Goal: Task Accomplishment & Management: Use online tool/utility

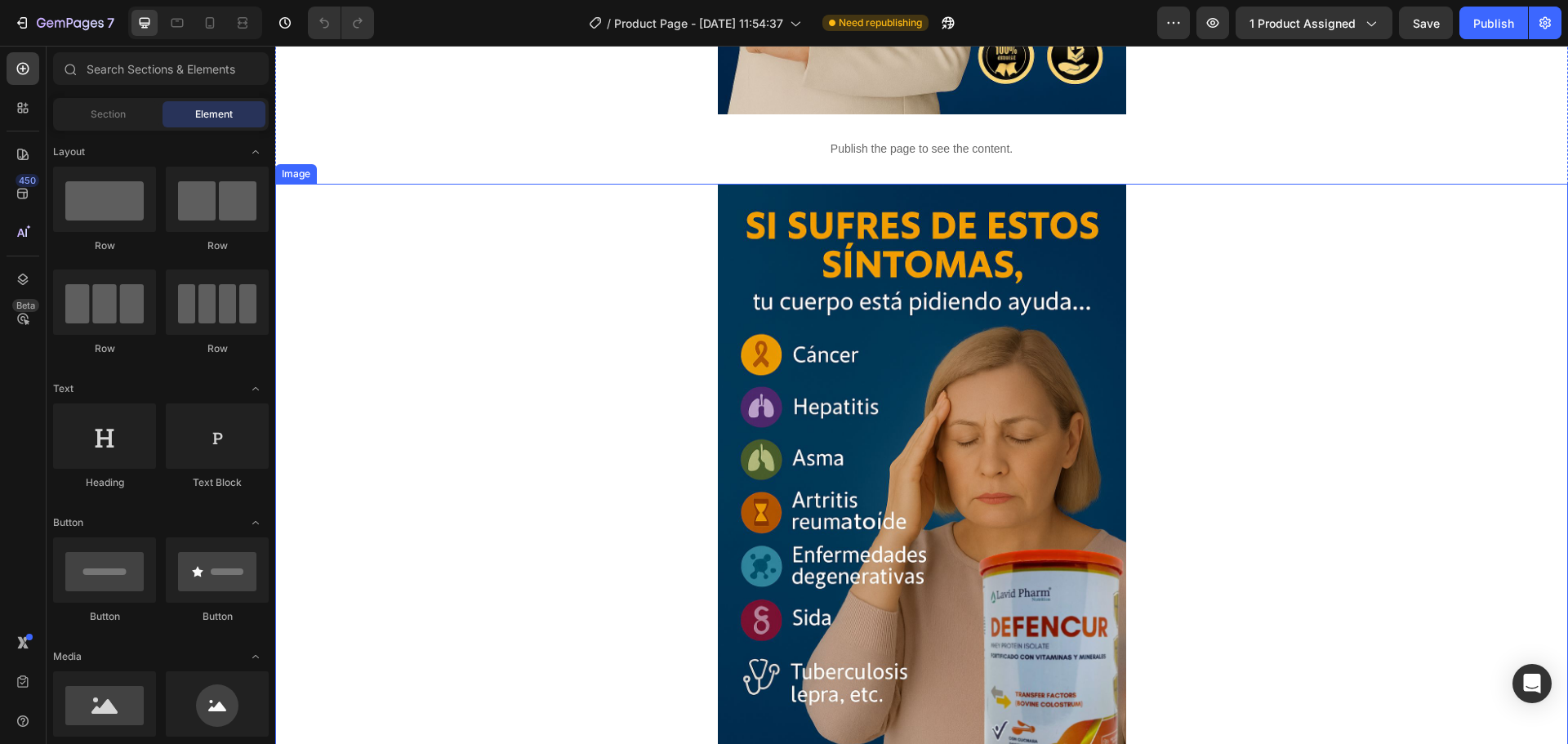
scroll to position [572, 0]
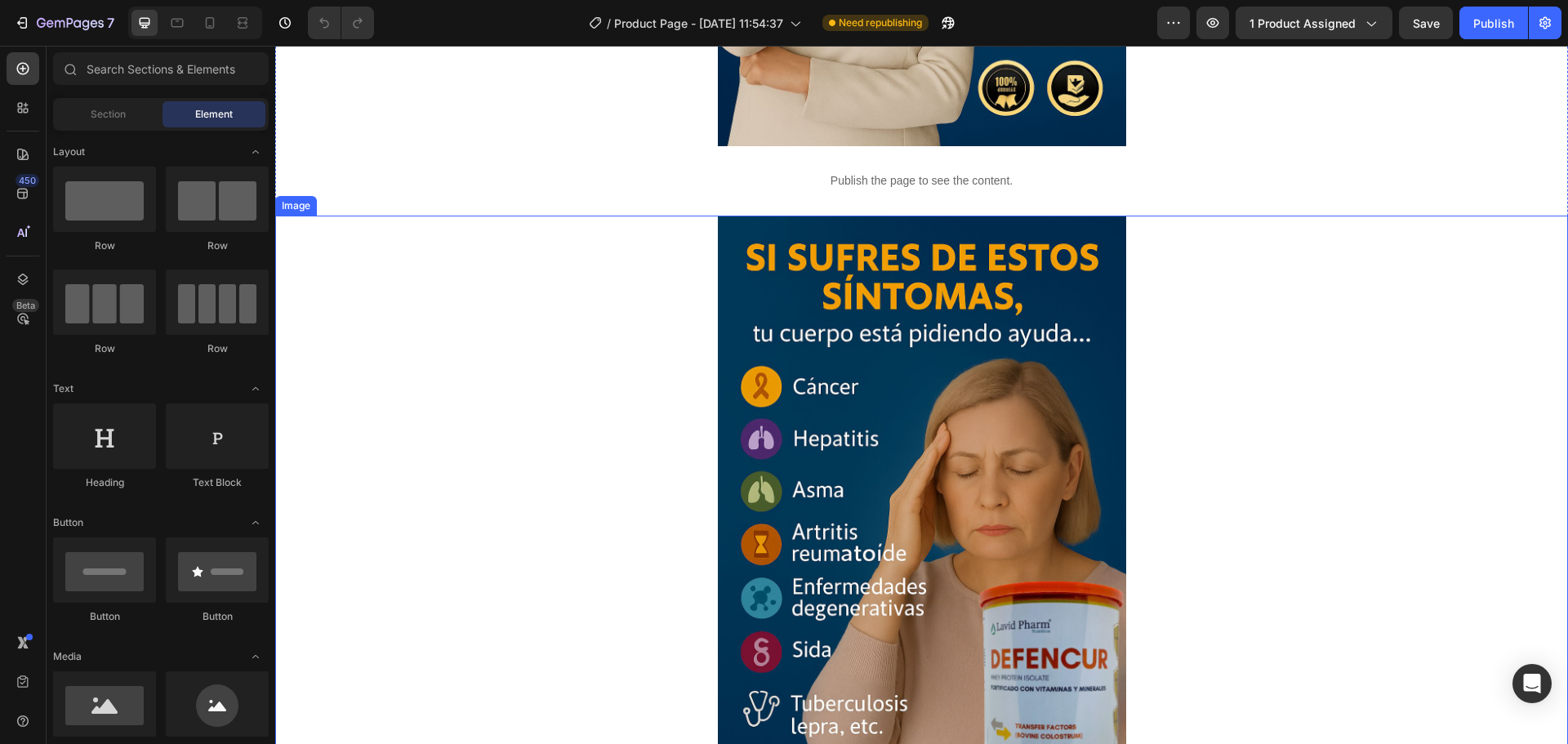
click at [1001, 404] on img at bounding box center [922, 521] width 408 height 613
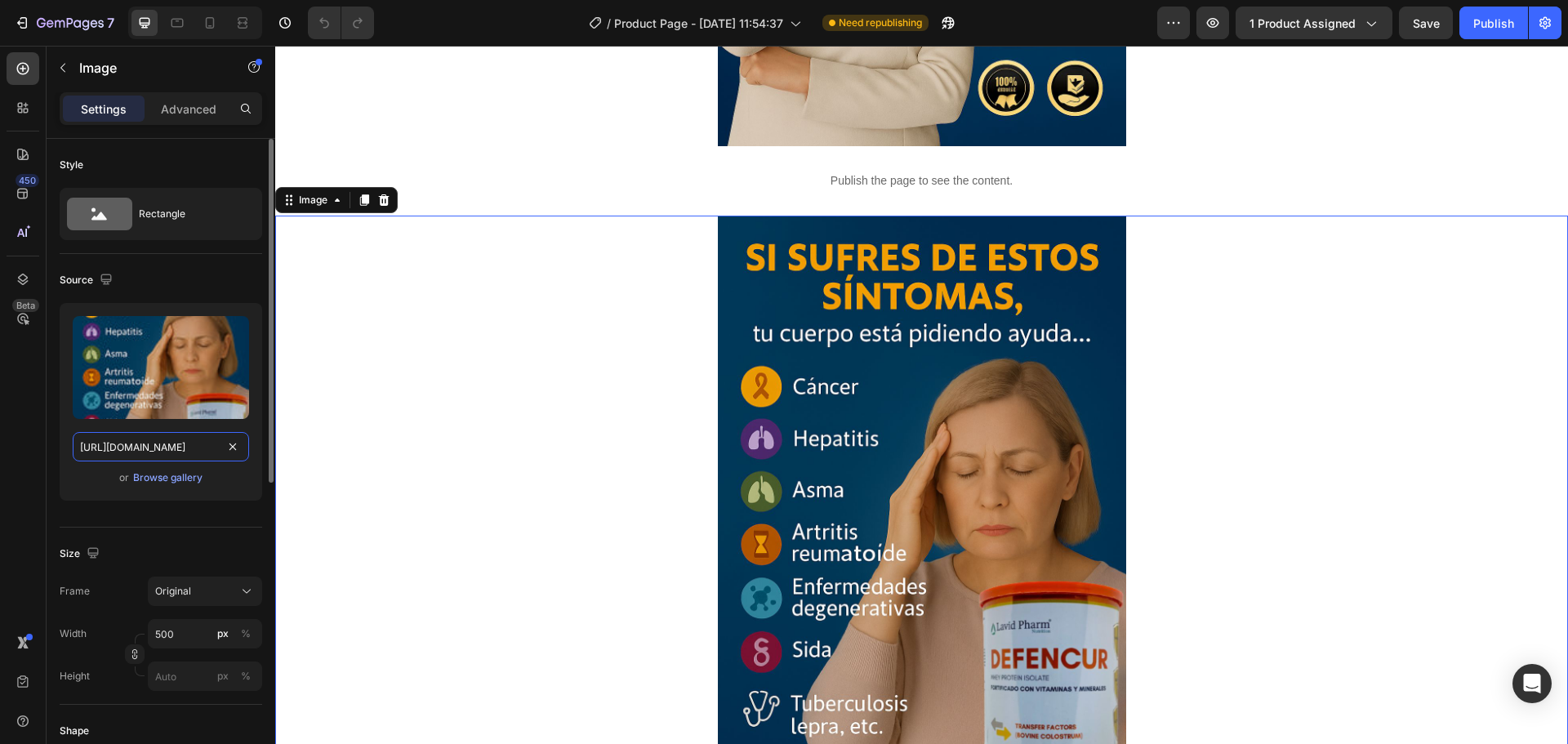
click at [183, 433] on input "[URL][DOMAIN_NAME]" at bounding box center [160, 447] width 176 height 30
click at [212, 12] on div at bounding box center [209, 22] width 26 height 26
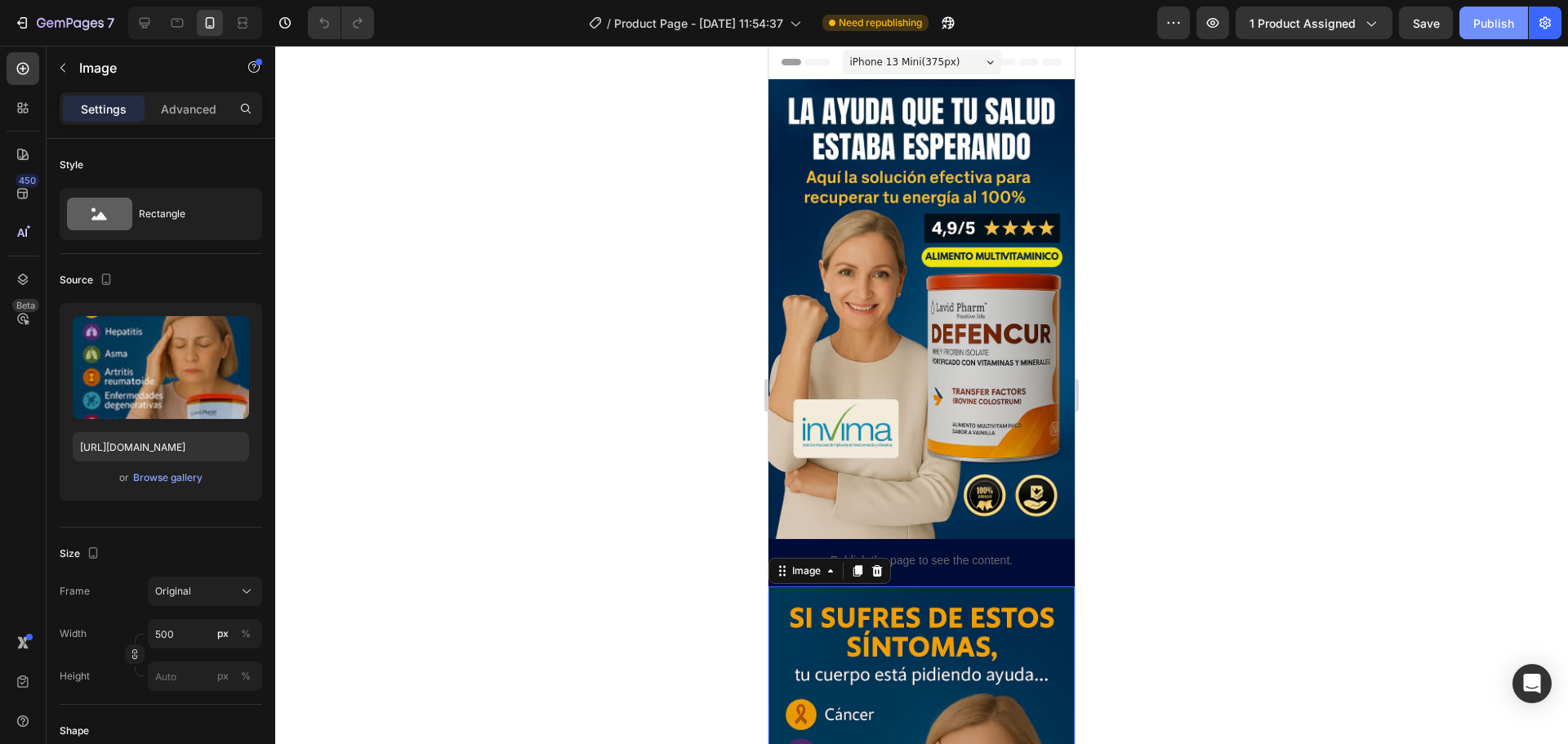
click at [1476, 18] on div "Publish" at bounding box center [1493, 23] width 41 height 17
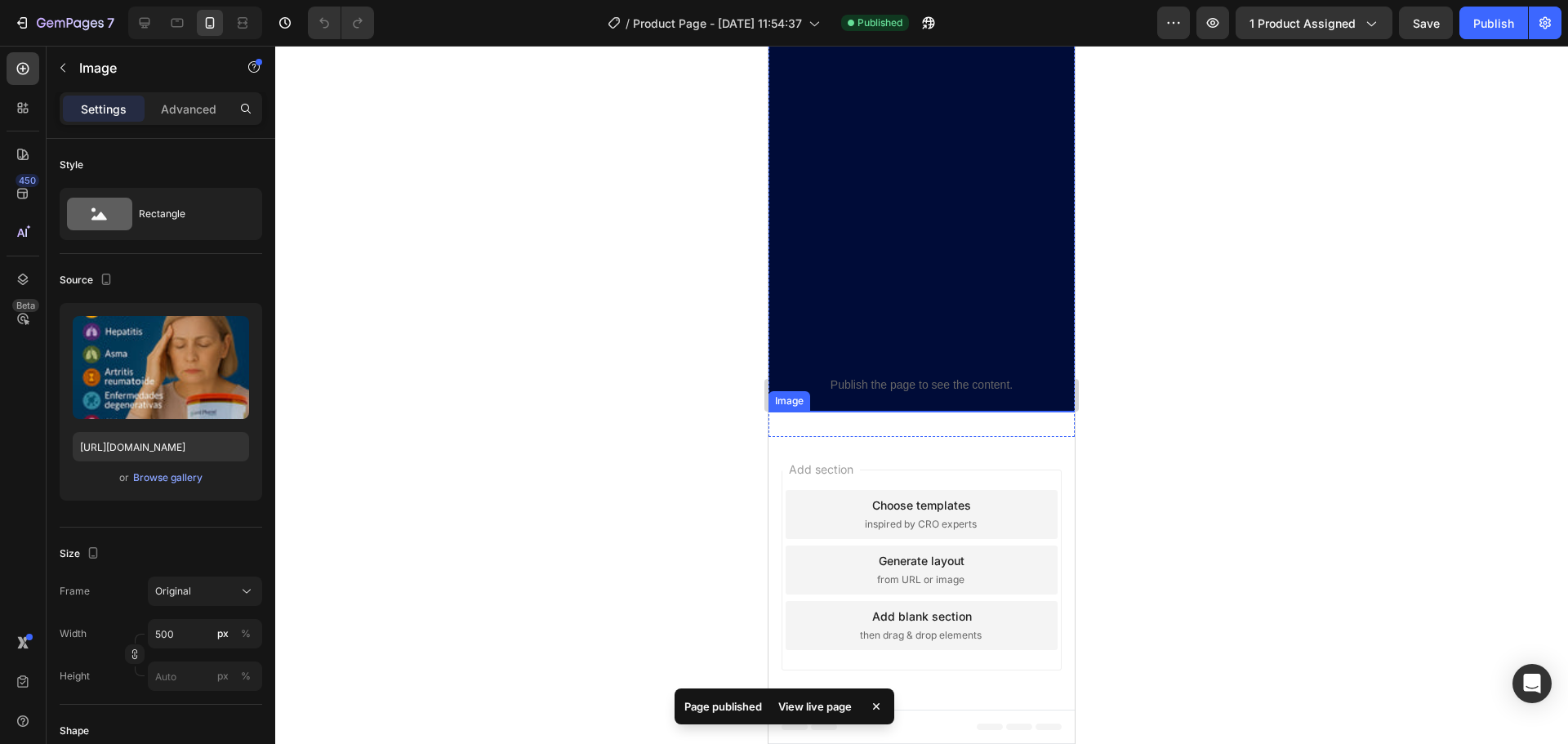
scroll to position [3422, 0]
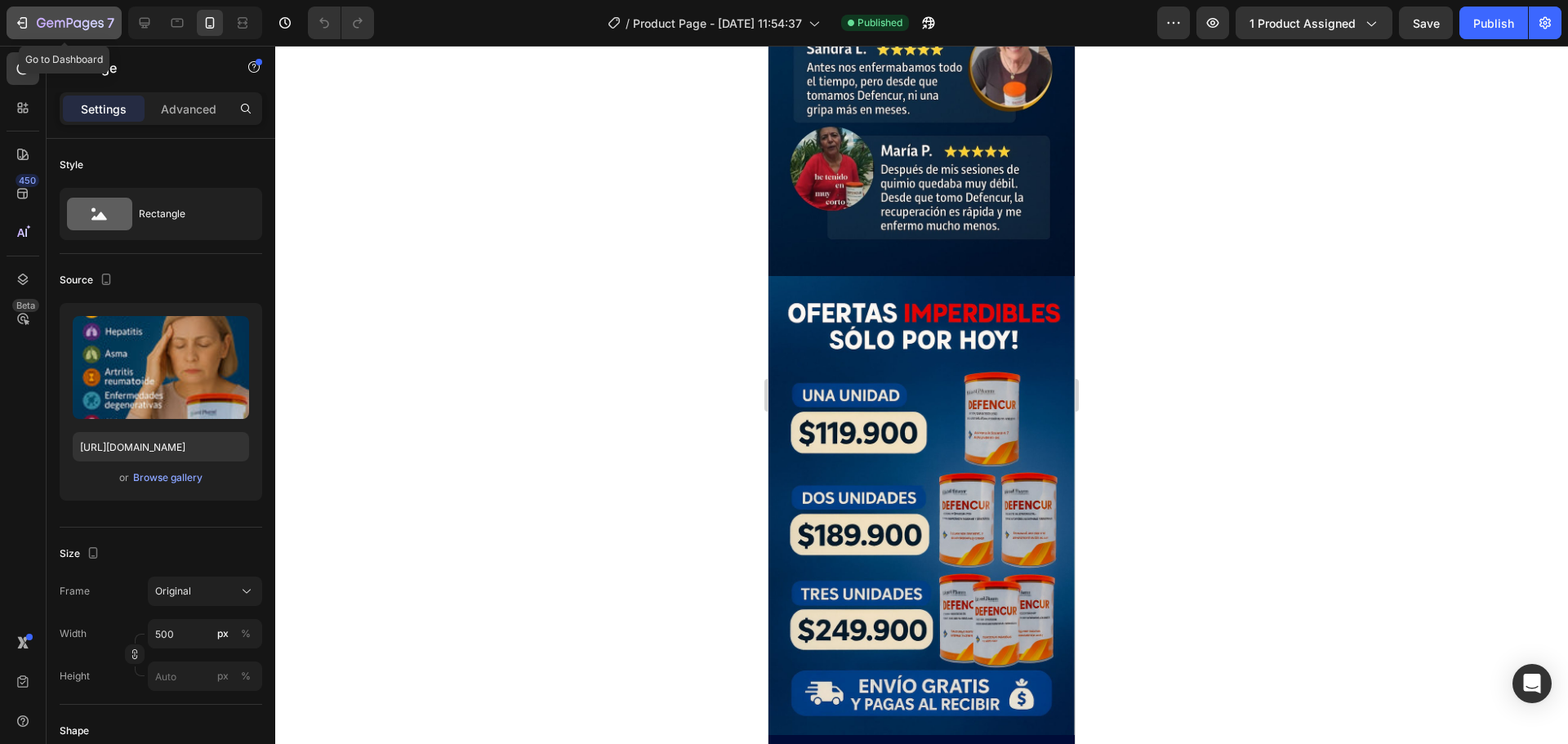
click at [14, 26] on icon "button" at bounding box center [22, 22] width 16 height 16
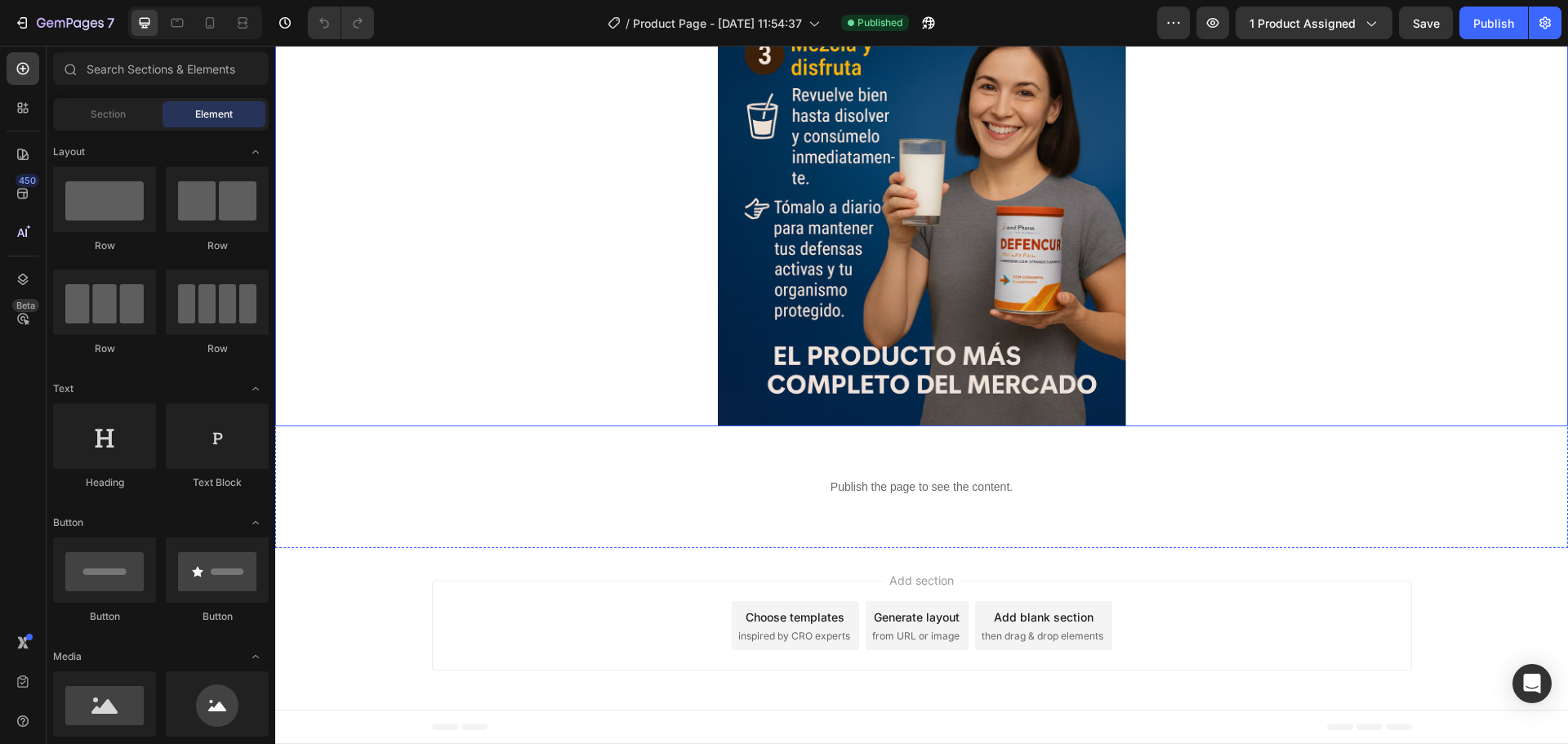
scroll to position [5147, 0]
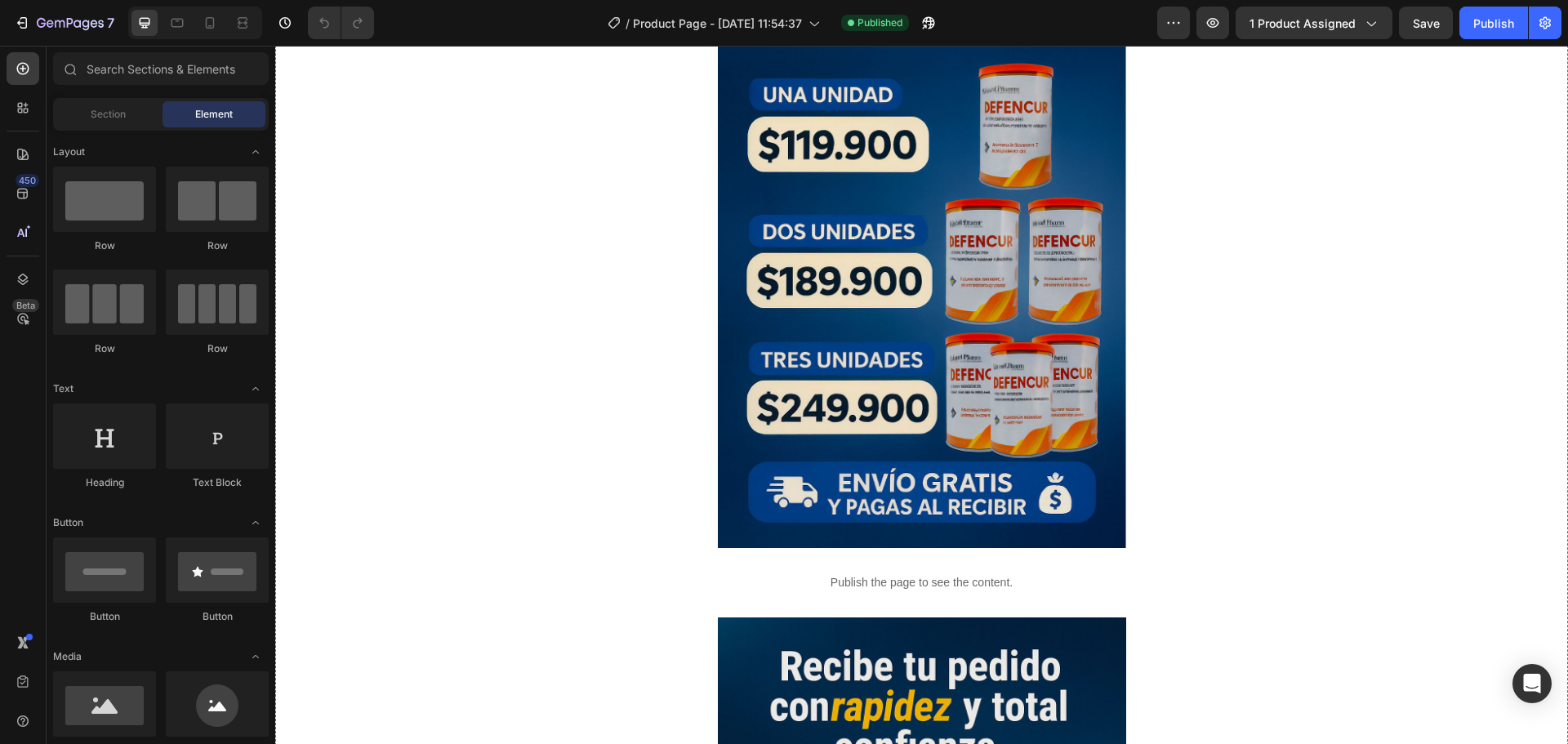
click at [876, 301] on img at bounding box center [922, 241] width 408 height 613
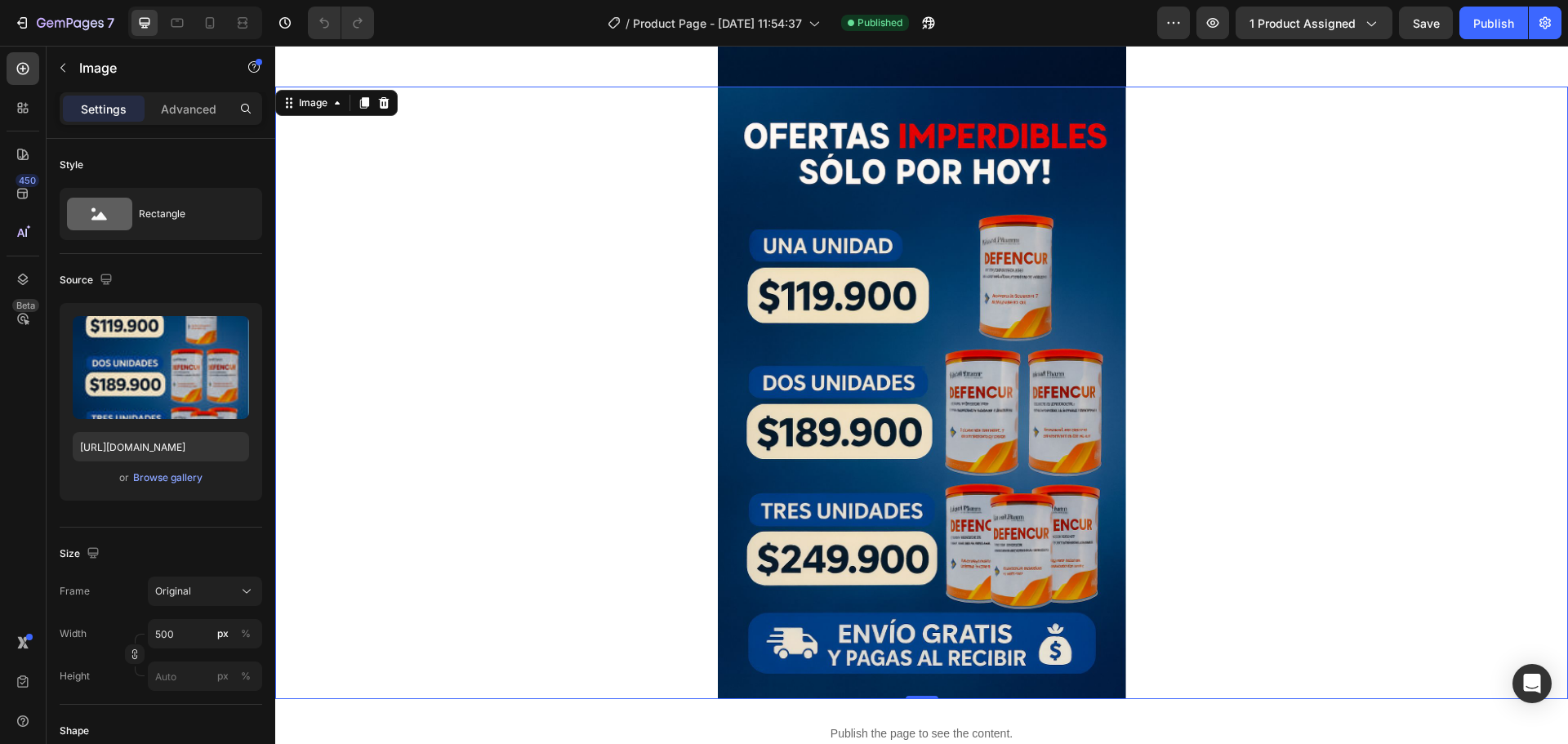
scroll to position [4902, 0]
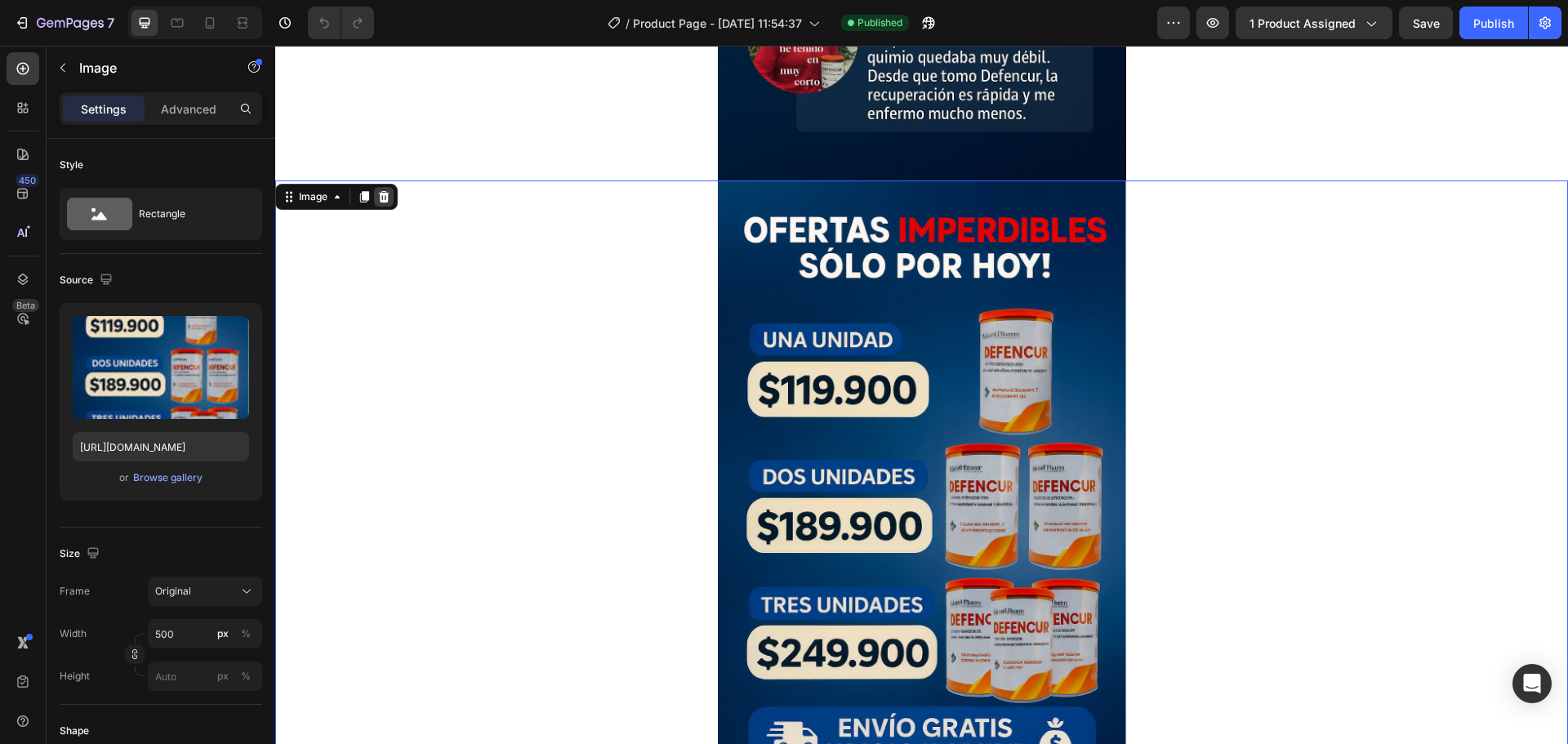
click at [374, 187] on div at bounding box center [384, 196] width 20 height 20
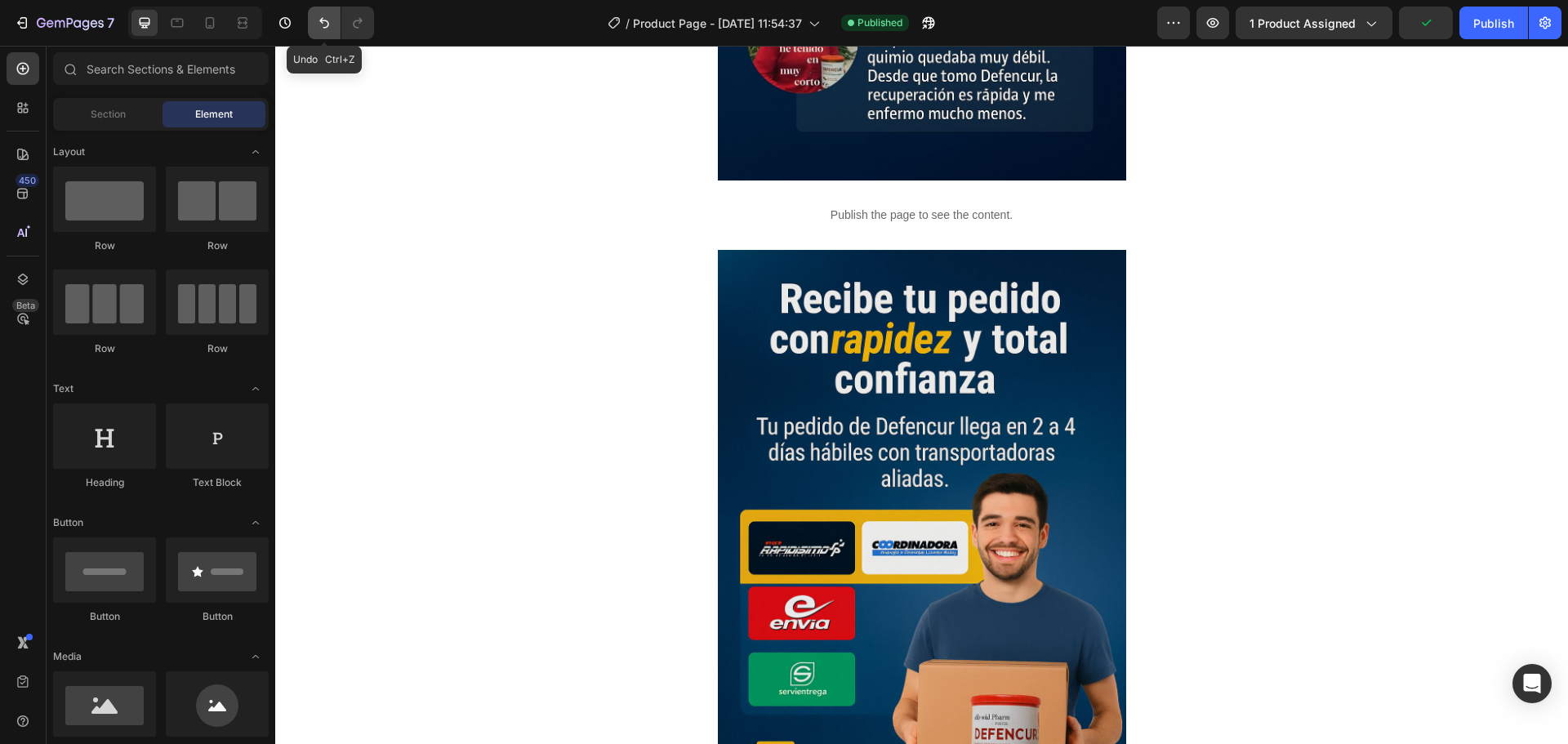
click at [315, 27] on button "Undo/Redo" at bounding box center [324, 23] width 32 height 32
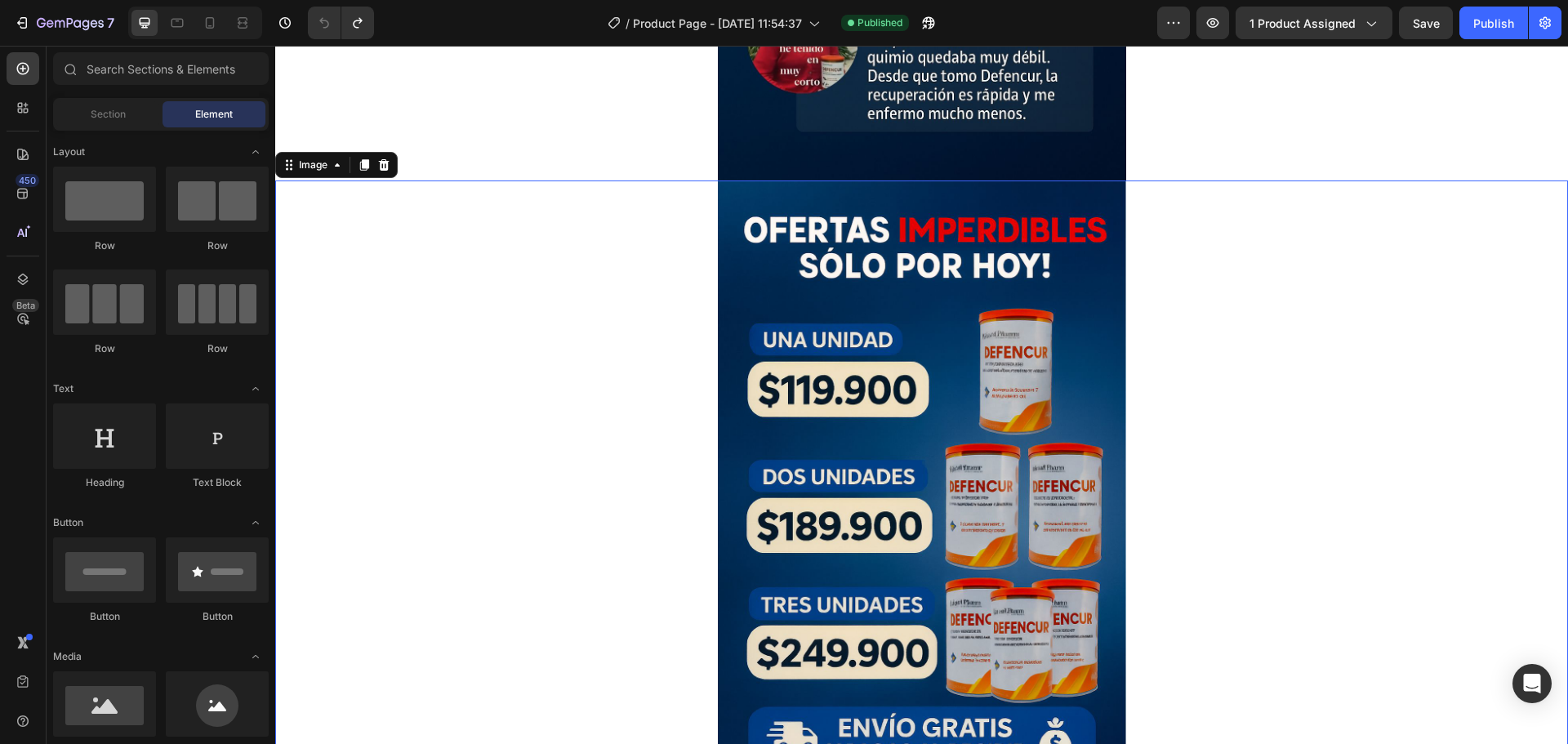
click at [760, 268] on img at bounding box center [922, 487] width 408 height 613
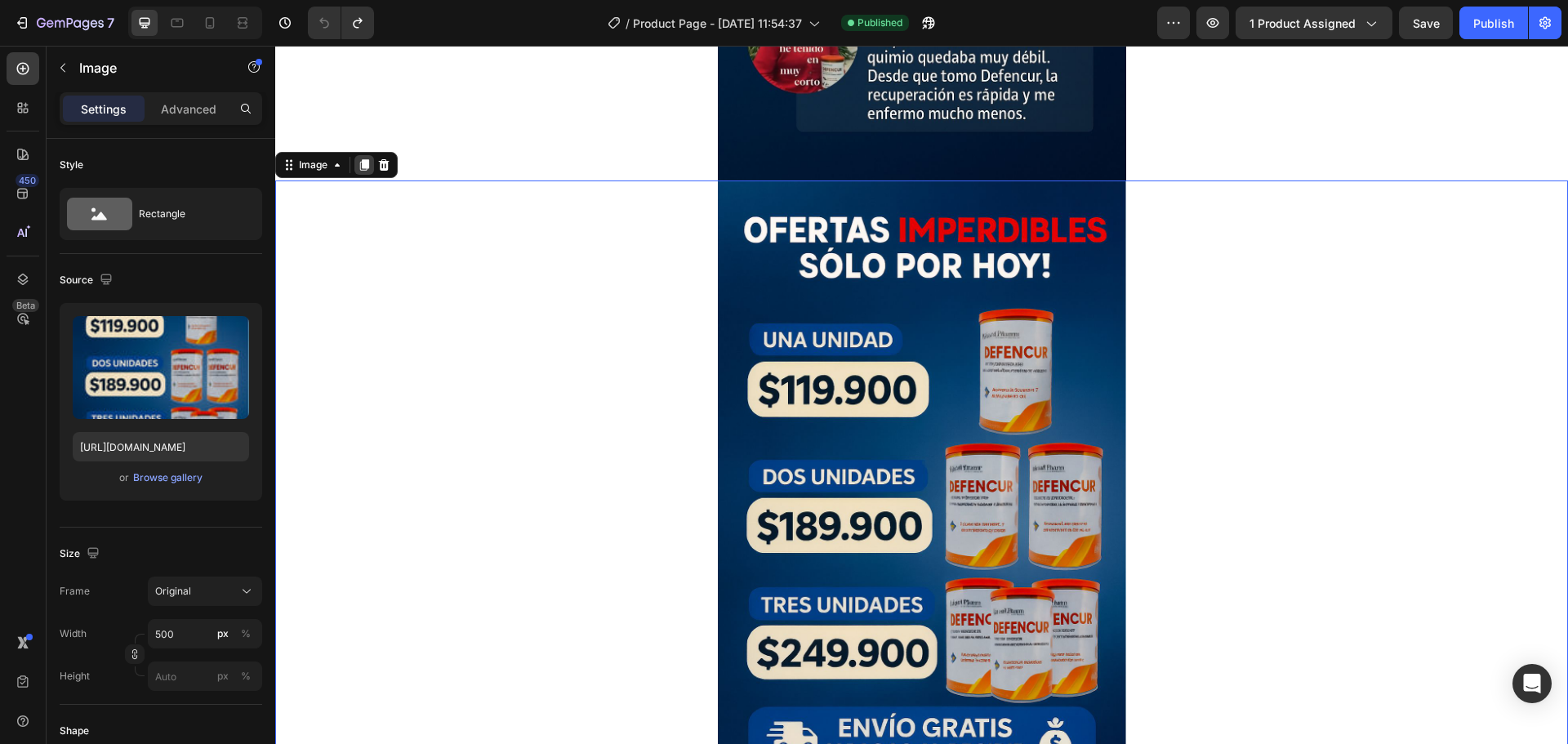
click at [360, 158] on icon at bounding box center [365, 165] width 13 height 13
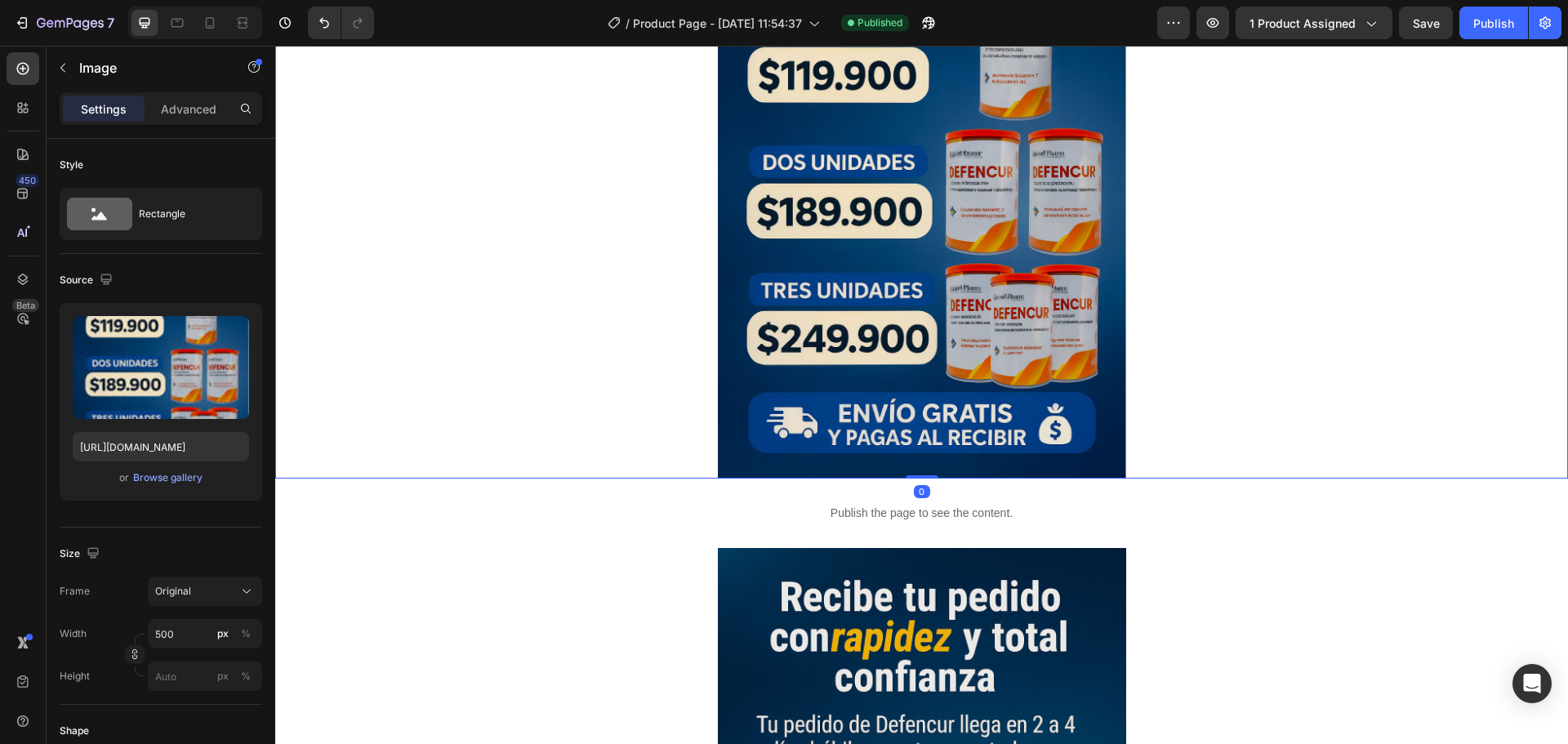
scroll to position [5831, 0]
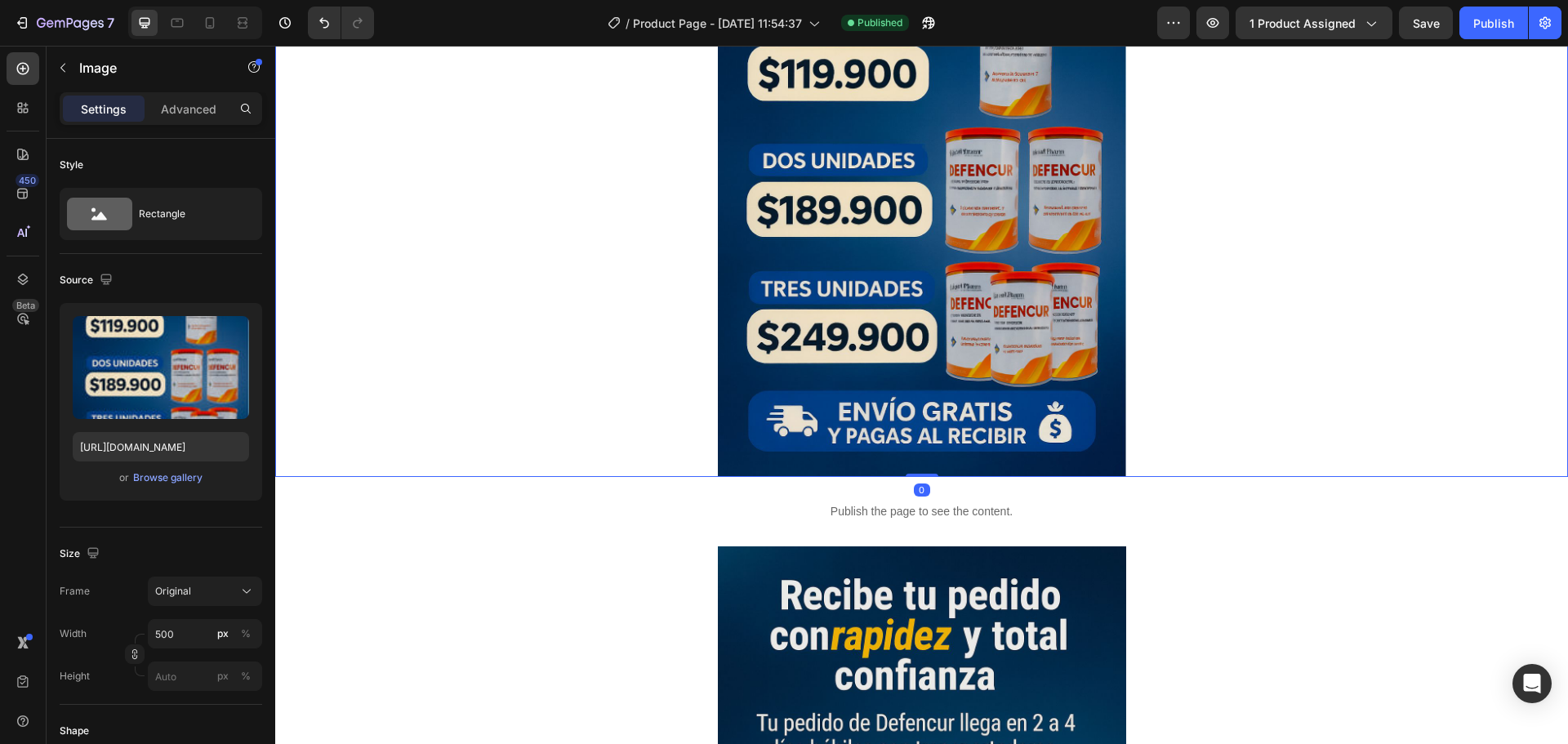
click at [792, 331] on img at bounding box center [922, 171] width 408 height 613
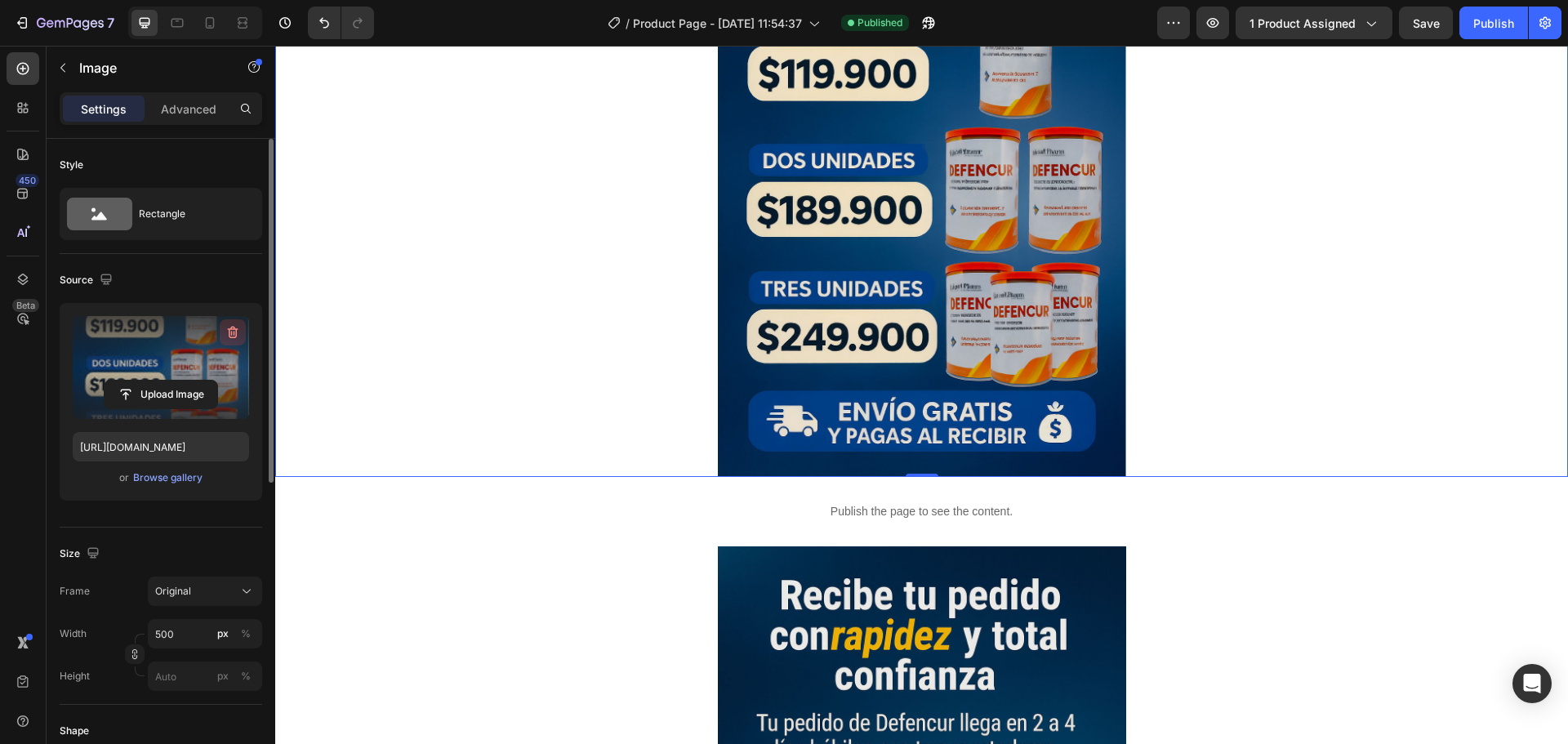
click at [230, 328] on icon "button" at bounding box center [232, 332] width 16 height 16
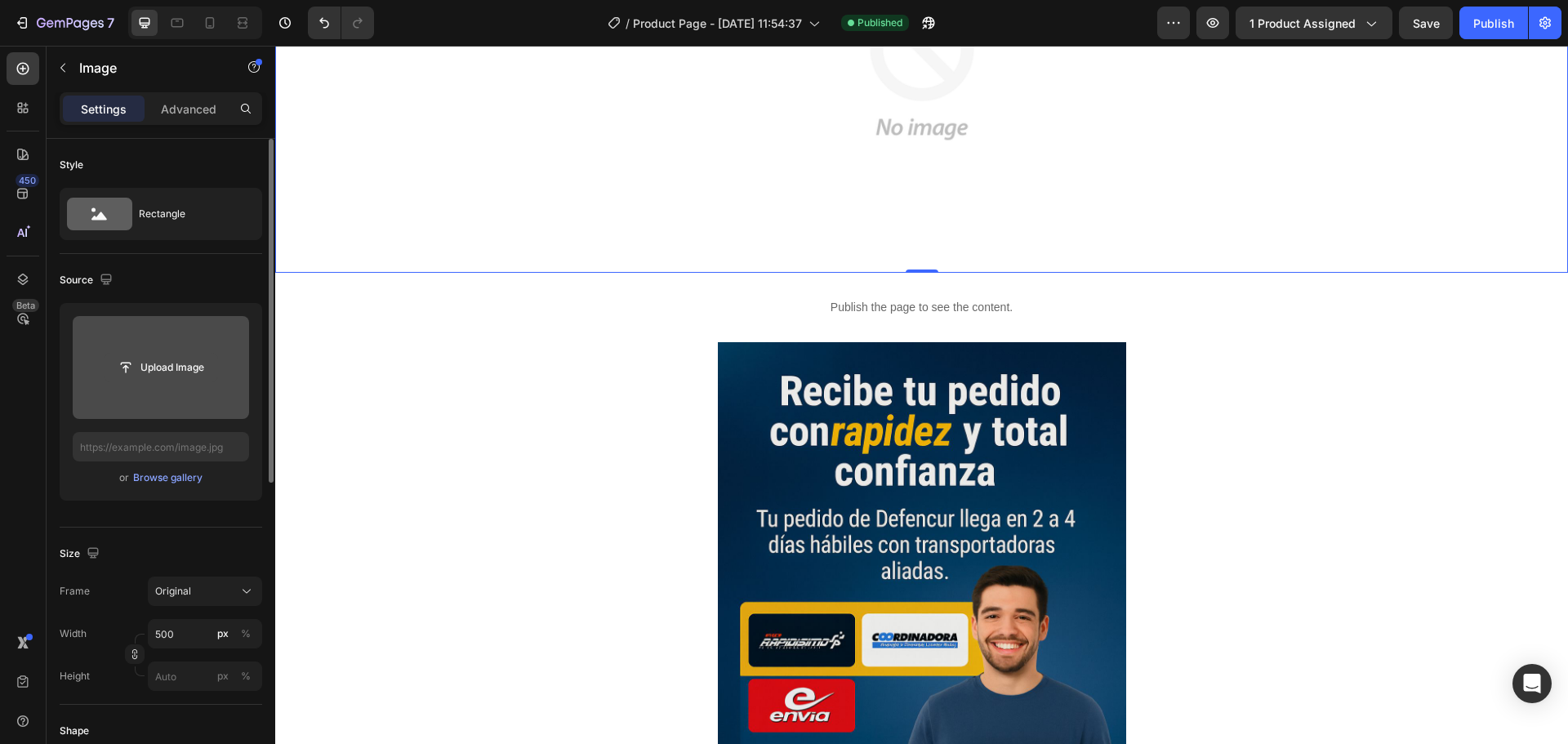
click at [185, 359] on input "file" at bounding box center [161, 367] width 112 height 28
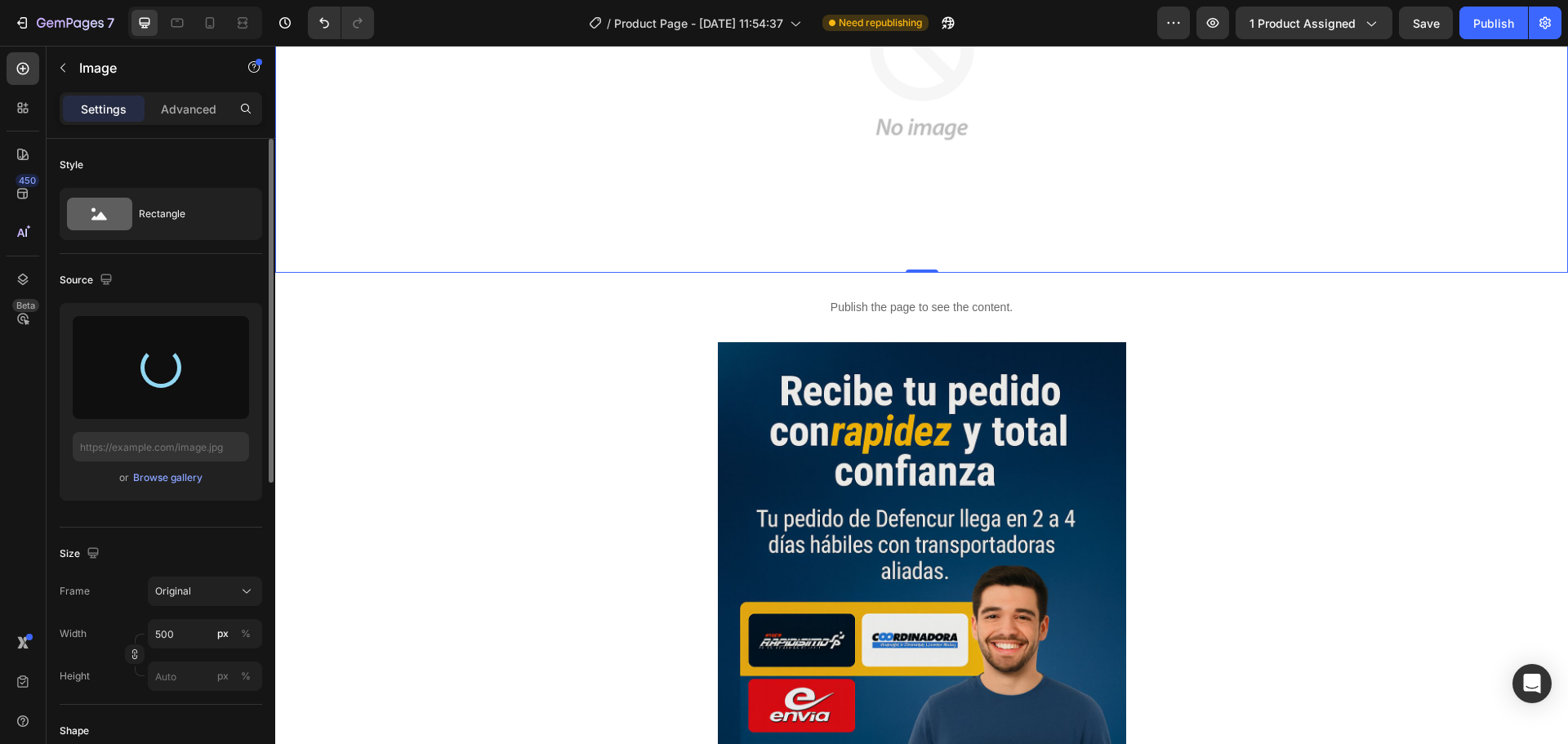
type input "https://cdn.shopify.com/s/files/1/0674/7455/5020/files/gempages_537057418169811…"
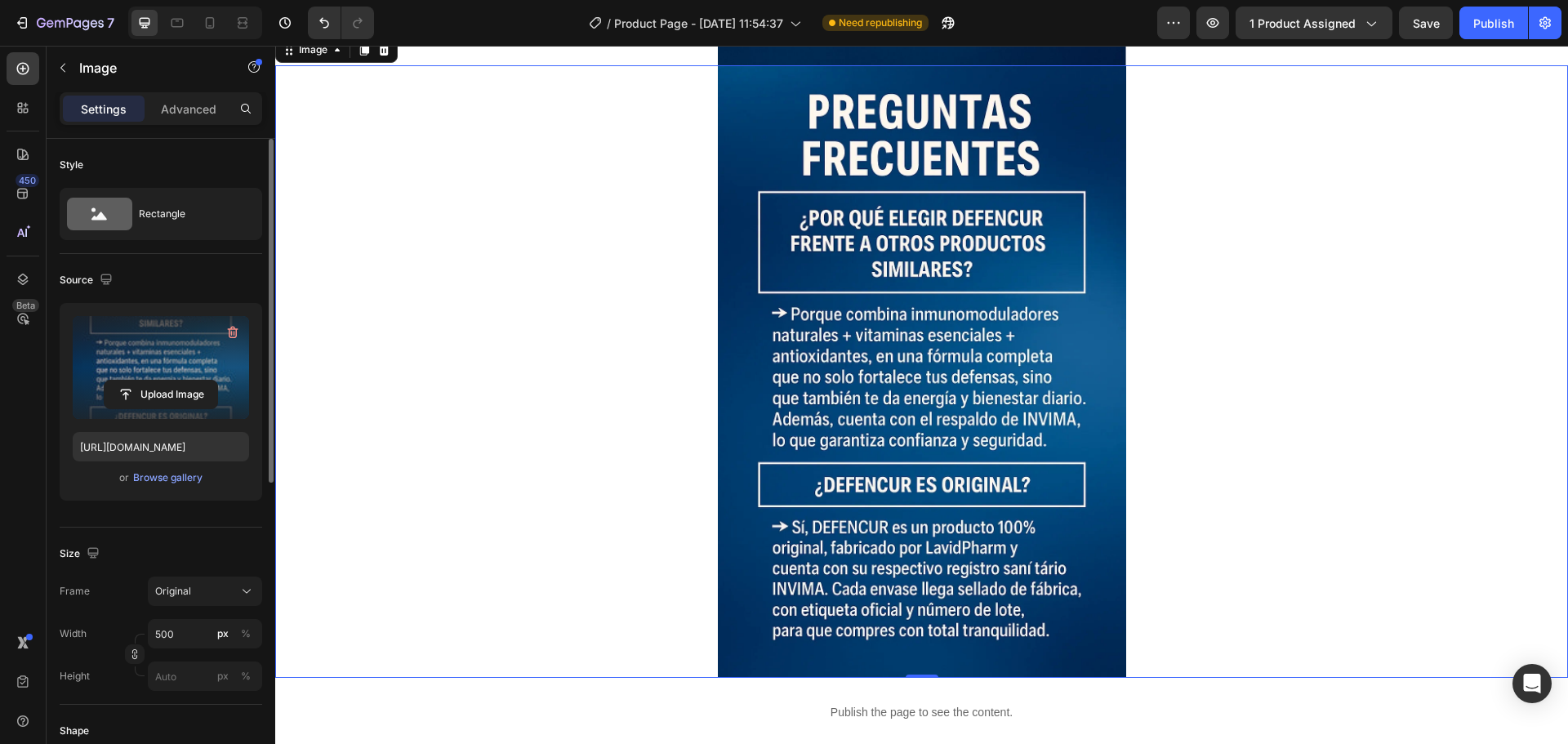
scroll to position [5586, 0]
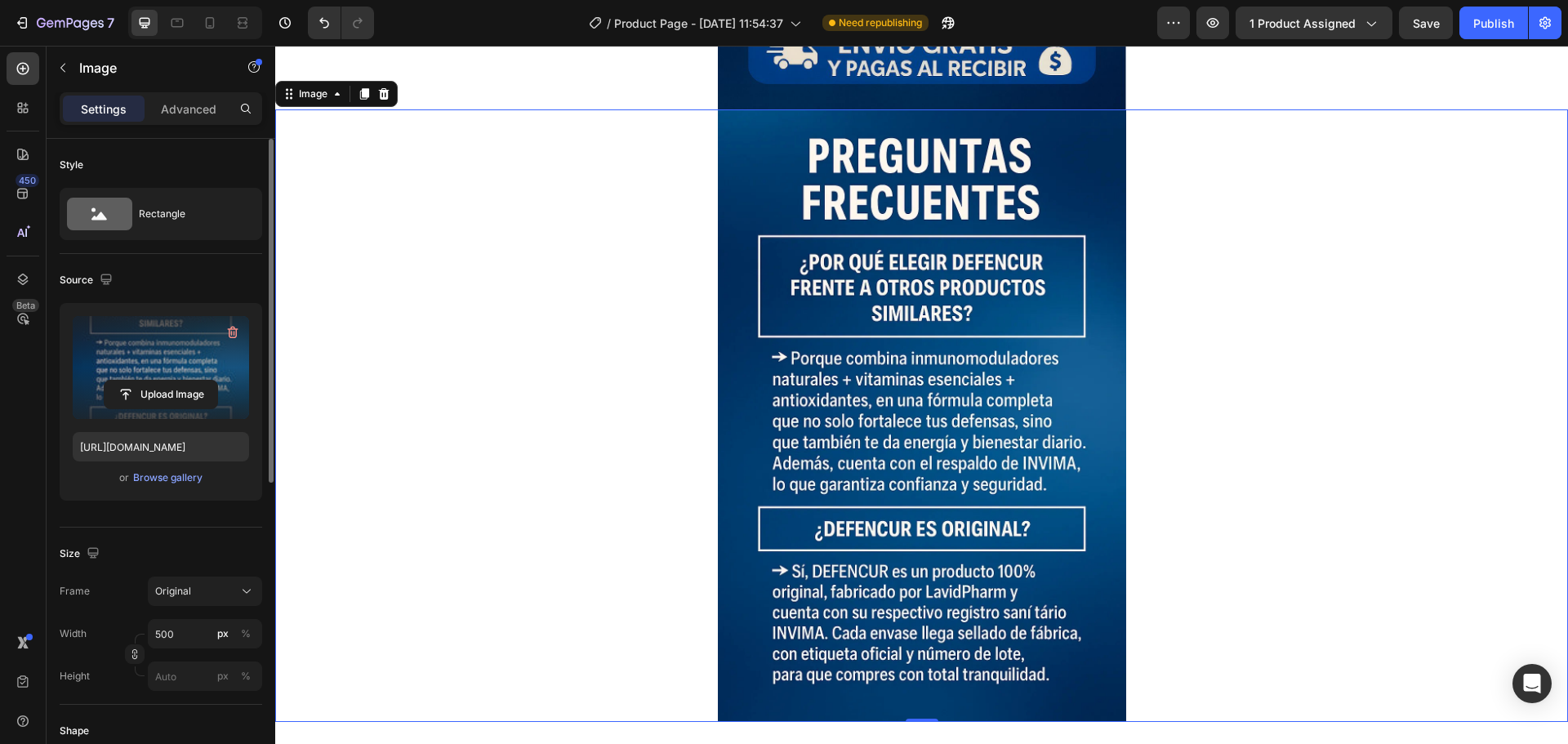
click at [1040, 266] on img at bounding box center [922, 415] width 408 height 613
click at [359, 94] on div at bounding box center [364, 93] width 20 height 20
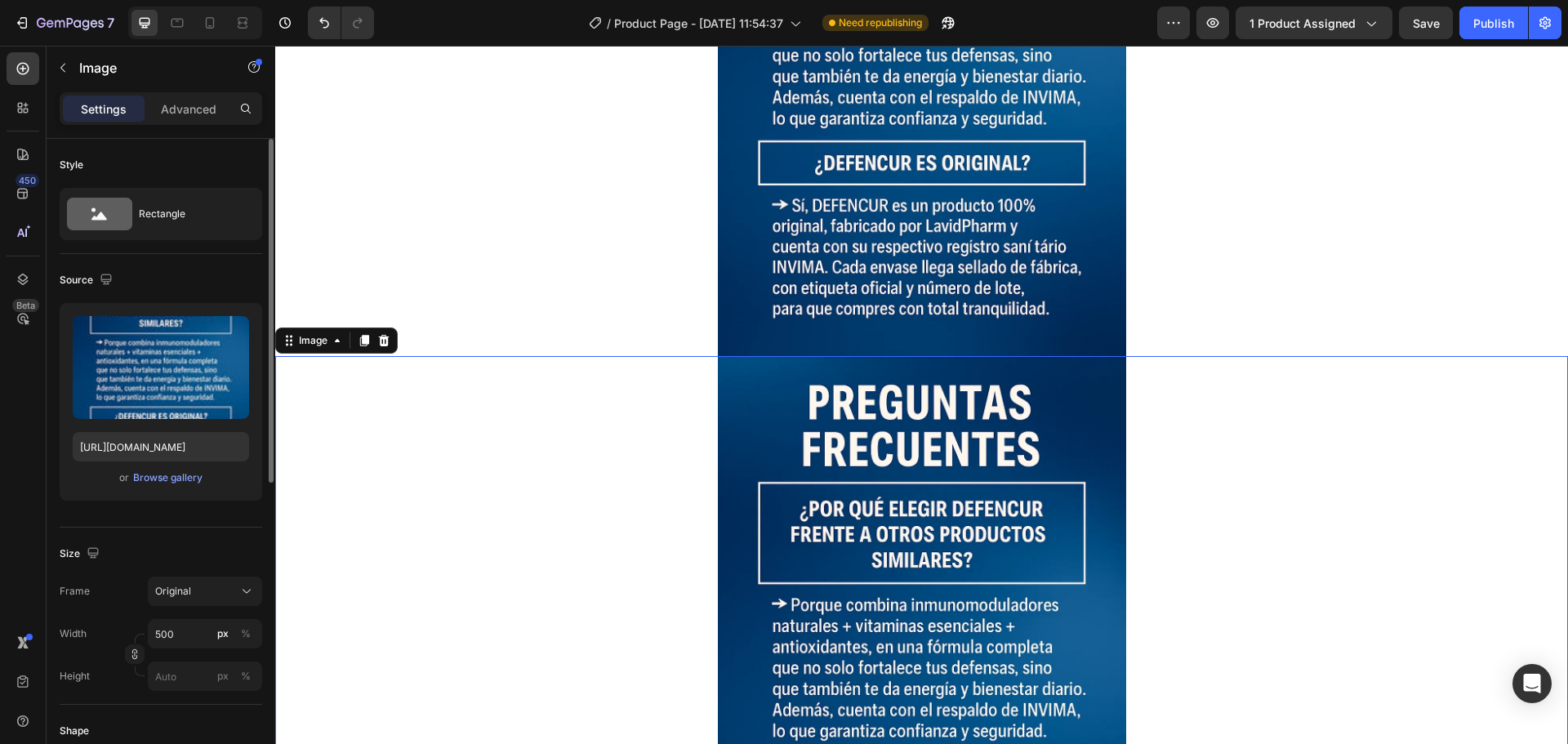
scroll to position [5954, 0]
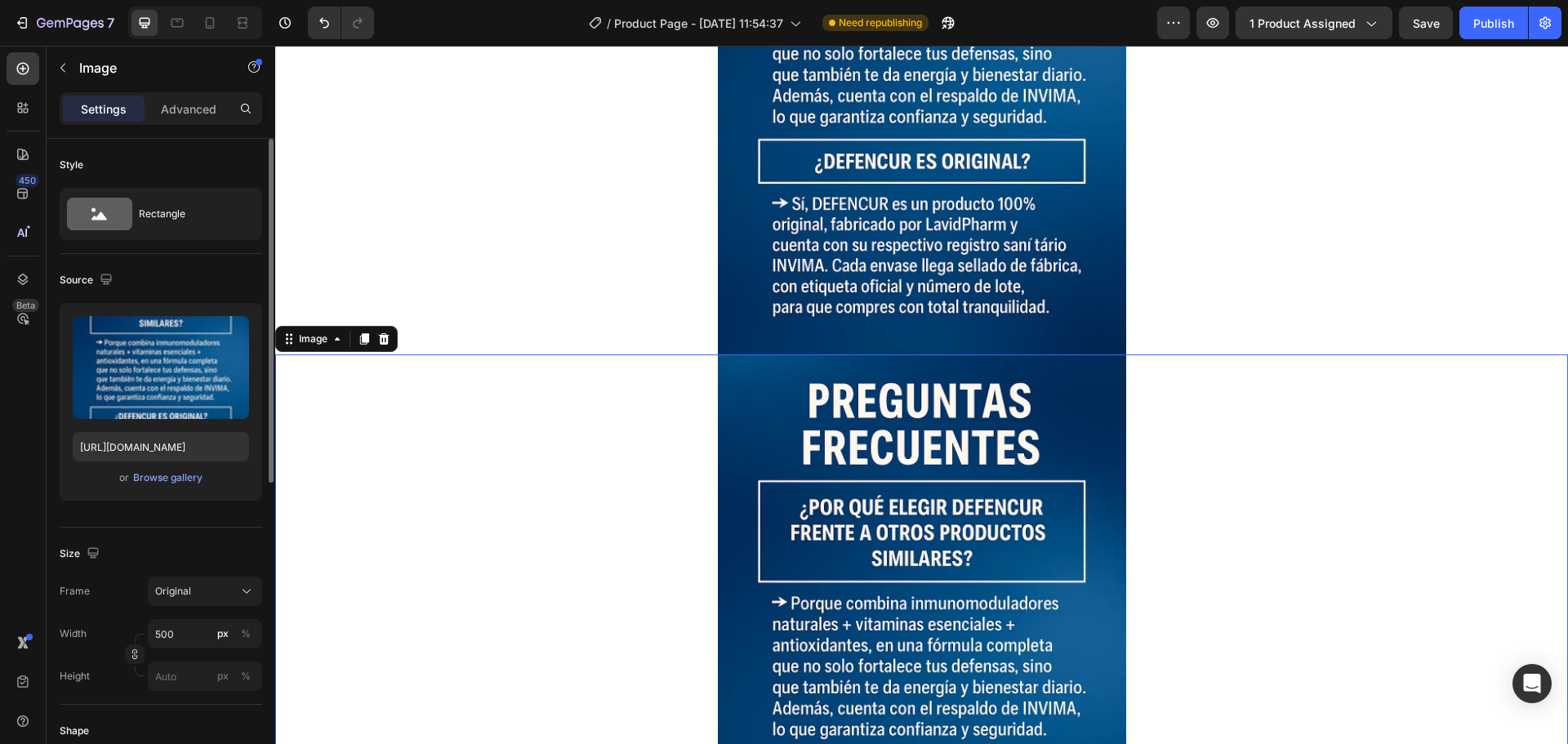
click at [872, 440] on img at bounding box center [922, 660] width 408 height 613
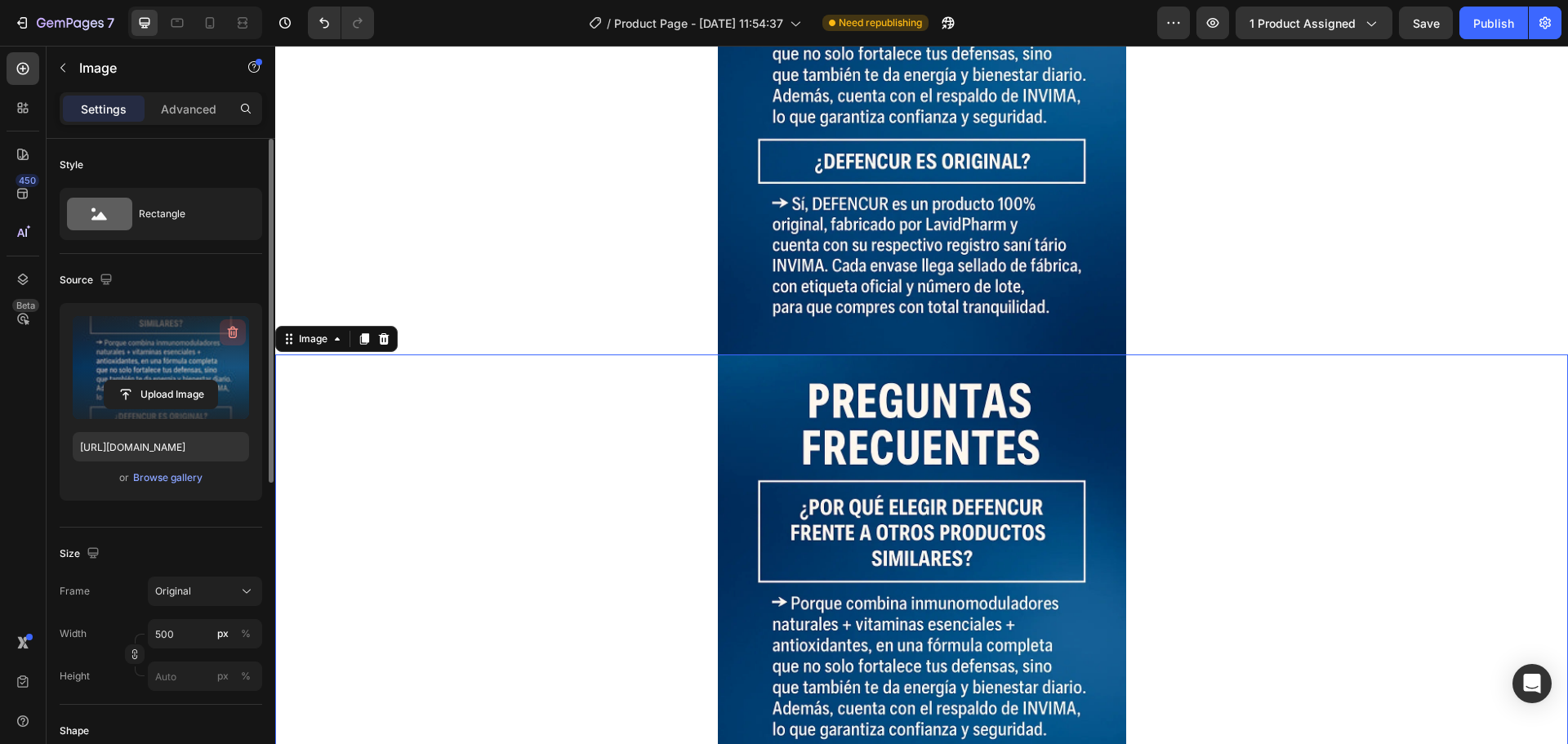
click at [228, 335] on icon "button" at bounding box center [232, 332] width 16 height 16
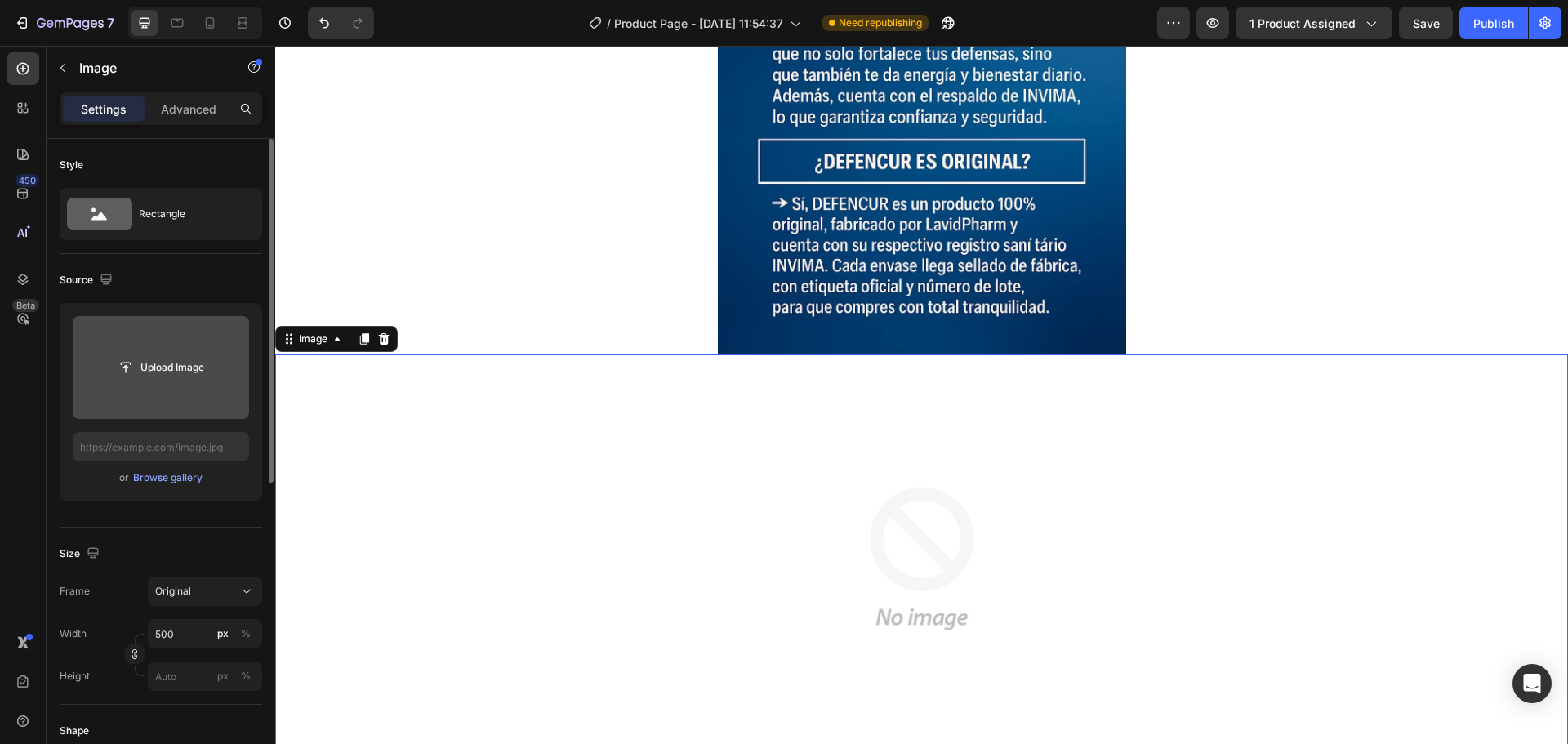
click at [177, 360] on input "file" at bounding box center [161, 367] width 112 height 28
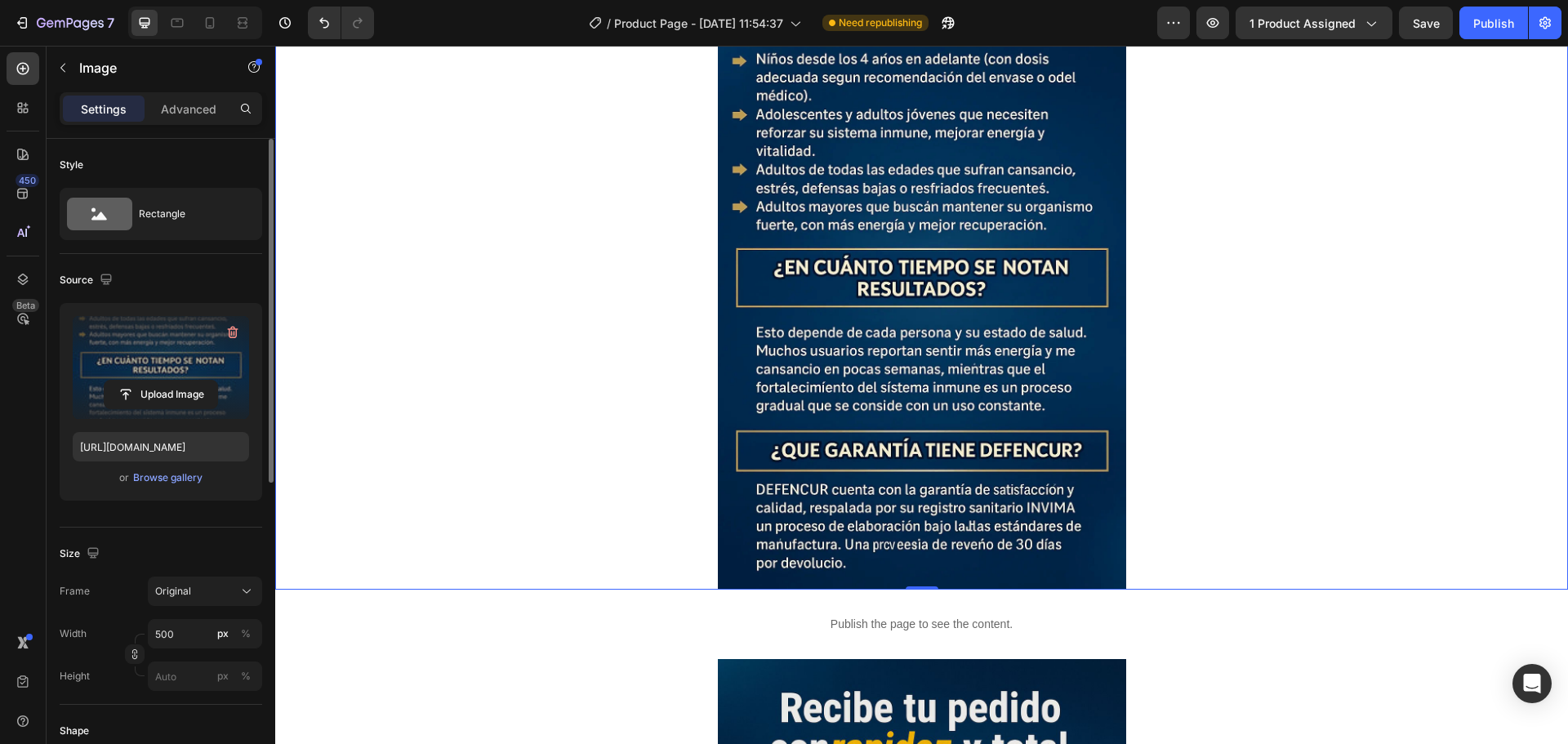
scroll to position [6199, 0]
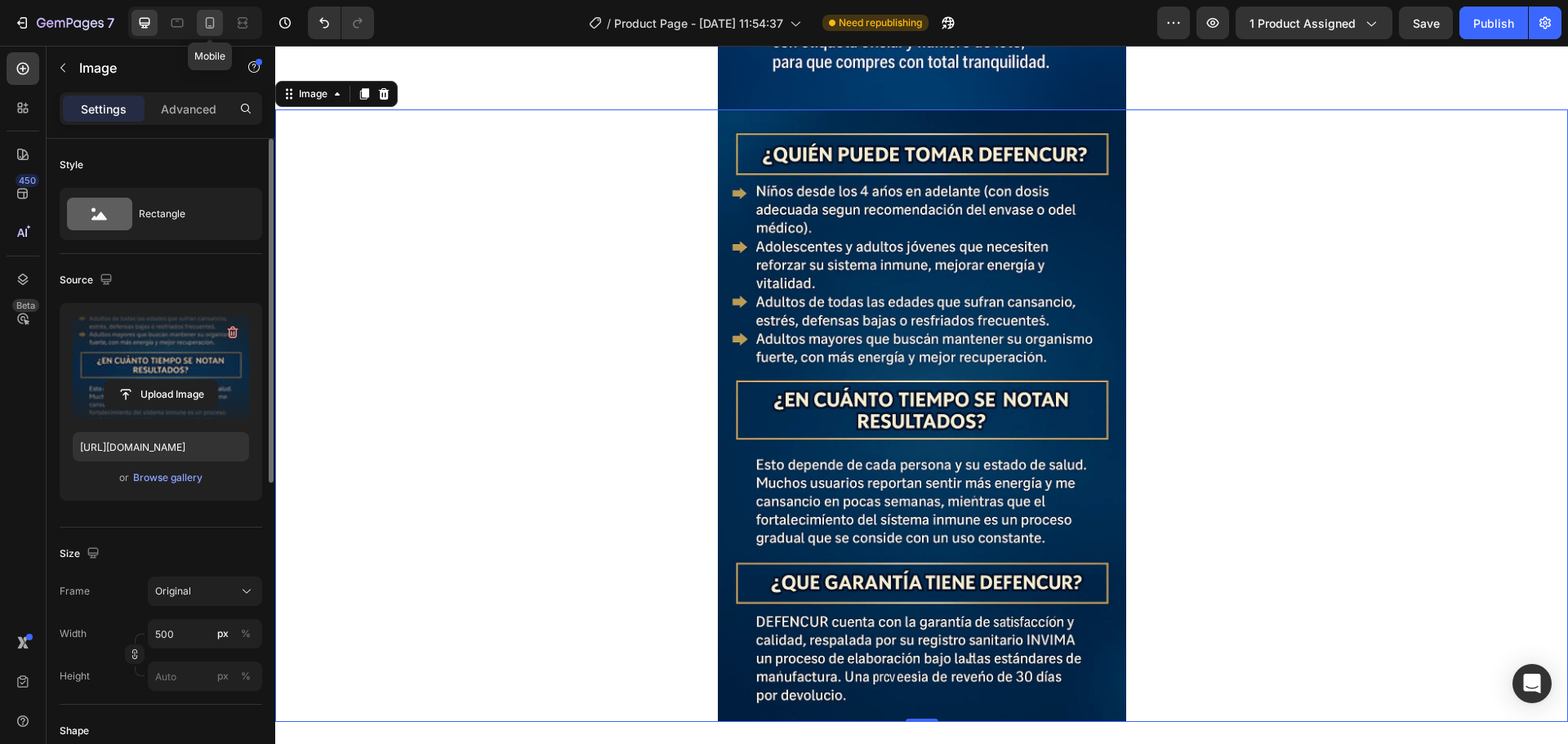
click at [213, 22] on icon at bounding box center [209, 23] width 9 height 11
type input "https://cdn.shopify.com/s/files/1/0674/7455/5020/files/gempages_537057418169811…"
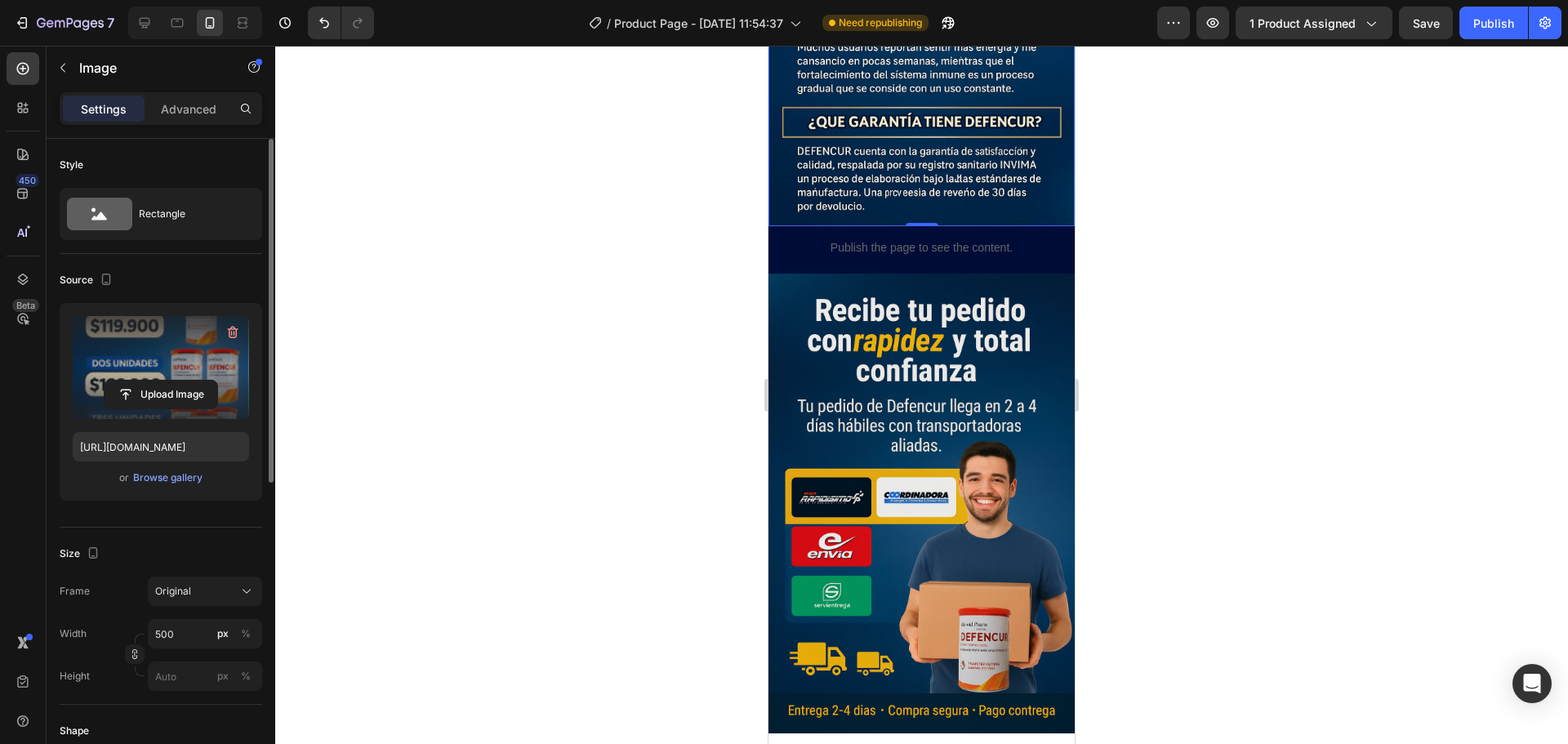
scroll to position [4550, 0]
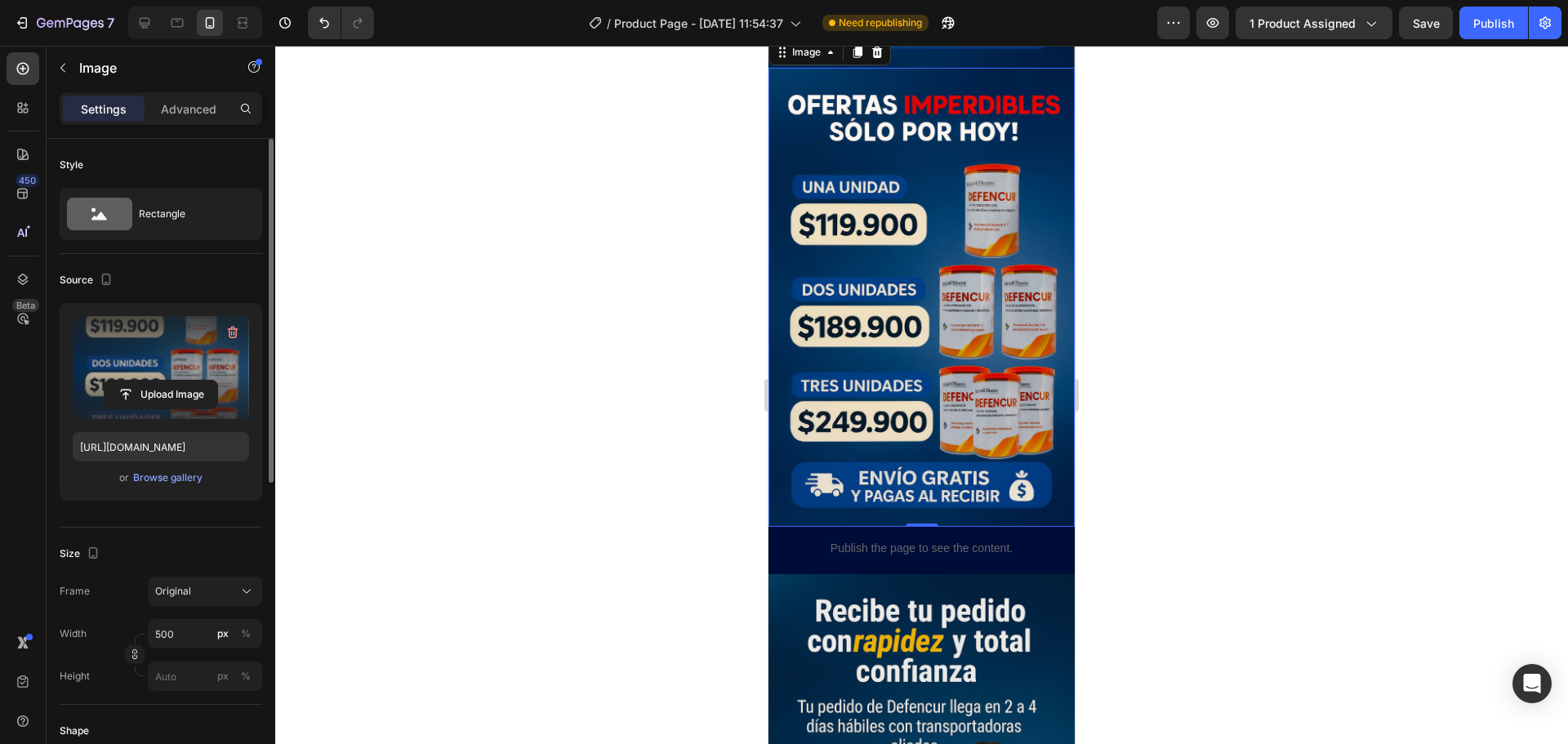
click at [877, 231] on img at bounding box center [922, 297] width 307 height 460
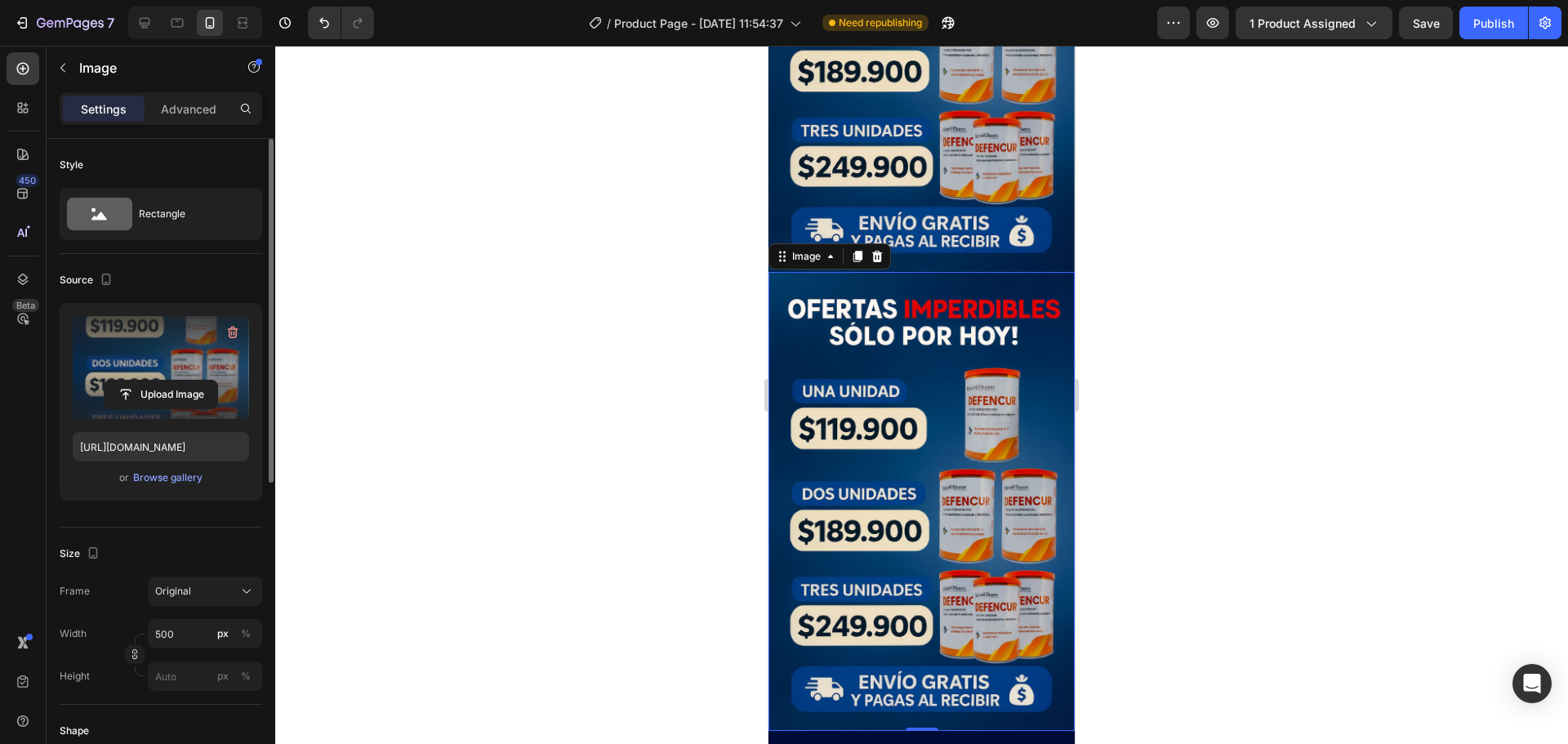
scroll to position [4304, 0]
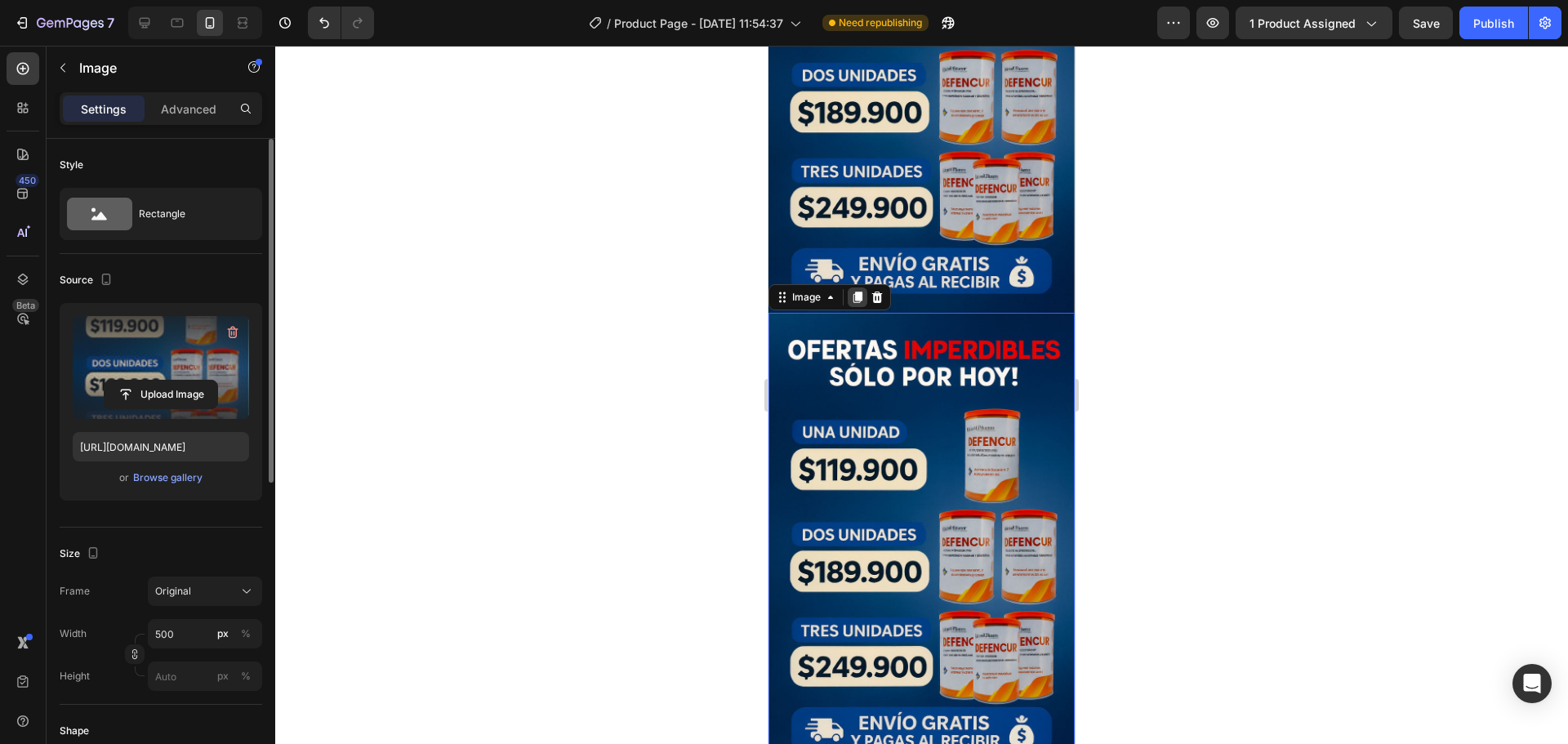
click at [850, 288] on div at bounding box center [857, 297] width 20 height 20
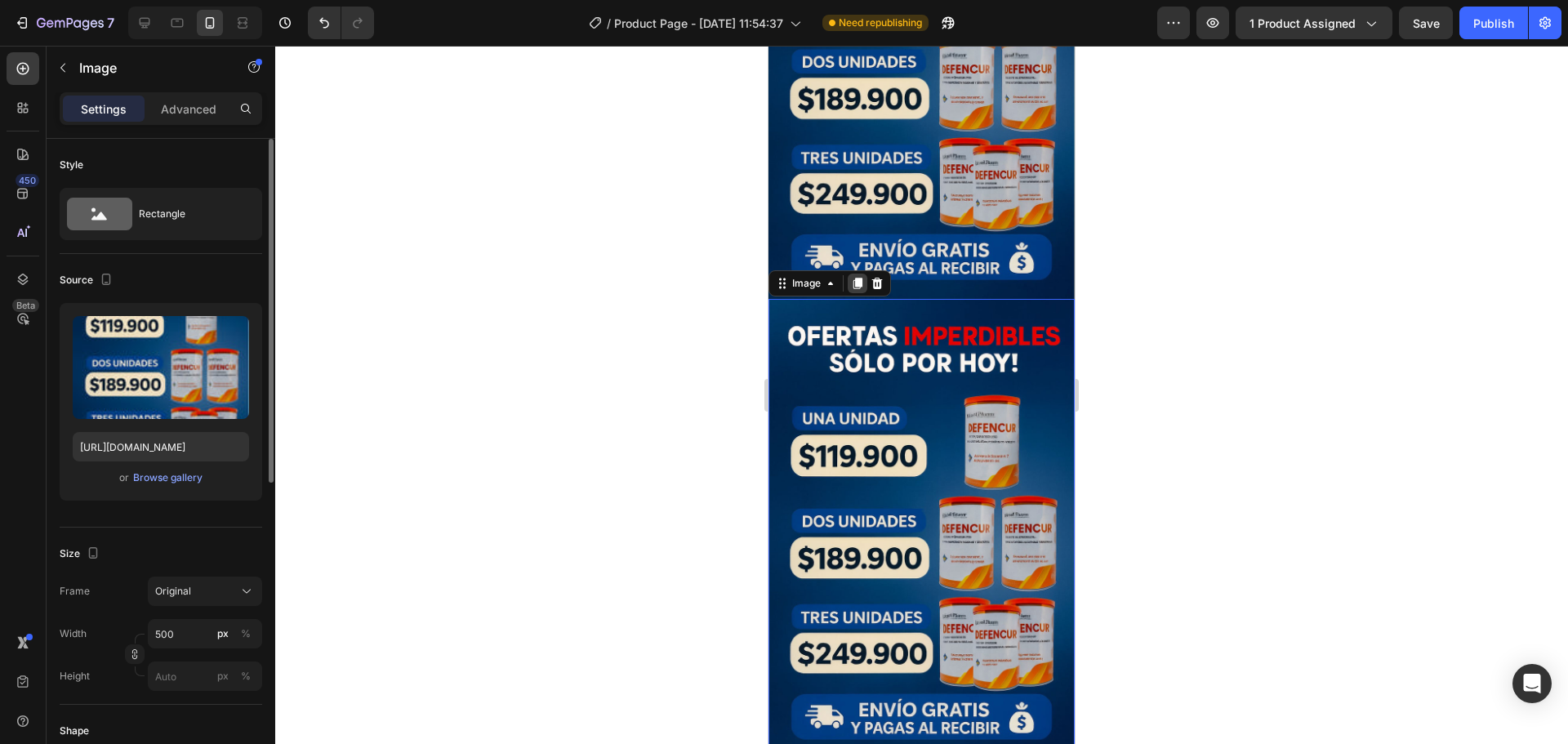
click at [853, 278] on icon at bounding box center [857, 284] width 9 height 11
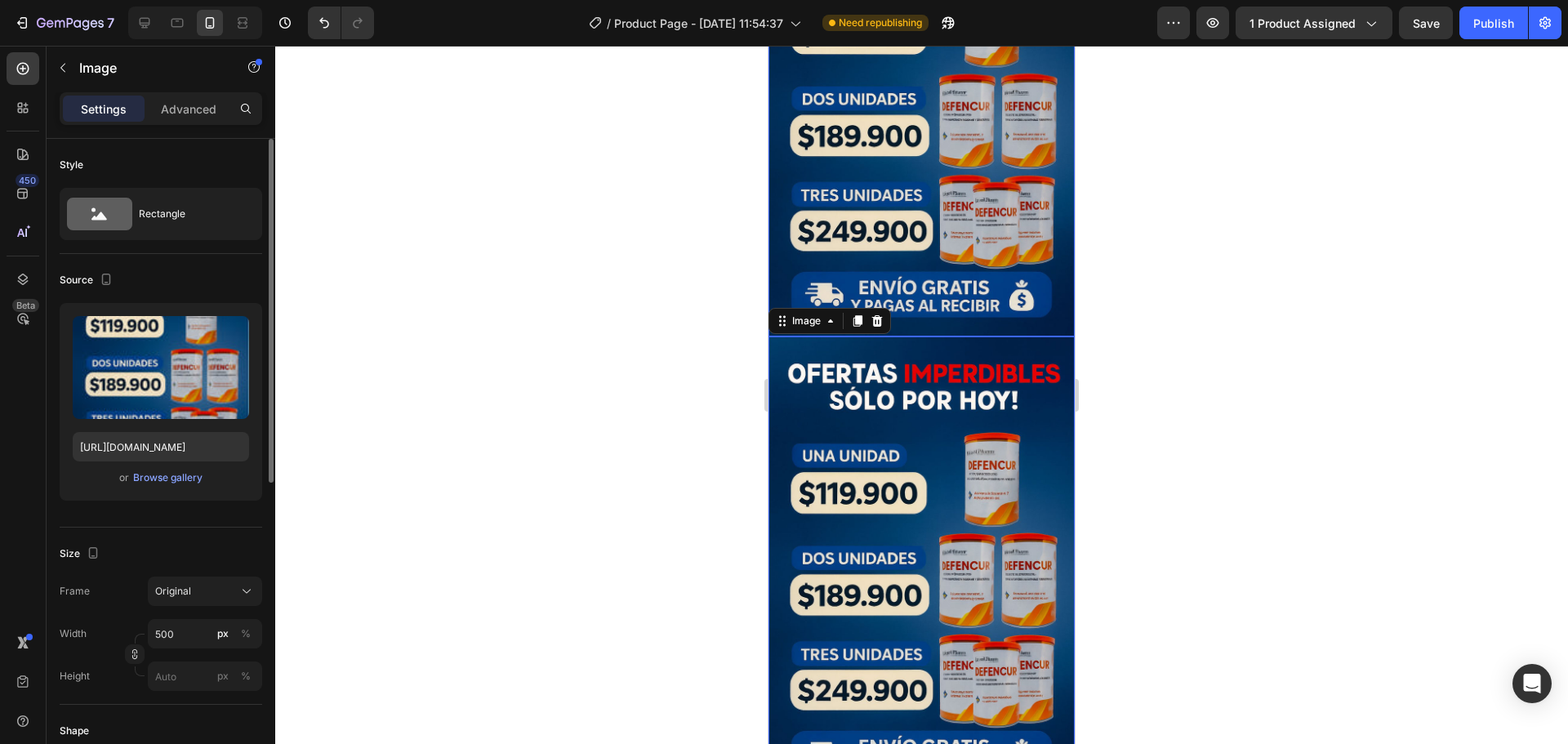
scroll to position [5218, 0]
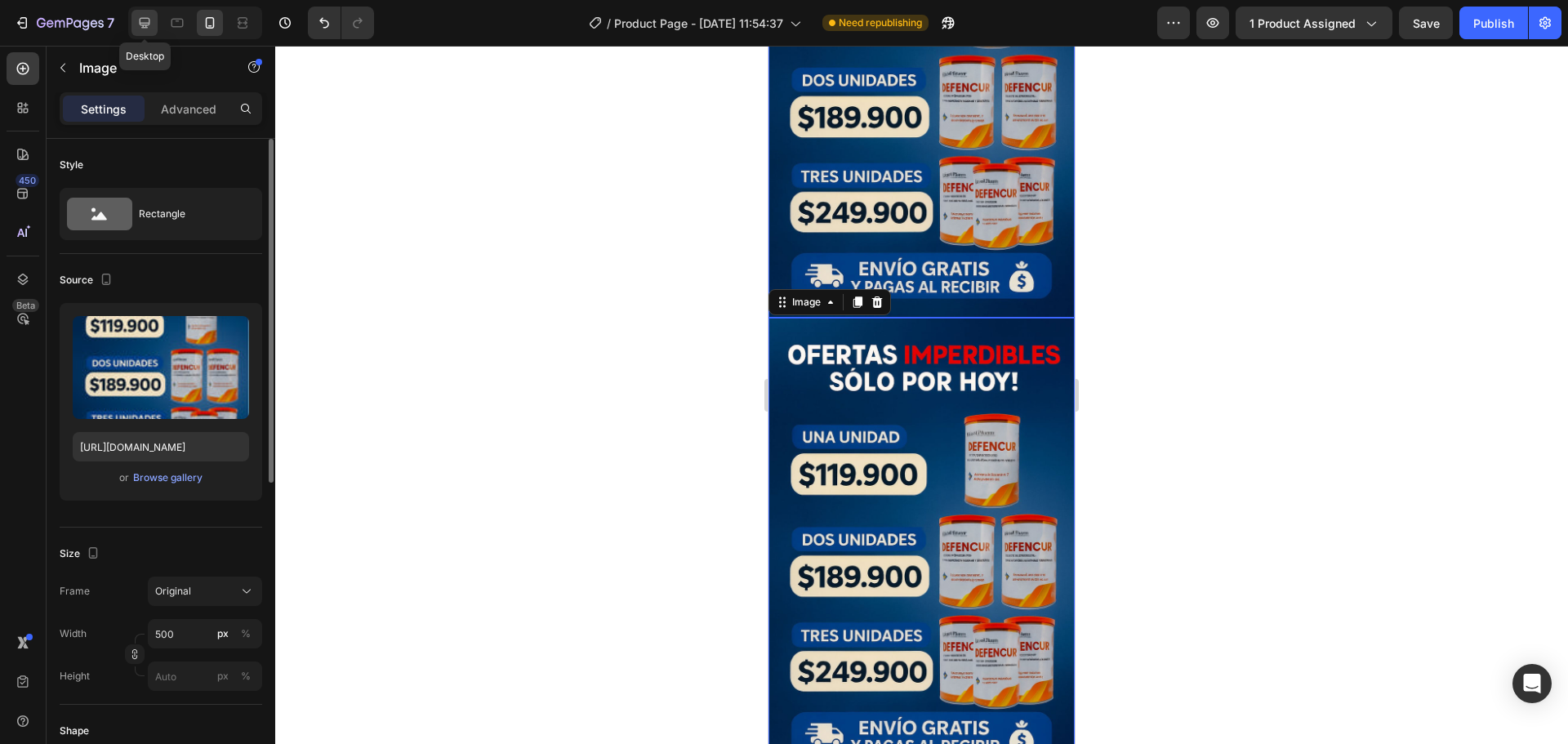
click at [152, 19] on icon at bounding box center [144, 22] width 16 height 16
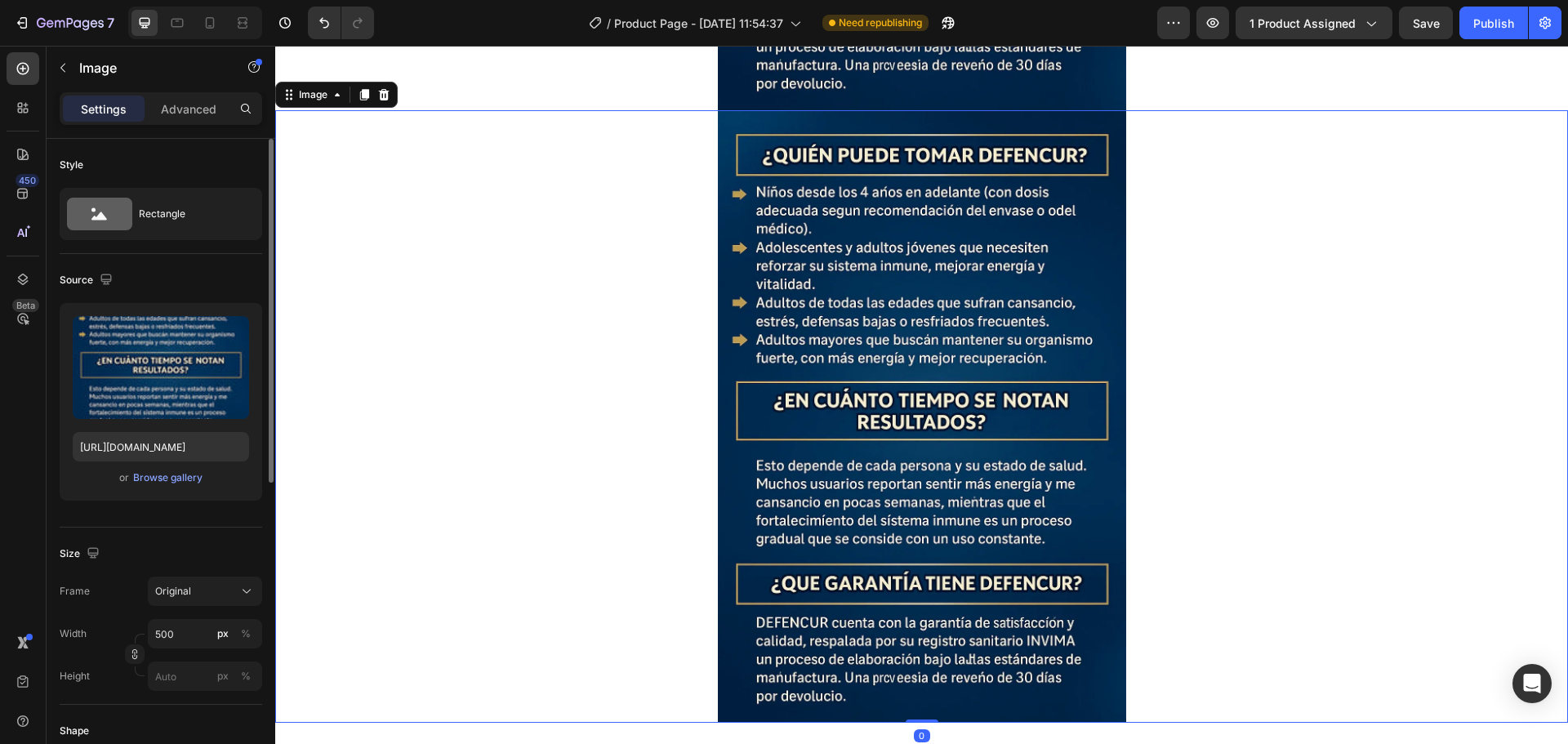
scroll to position [7425, 0]
click at [998, 378] on img at bounding box center [922, 415] width 408 height 613
click at [154, 448] on input "https://cdn.shopify.com/s/files/1/0674/7455/5020/files/gempages_537057418169811…" at bounding box center [160, 447] width 176 height 30
click at [222, 17] on div at bounding box center [209, 22] width 26 height 26
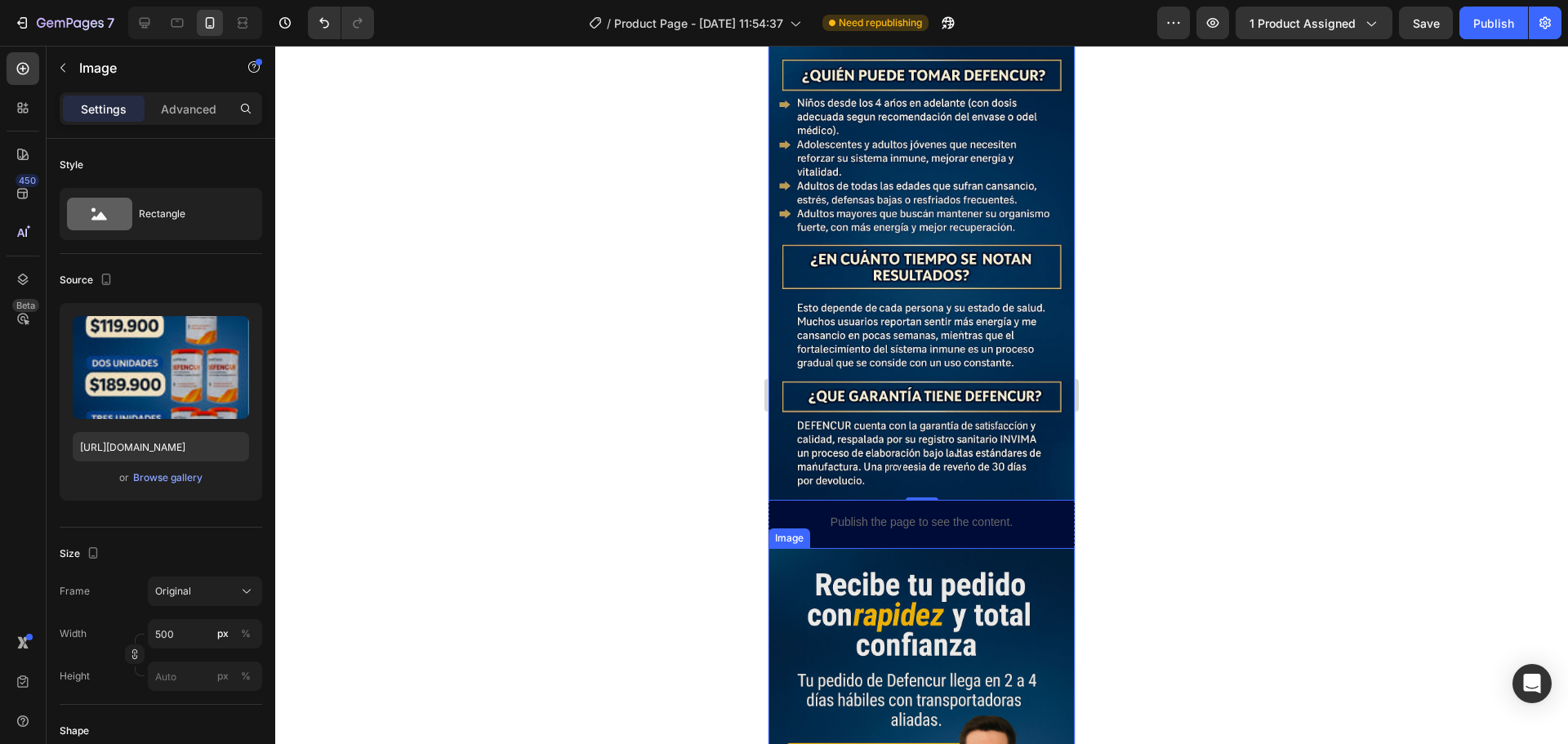
scroll to position [5218, 0]
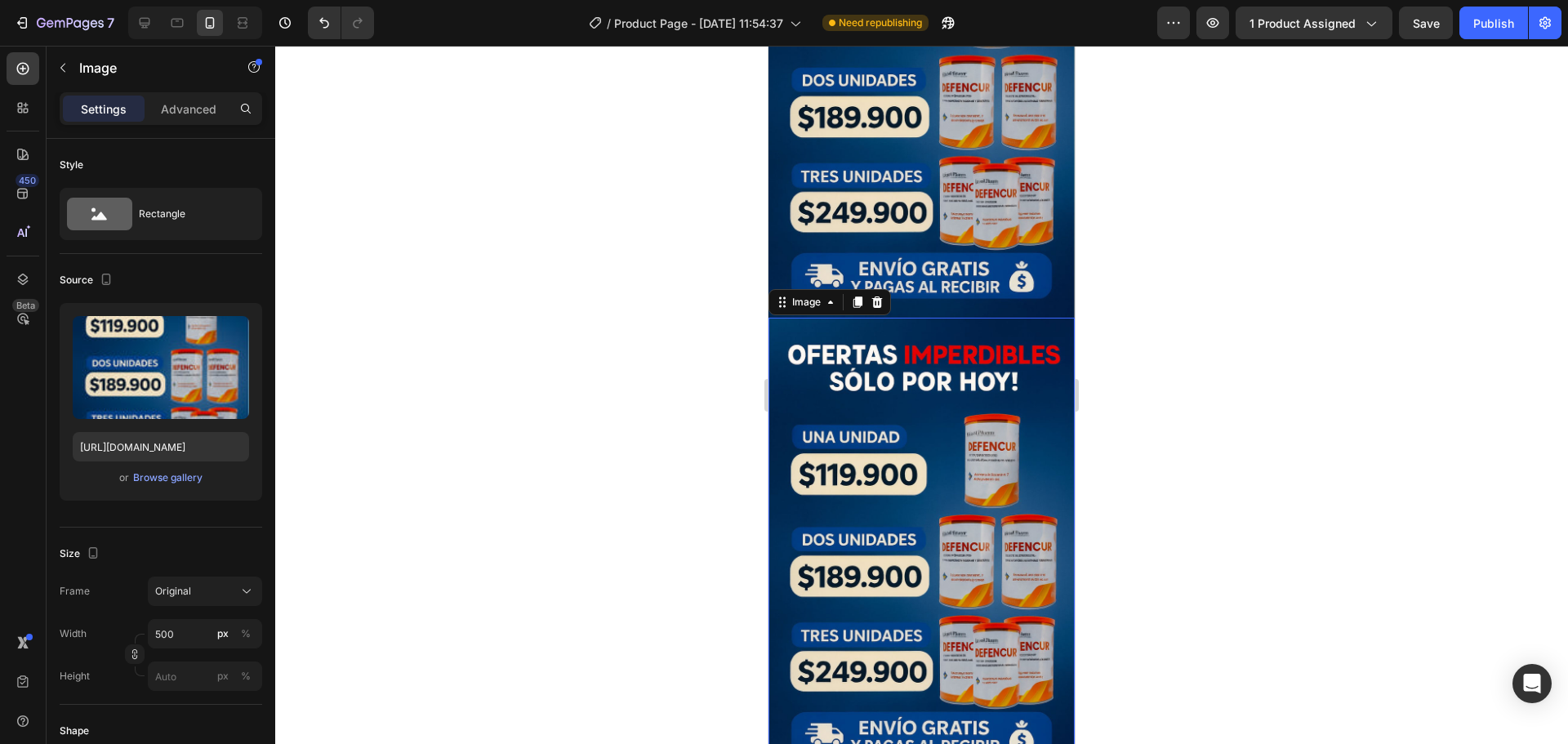
click at [917, 382] on img at bounding box center [922, 548] width 307 height 460
click at [189, 442] on input "https://cdn.shopify.com/s/files/1/0674/7455/5020/files/gempages_537057418169811…" at bounding box center [160, 447] width 176 height 30
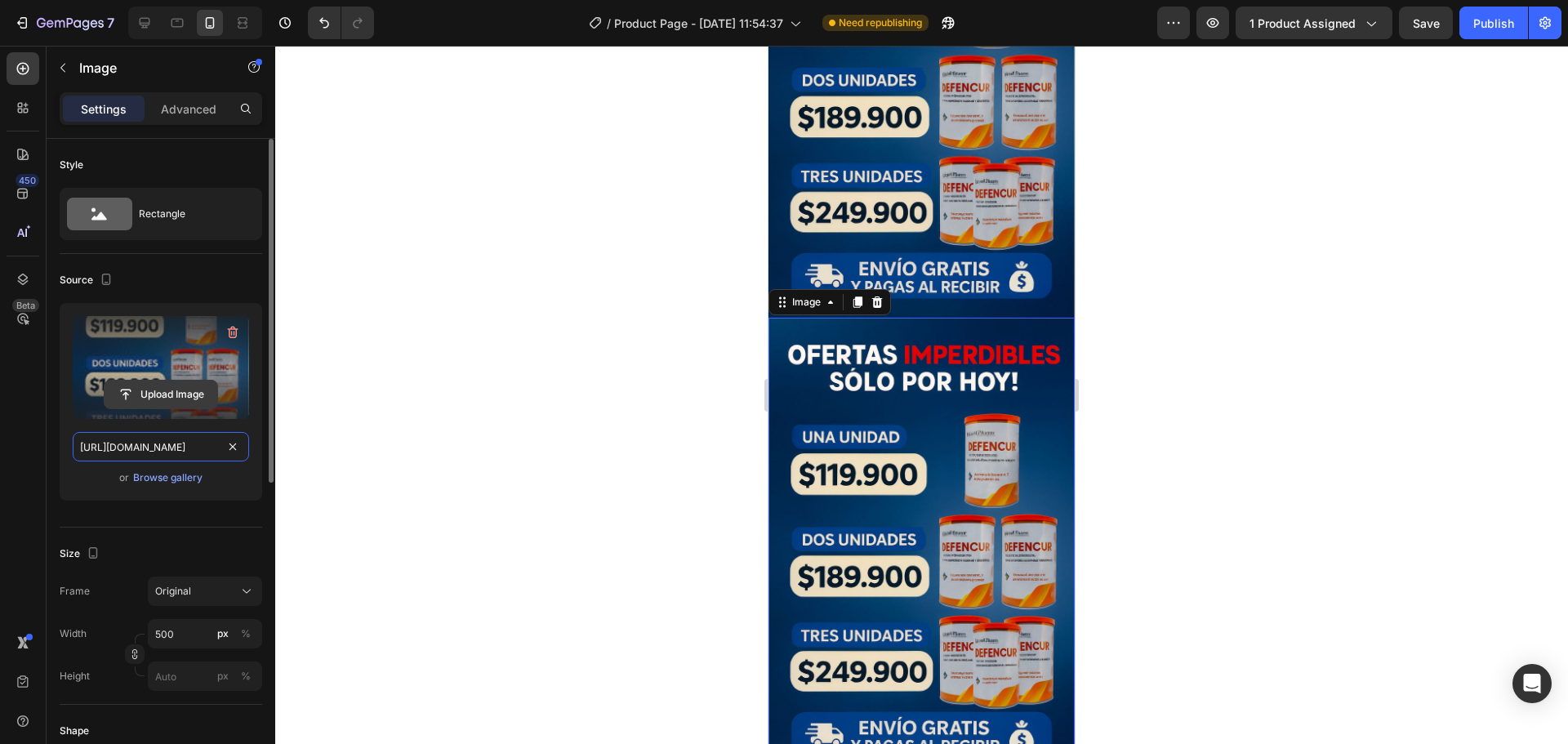
paste input "473ca98f-2b54-4971-903f-287fc5563676.webp"
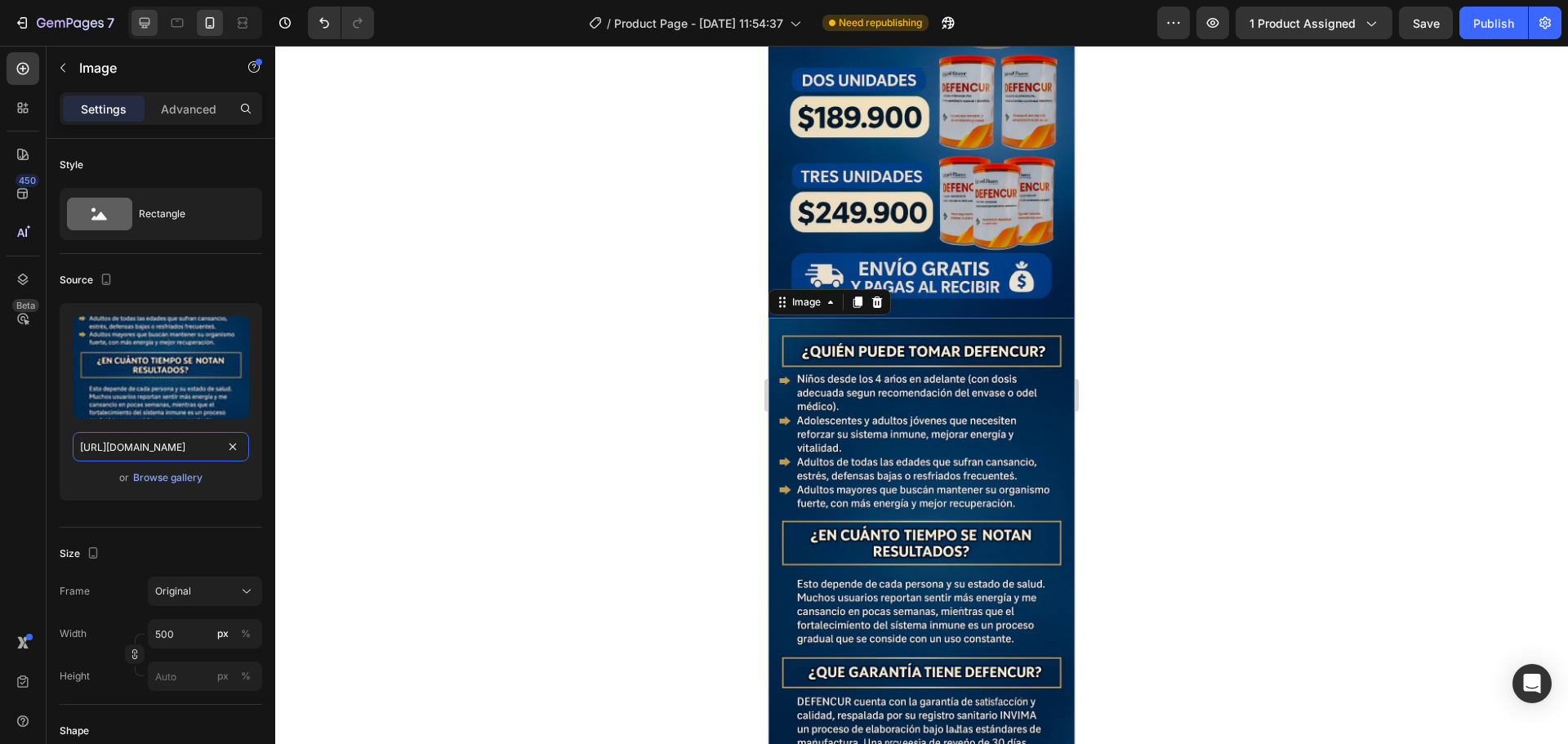
type input "https://cdn.shopify.com/s/files/1/0674/7455/5020/files/gempages_537057418169811…"
click at [142, 31] on div at bounding box center [144, 22] width 26 height 26
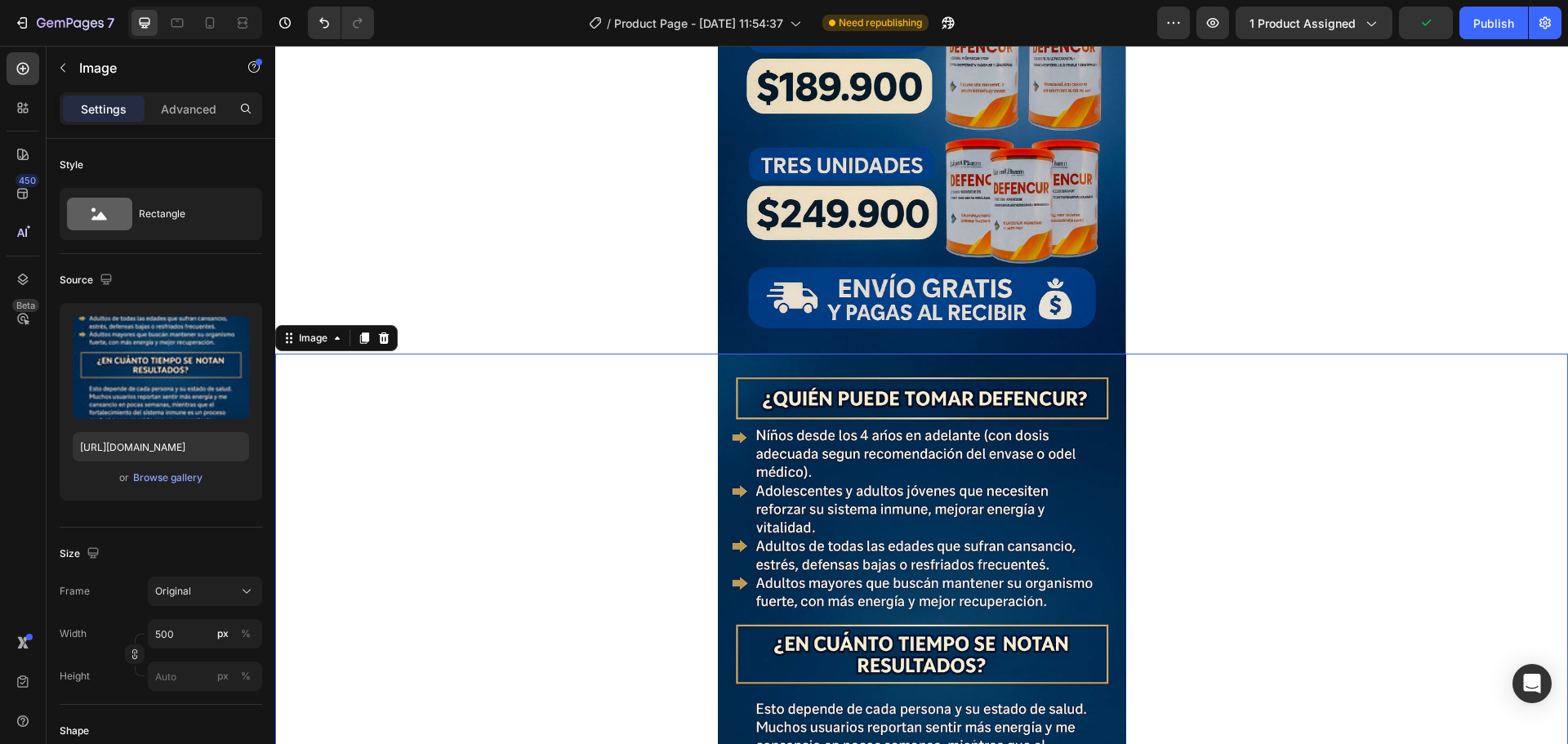
scroll to position [7179, 0]
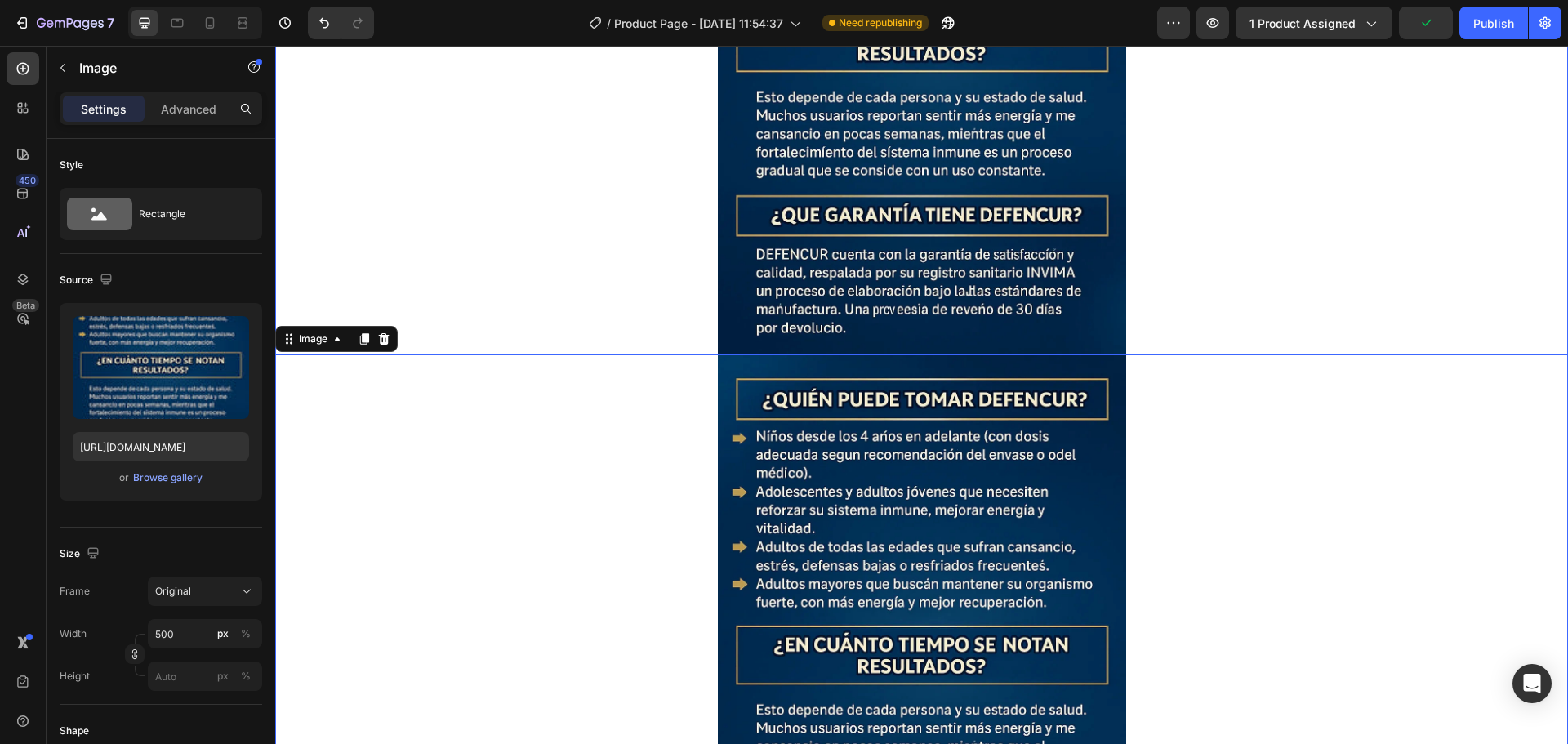
click at [806, 253] on img at bounding box center [922, 48] width 408 height 613
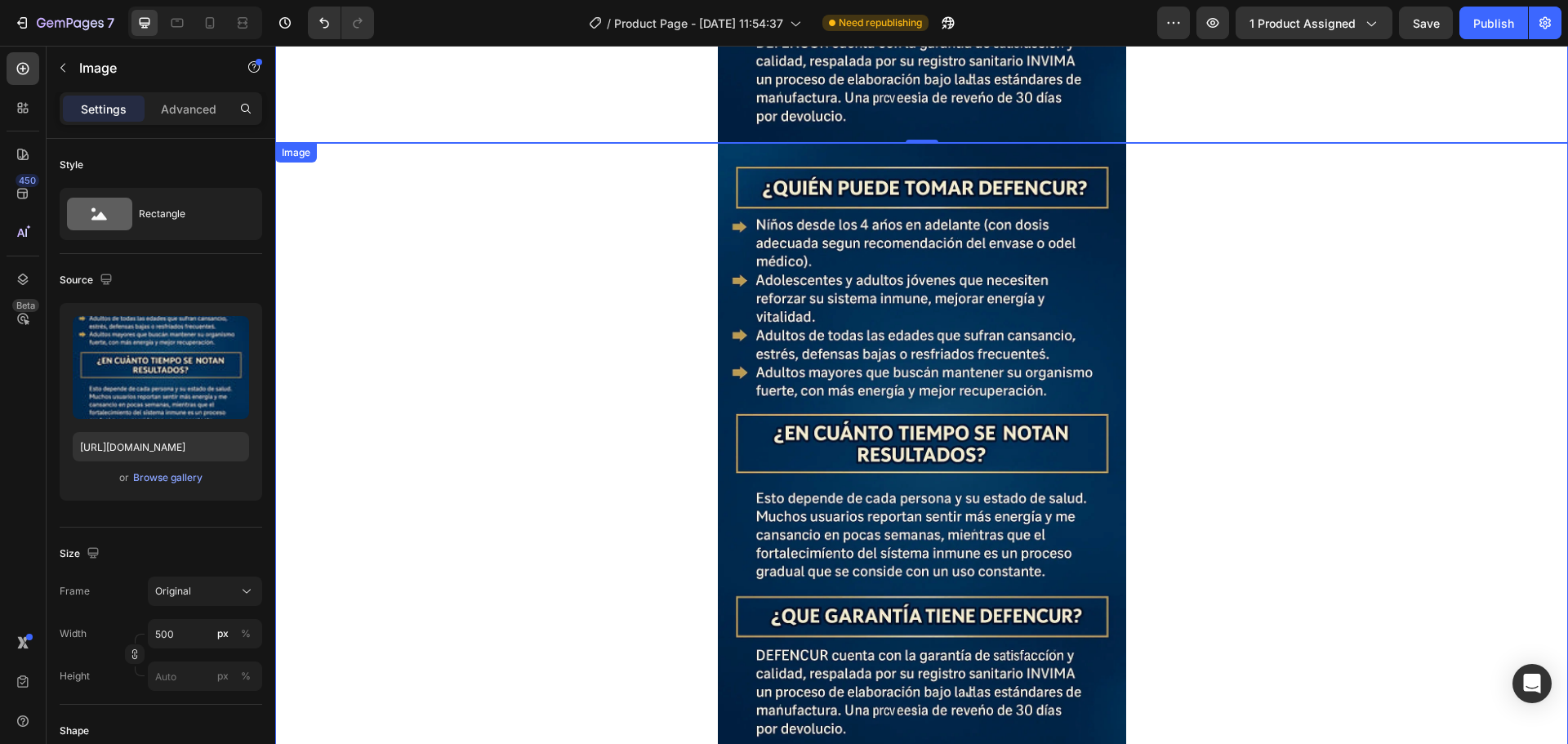
scroll to position [7261, 0]
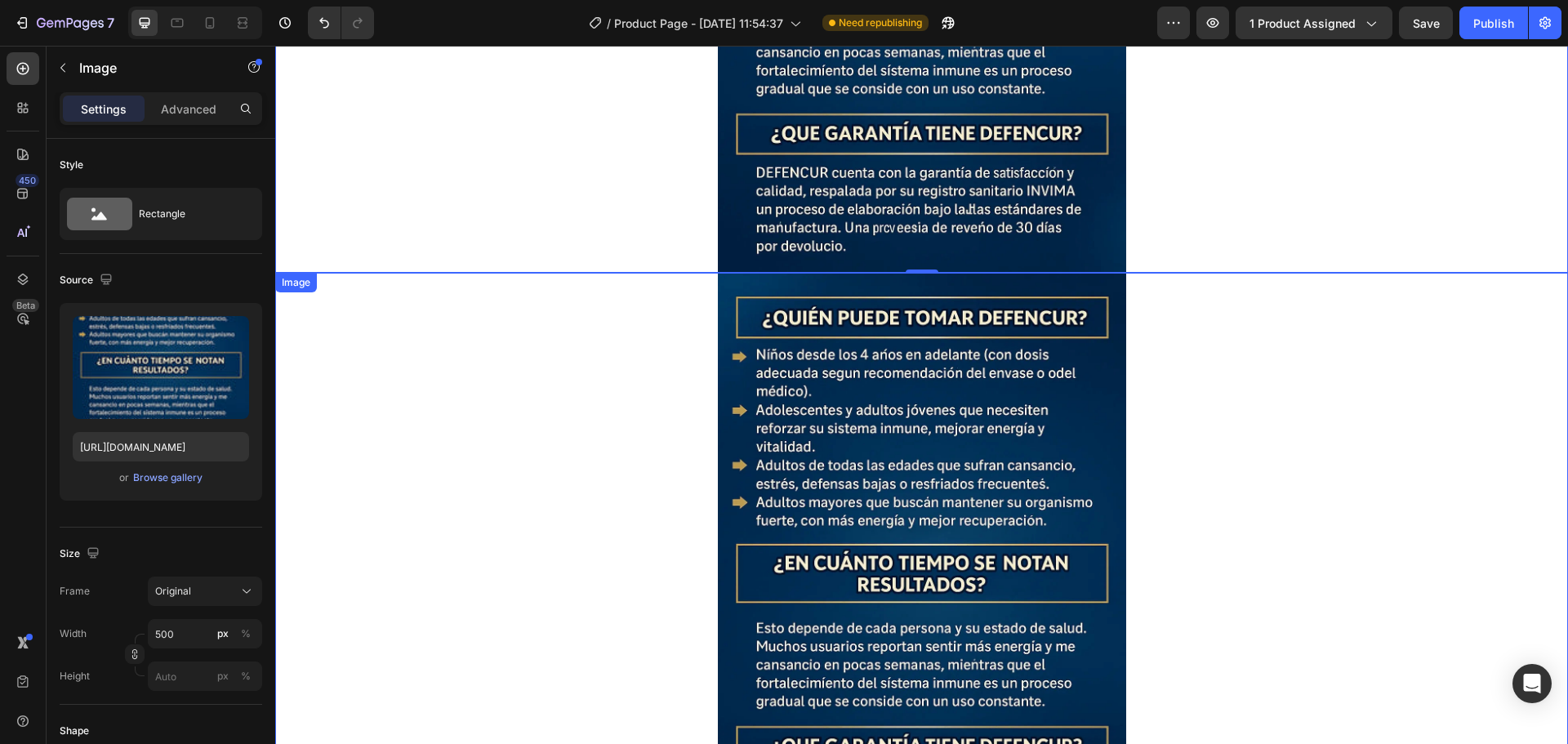
click at [862, 411] on img at bounding box center [922, 578] width 408 height 613
click at [382, 251] on icon at bounding box center [384, 257] width 10 height 11
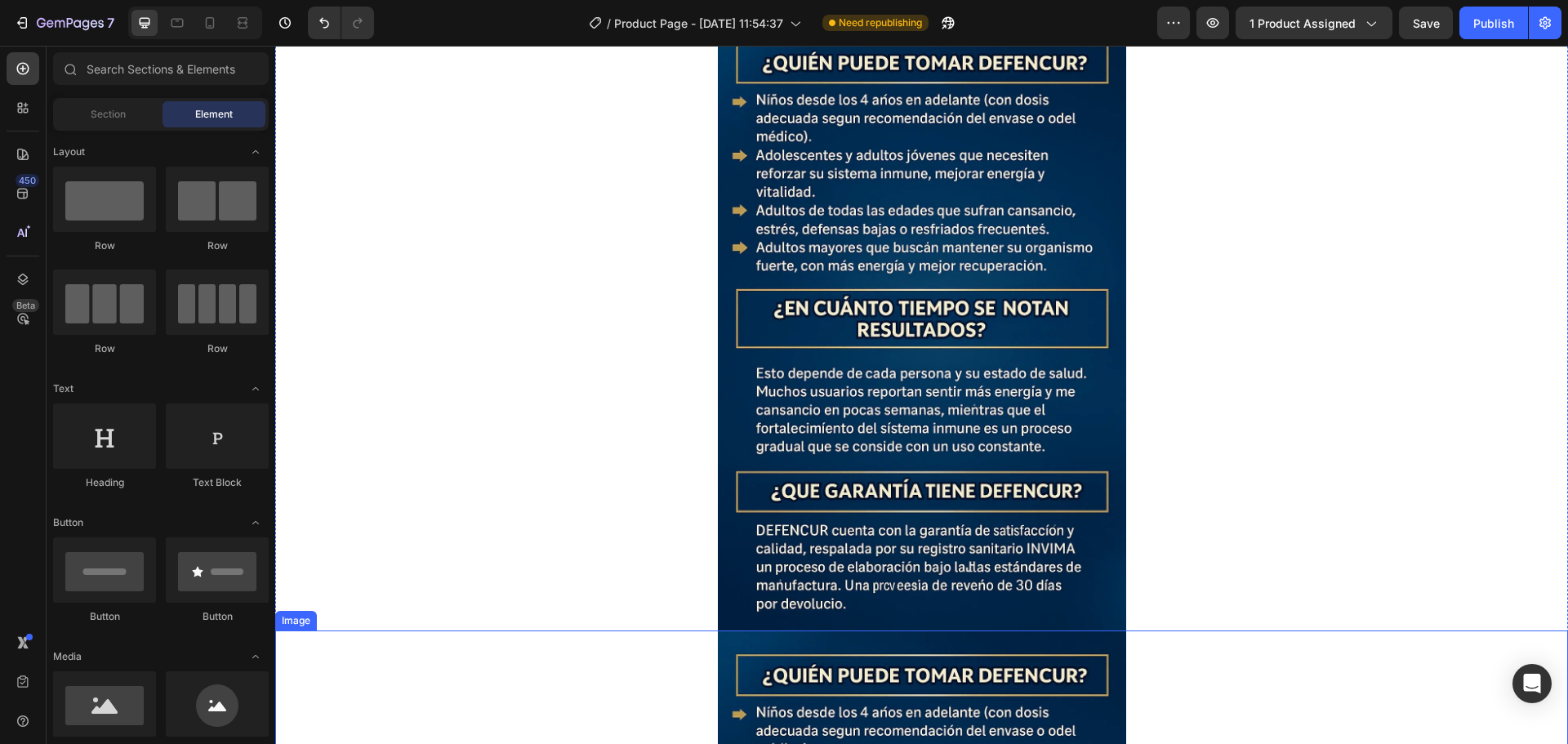
scroll to position [6281, 0]
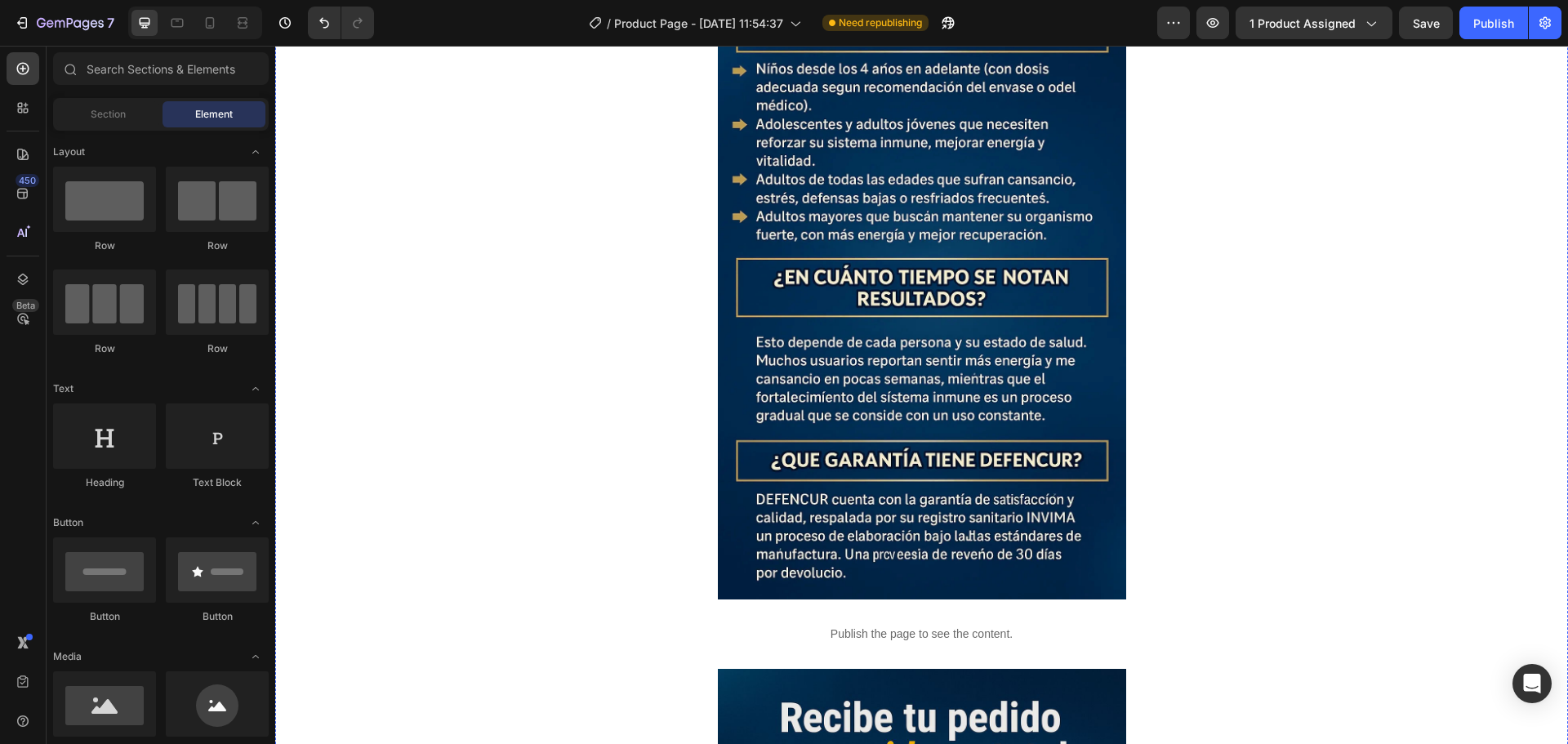
click at [949, 365] on img at bounding box center [922, 292] width 408 height 613
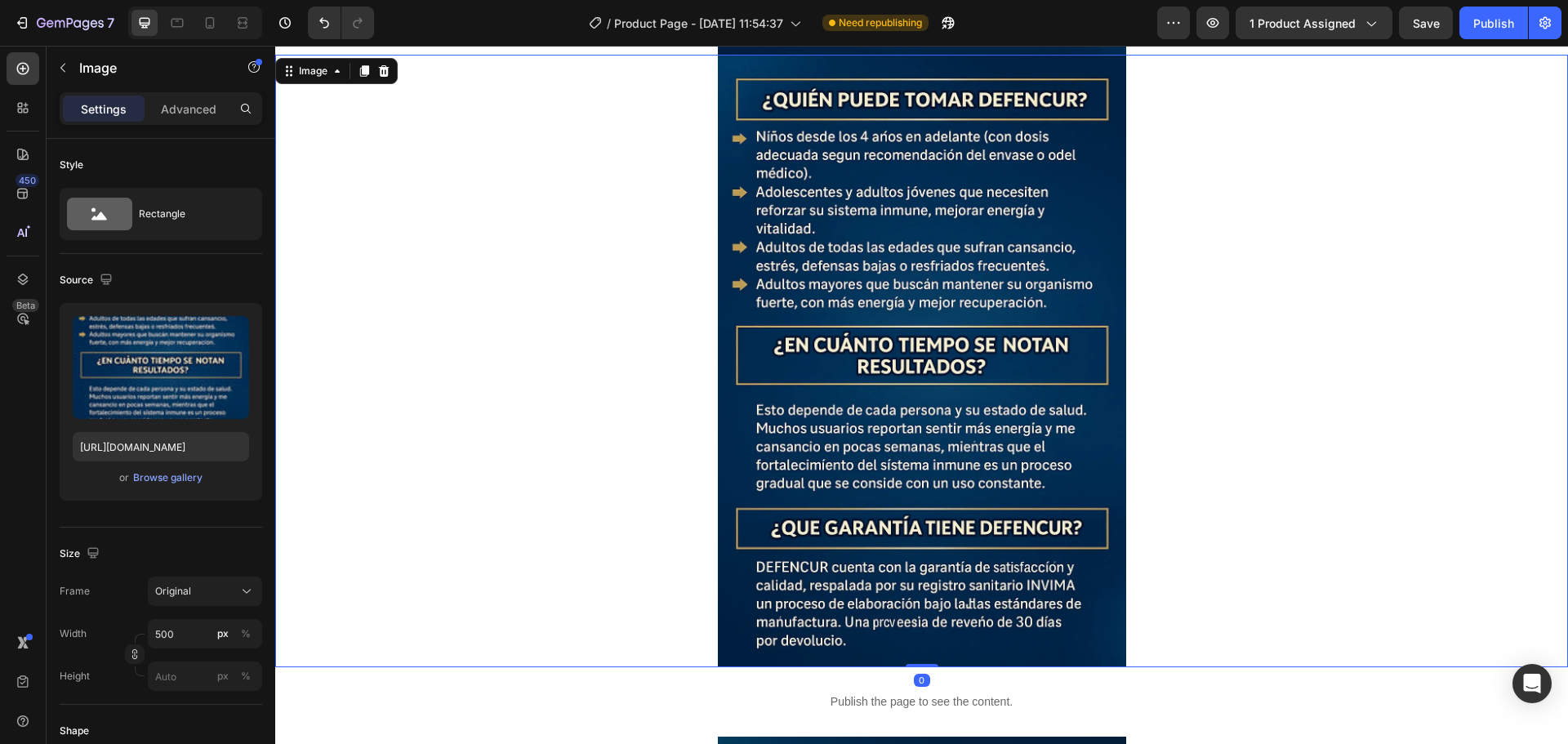
scroll to position [6525, 0]
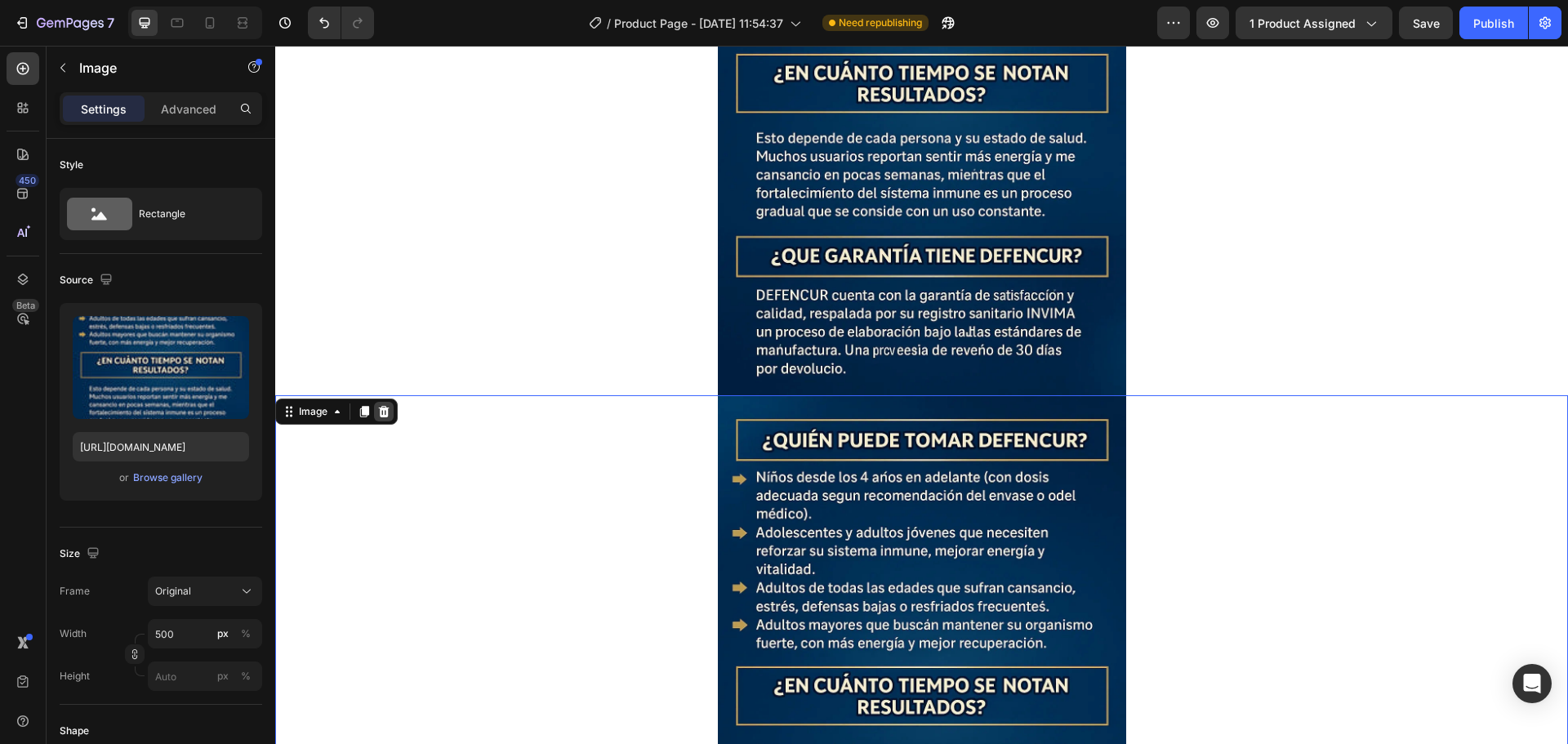
click at [382, 406] on icon at bounding box center [384, 412] width 10 height 11
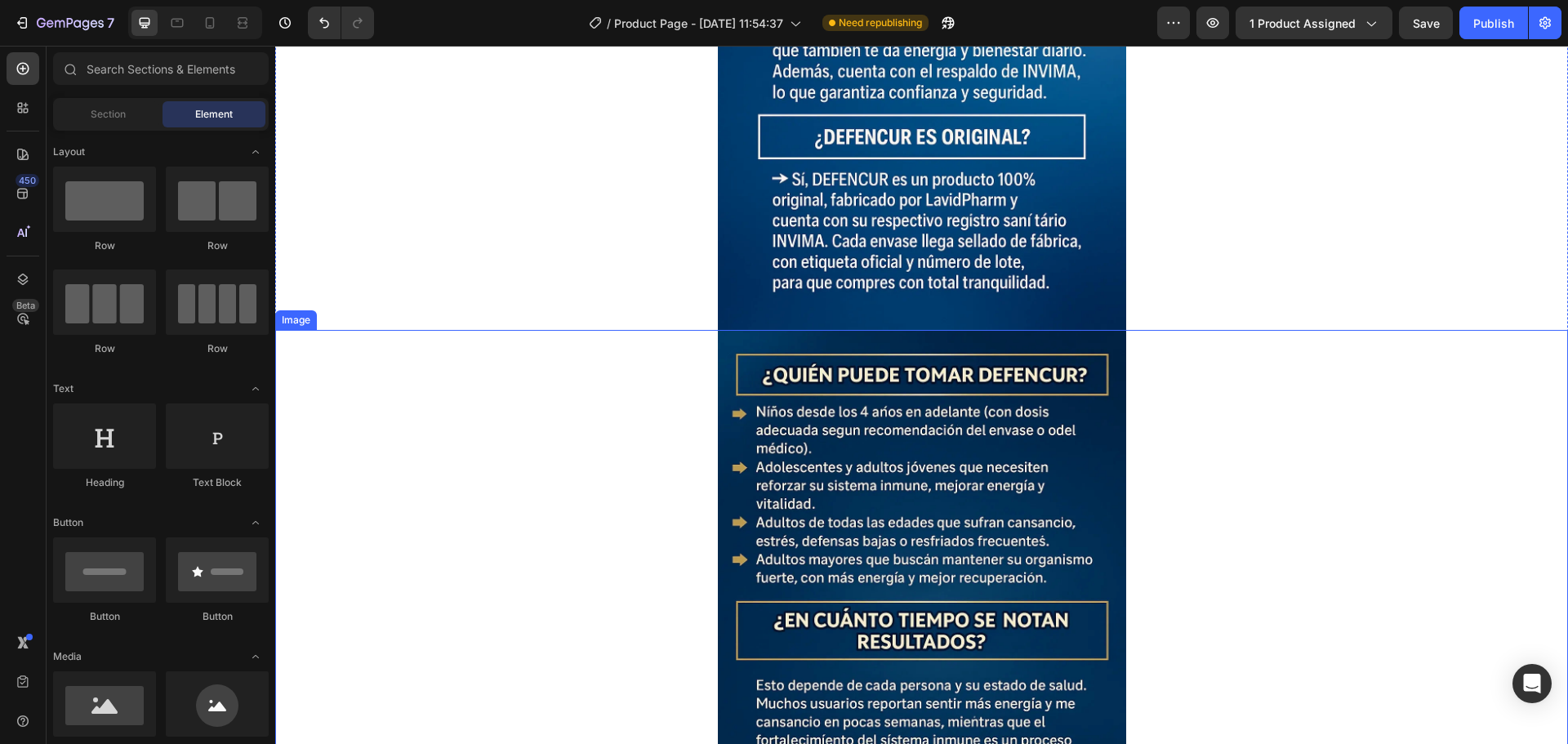
scroll to position [5872, 0]
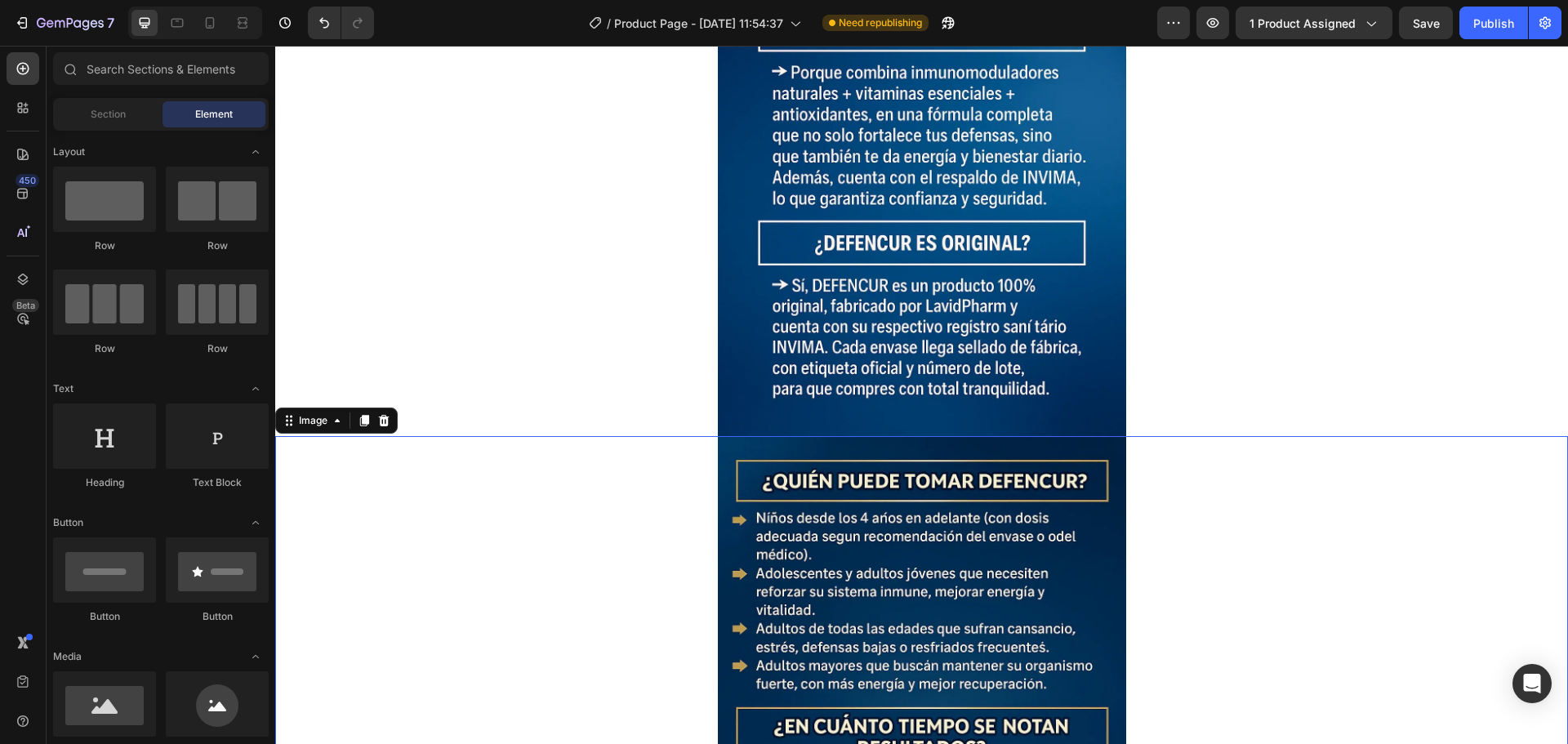
click at [853, 489] on img at bounding box center [922, 742] width 408 height 613
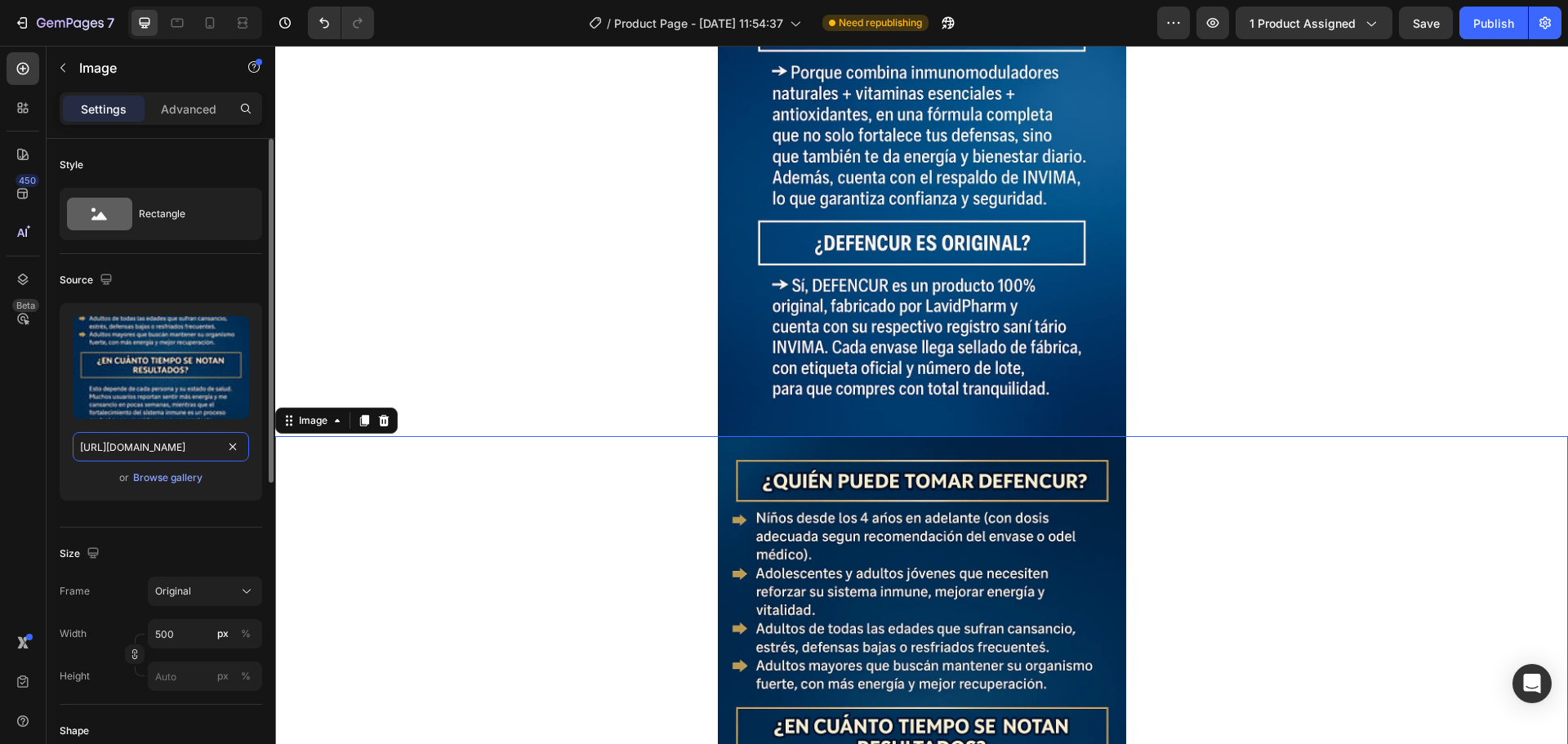
click at [193, 451] on input "https://cdn.shopify.com/s/files/1/0674/7455/5020/files/gempages_537057418169811…" at bounding box center [160, 447] width 176 height 30
click at [216, 22] on icon at bounding box center [209, 22] width 16 height 16
type input "https://cdn.shopify.com/s/files/1/0674/7455/5020/files/gempages_537057418169811…"
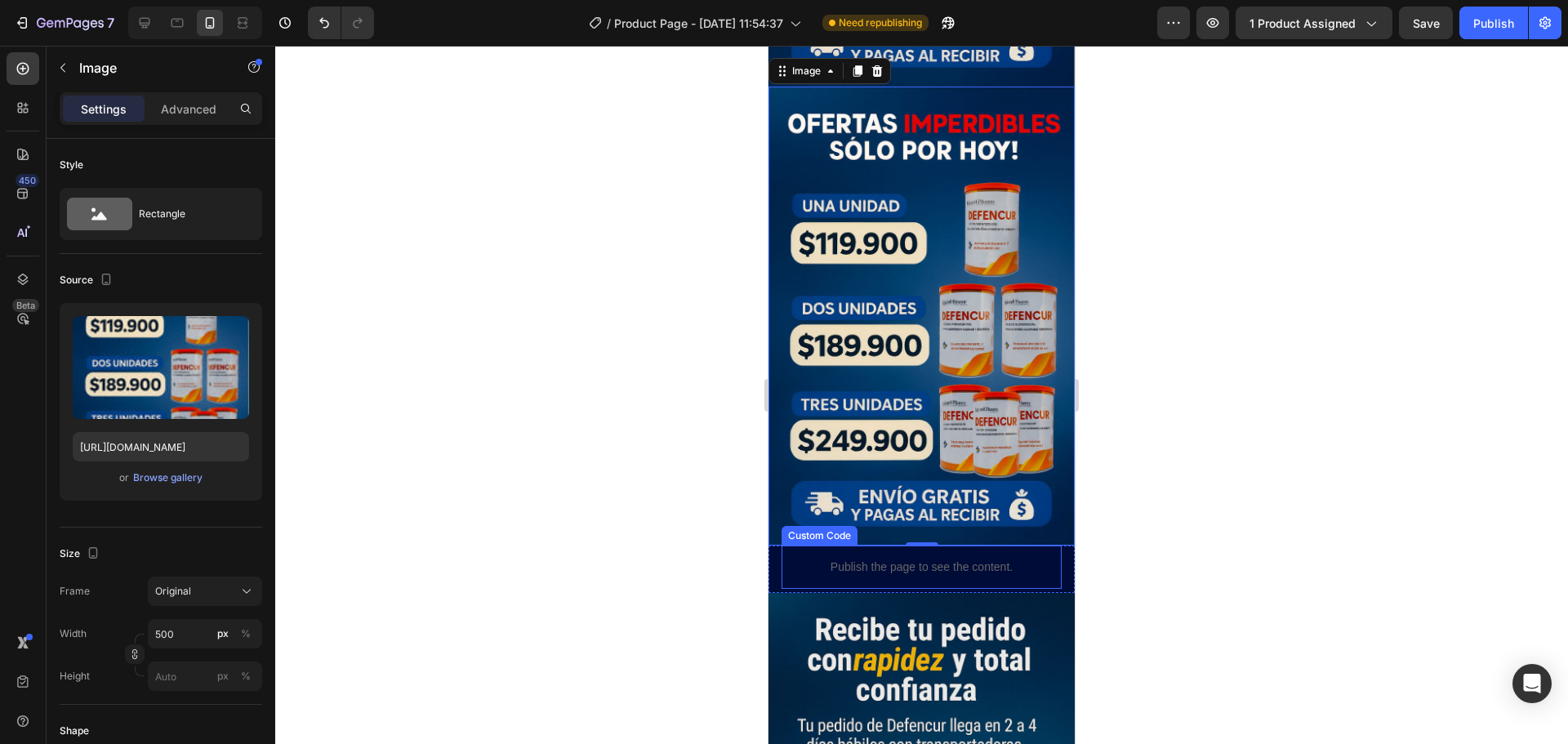
scroll to position [4499, 0]
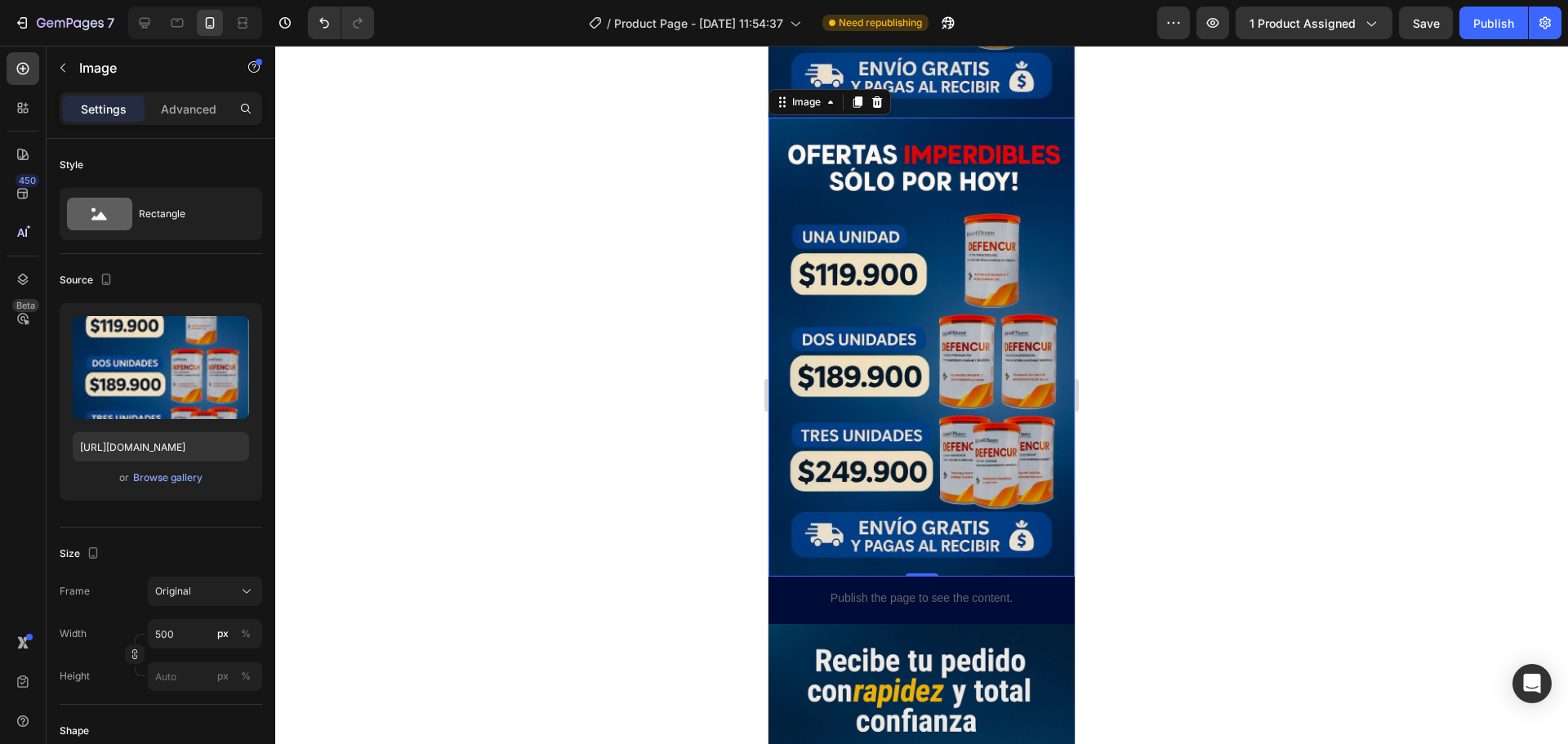
click at [863, 317] on img at bounding box center [922, 348] width 307 height 460
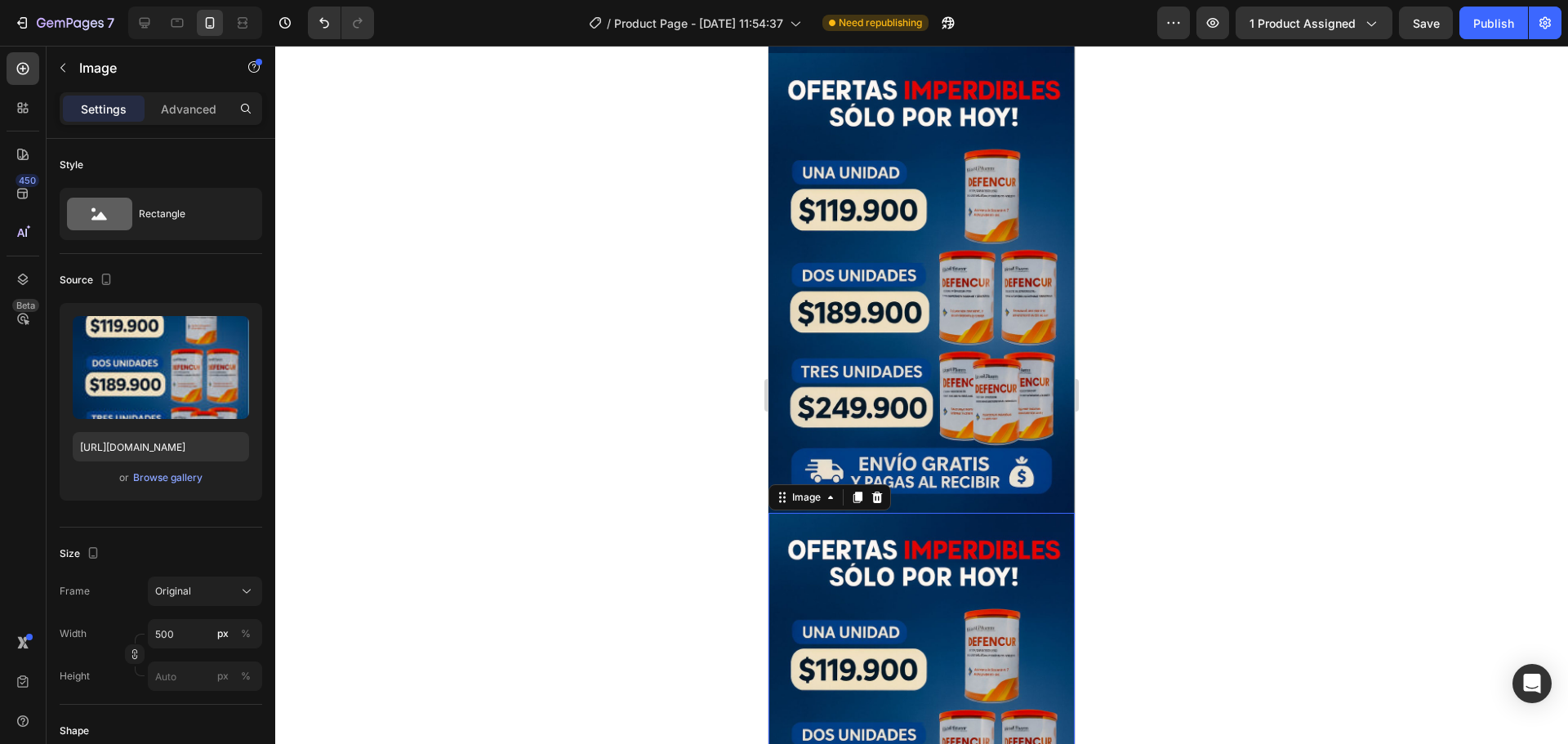
scroll to position [4091, 0]
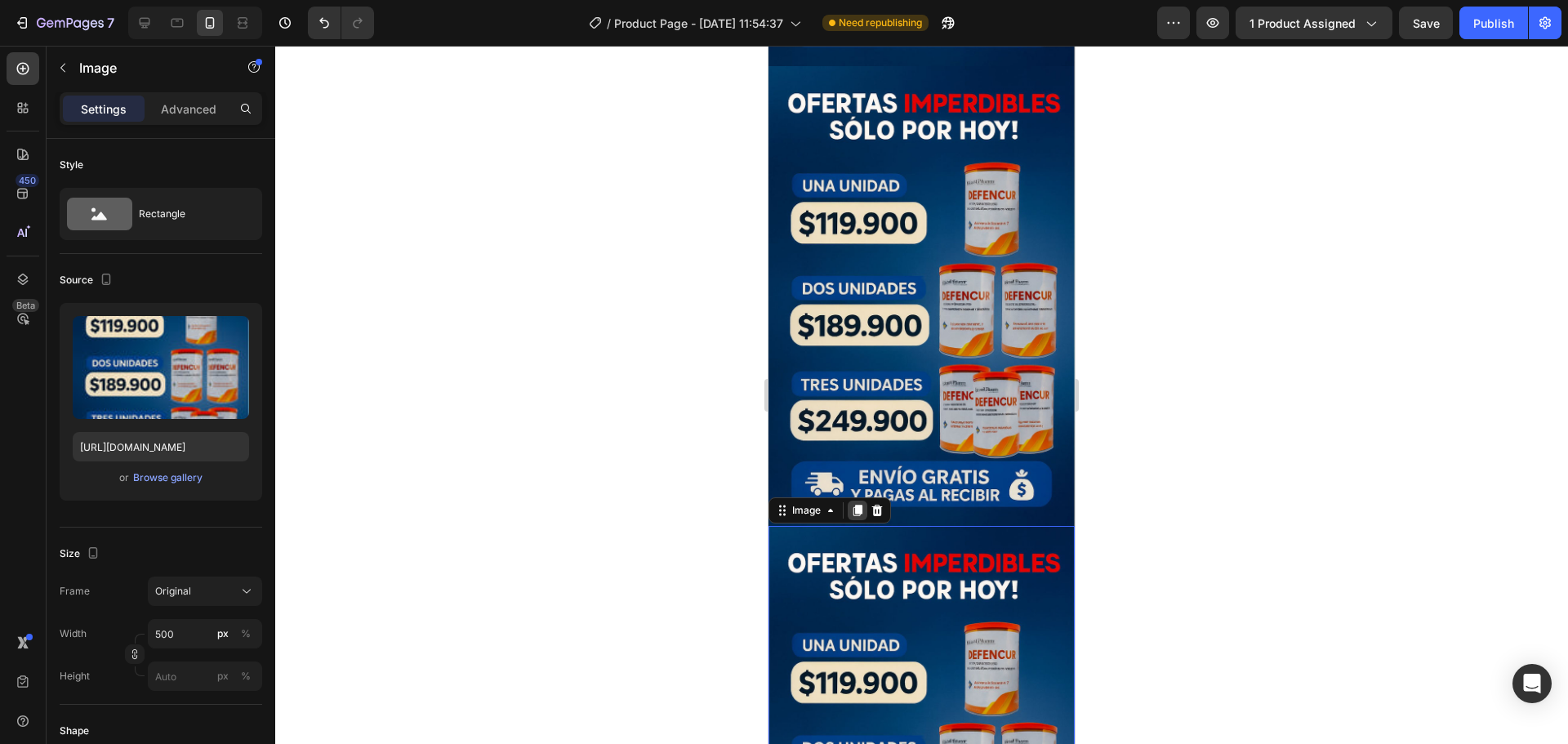
click at [863, 504] on icon at bounding box center [858, 511] width 13 height 13
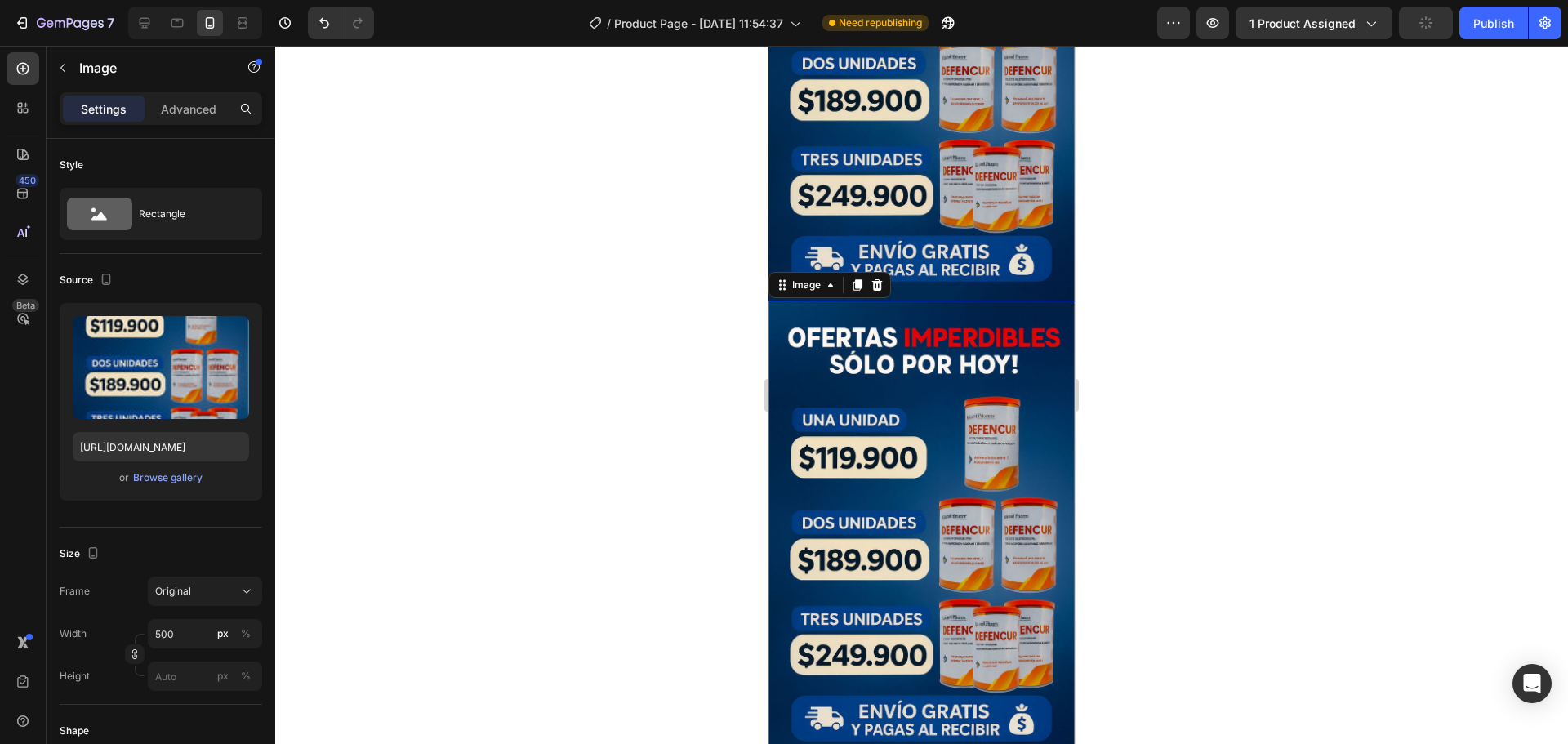
scroll to position [4777, 0]
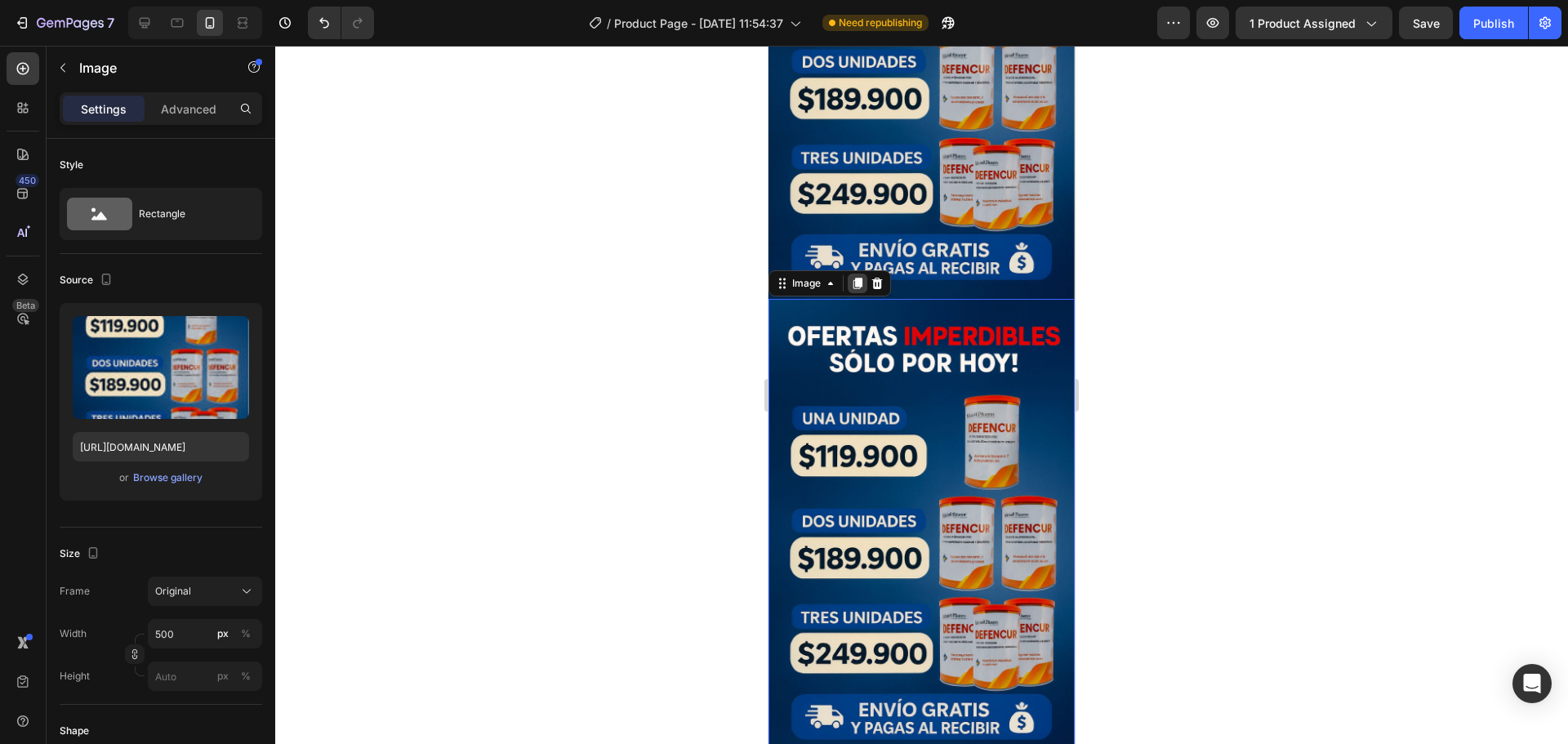
click at [862, 277] on icon at bounding box center [858, 284] width 13 height 13
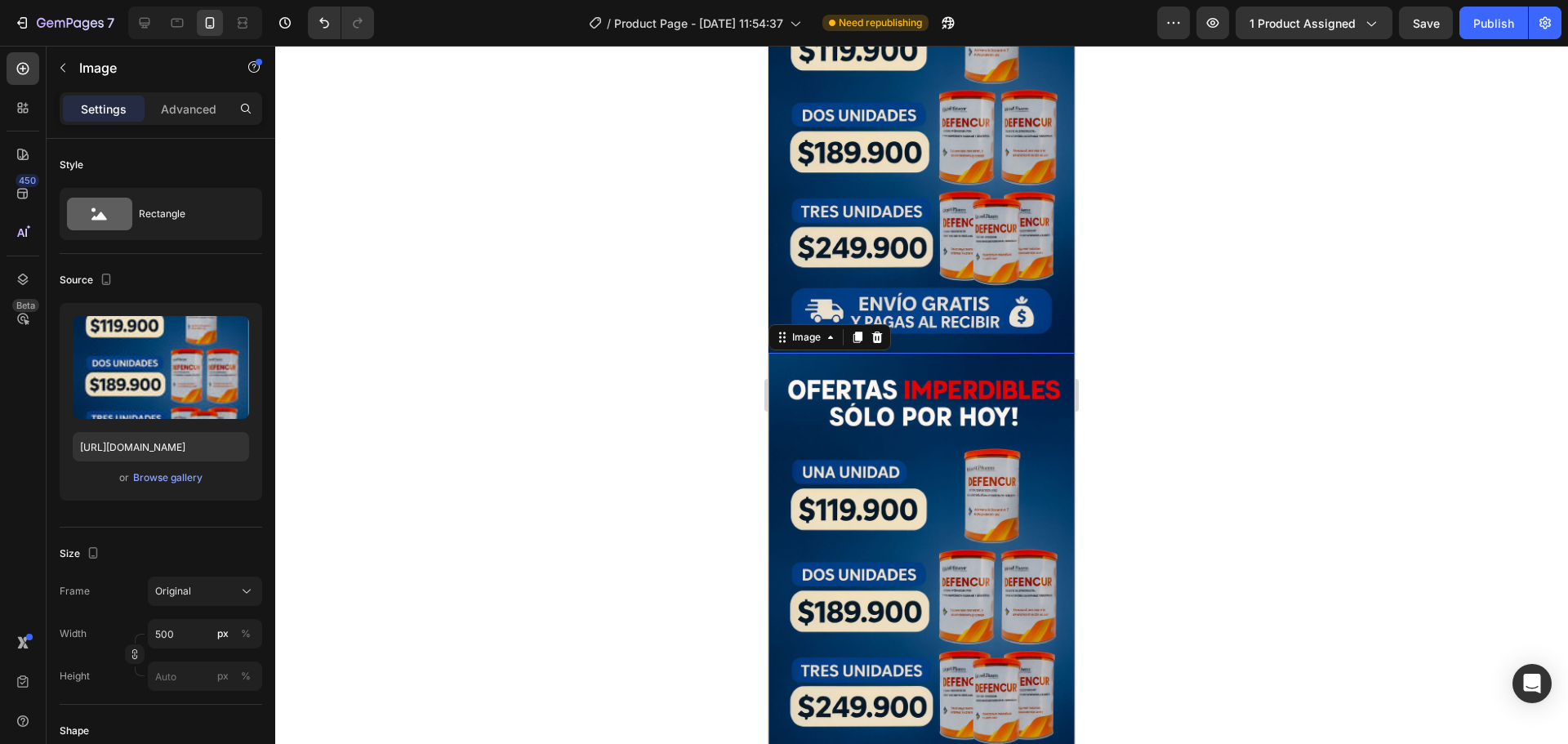
scroll to position [5218, 0]
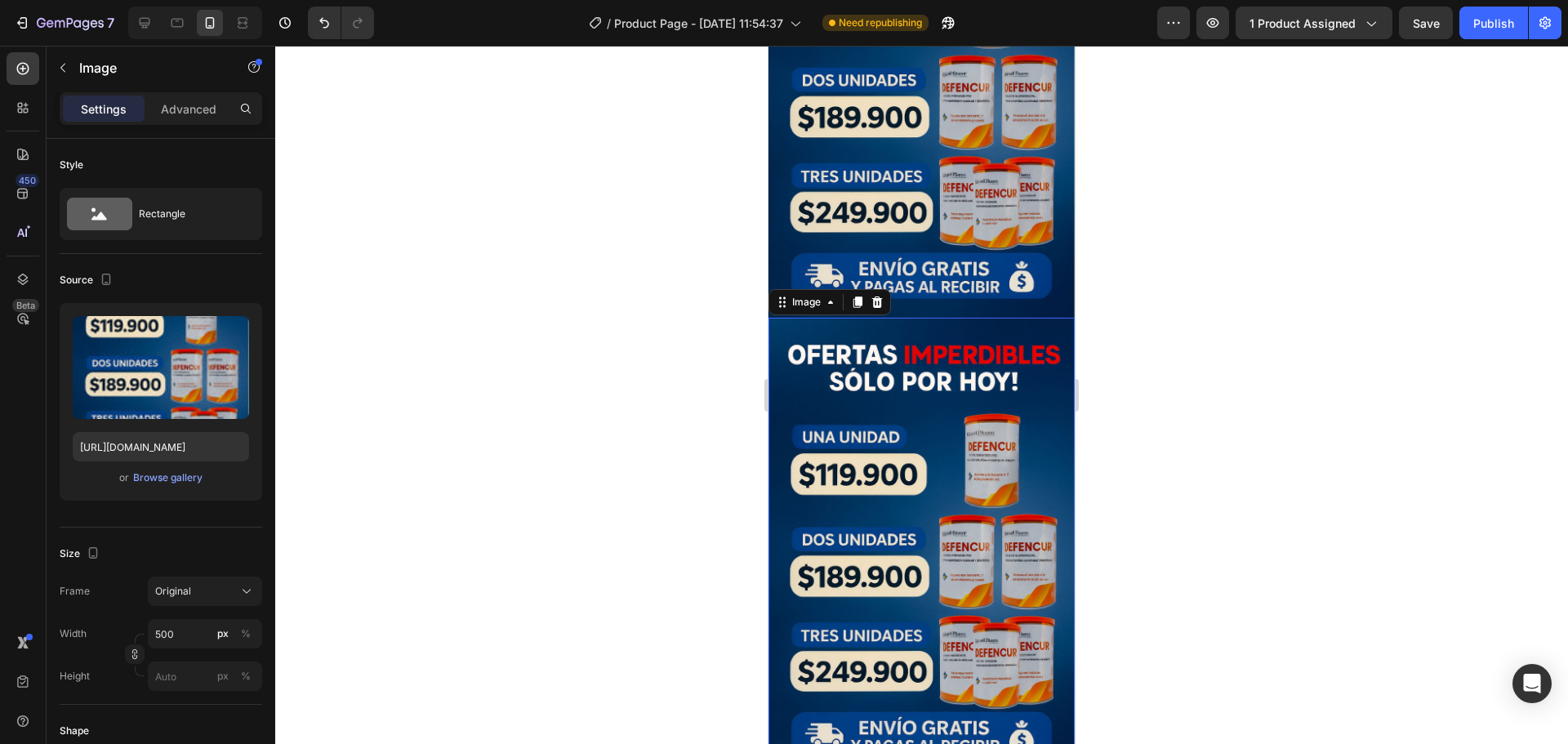
click at [897, 318] on img at bounding box center [922, 548] width 307 height 460
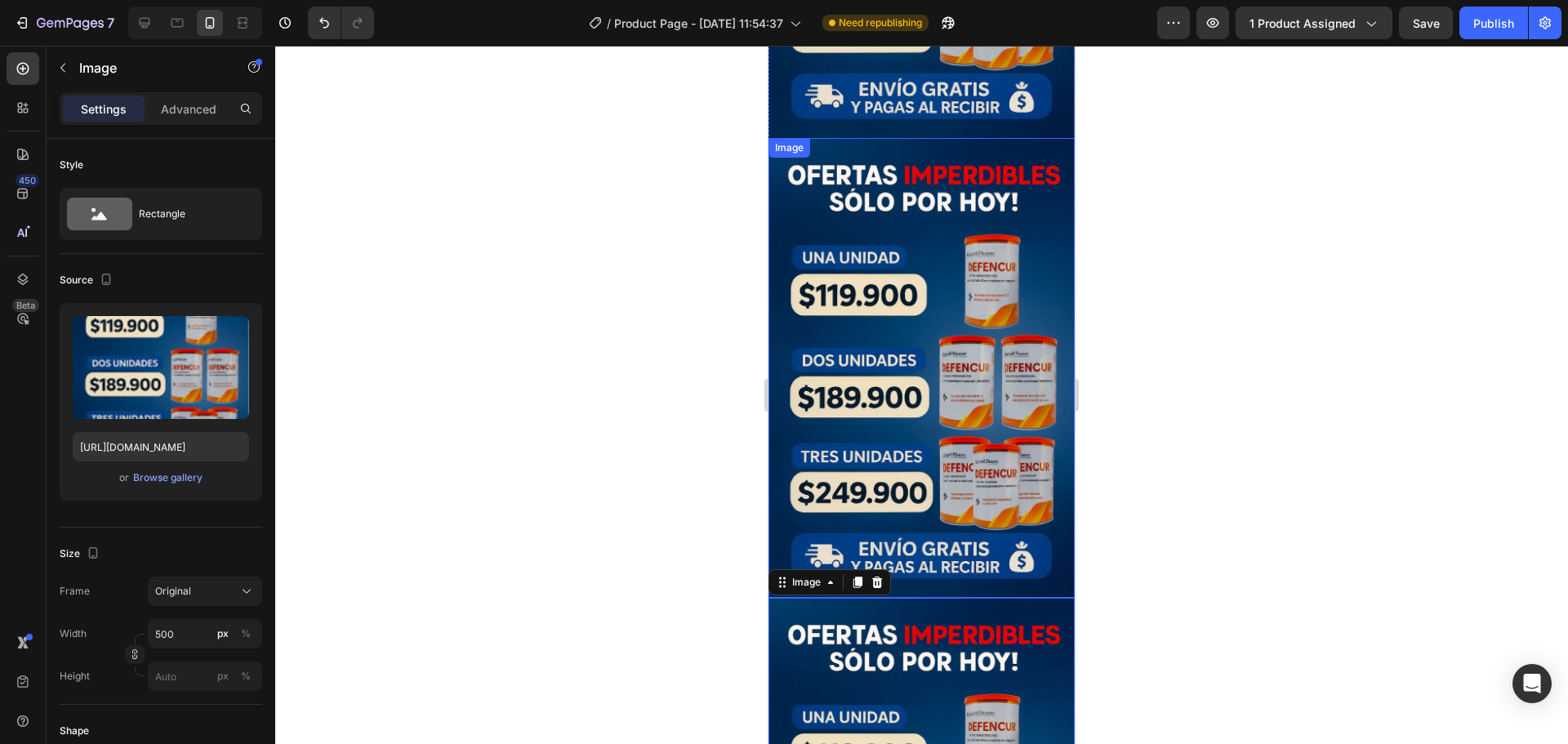
scroll to position [4892, 0]
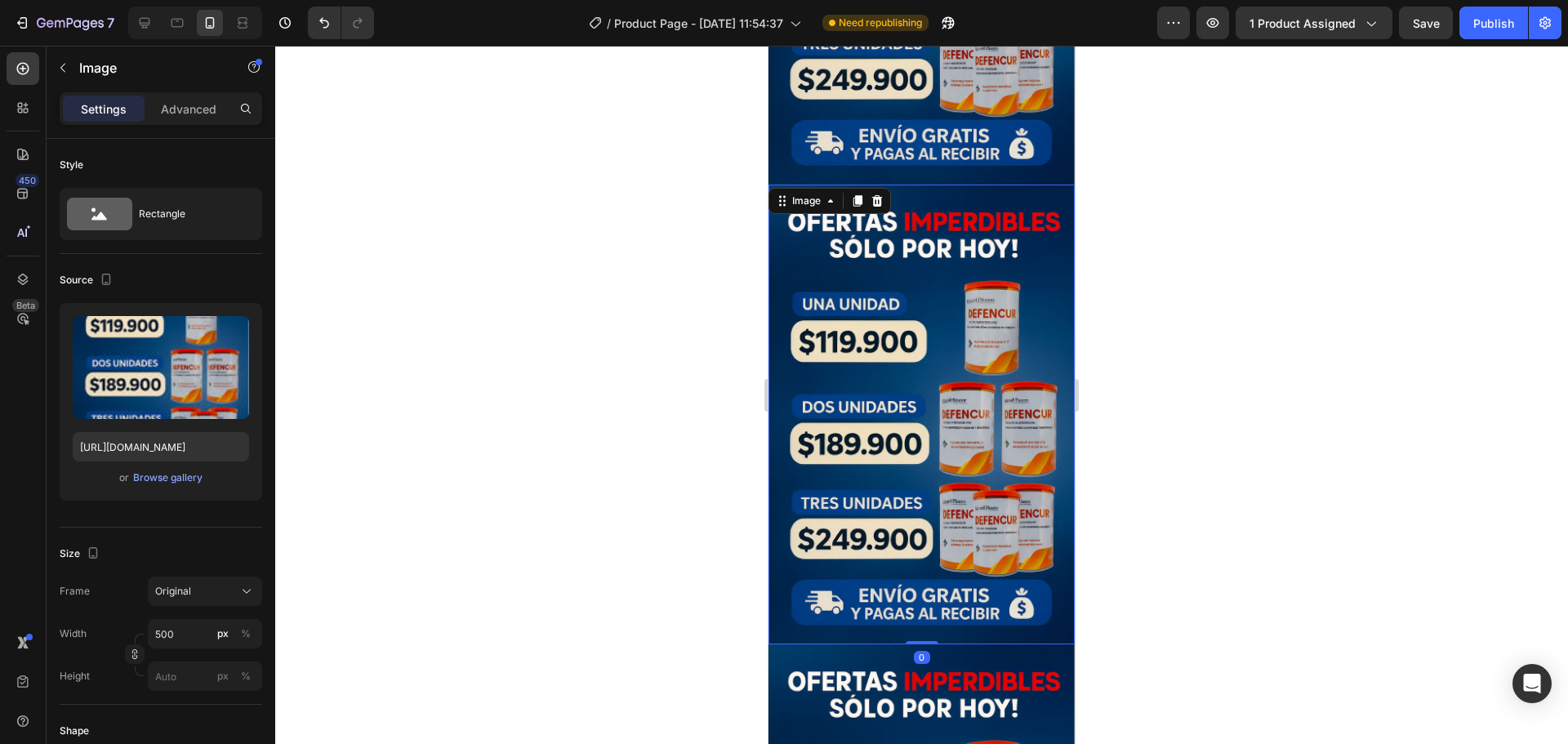
click at [895, 276] on img at bounding box center [922, 414] width 307 height 460
click at [132, 452] on input "https://cdn.shopify.com/s/files/1/0674/7455/5020/files/gempages_537057418169811…" at bounding box center [160, 447] width 176 height 30
paste input "473ca98f-2b54-4971-903f-287fc5563676.webp"
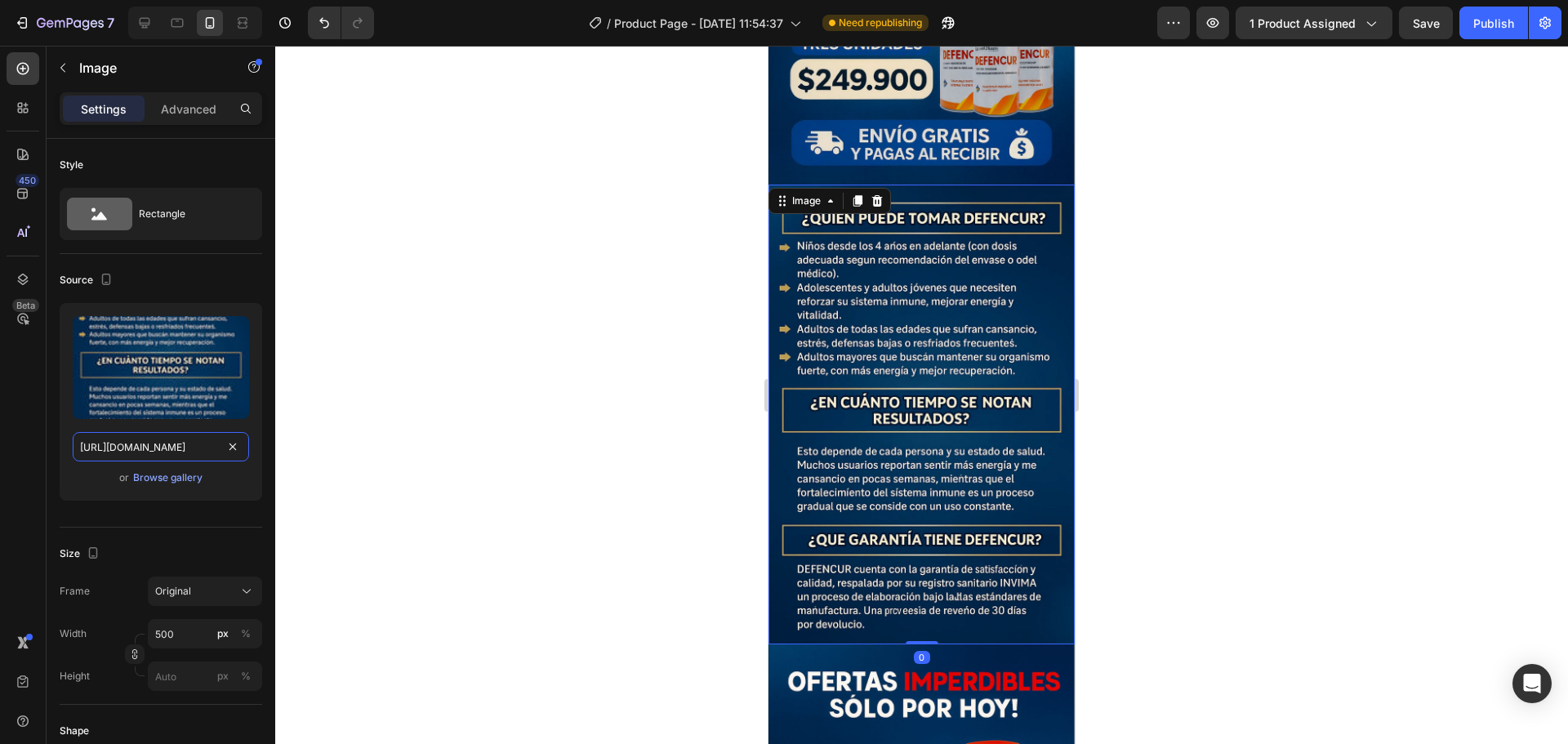
type input "https://cdn.shopify.com/s/files/1/0674/7455/5020/files/gempages_537057418169811…"
click at [336, 383] on div at bounding box center [922, 394] width 1293 height 698
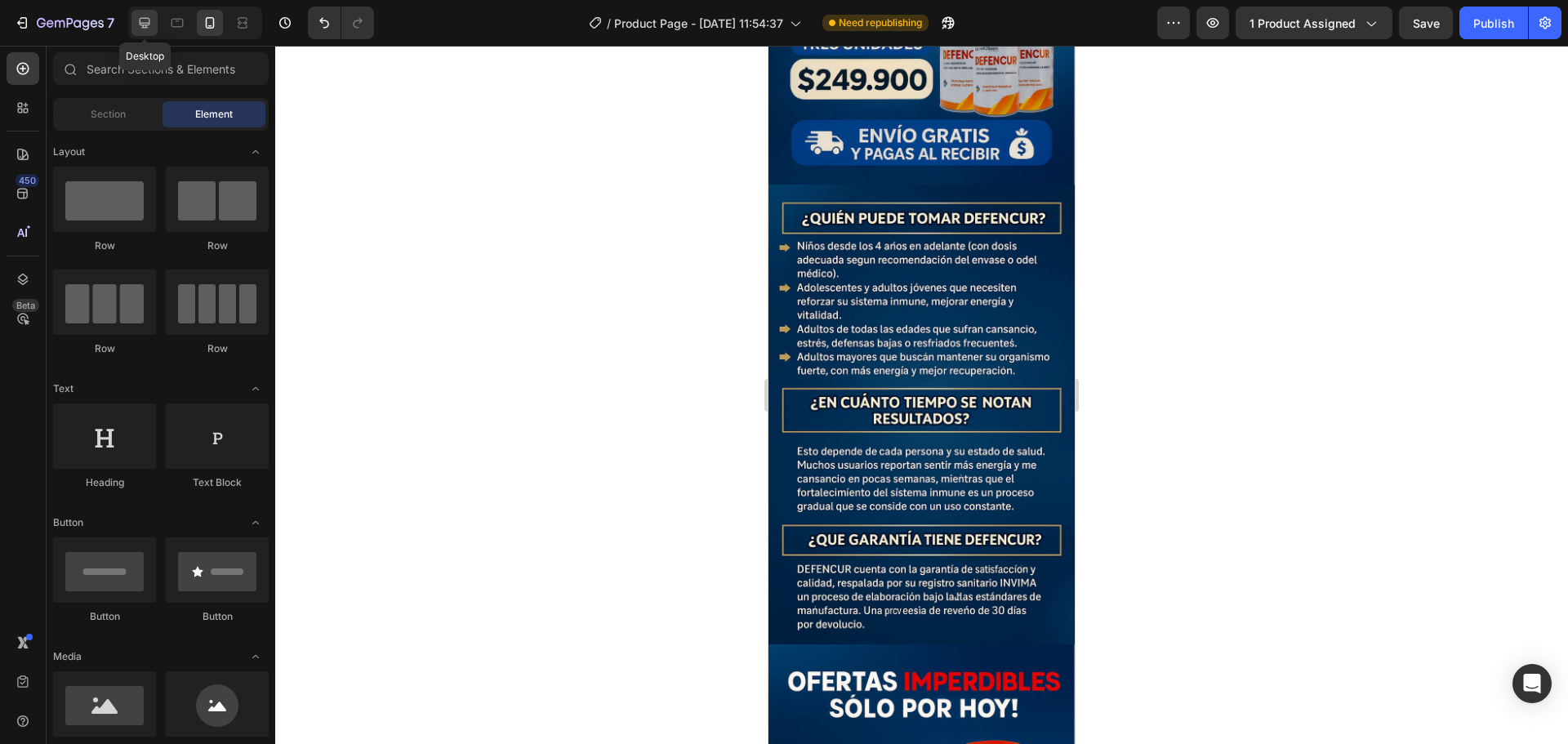
click at [151, 22] on icon at bounding box center [144, 22] width 16 height 16
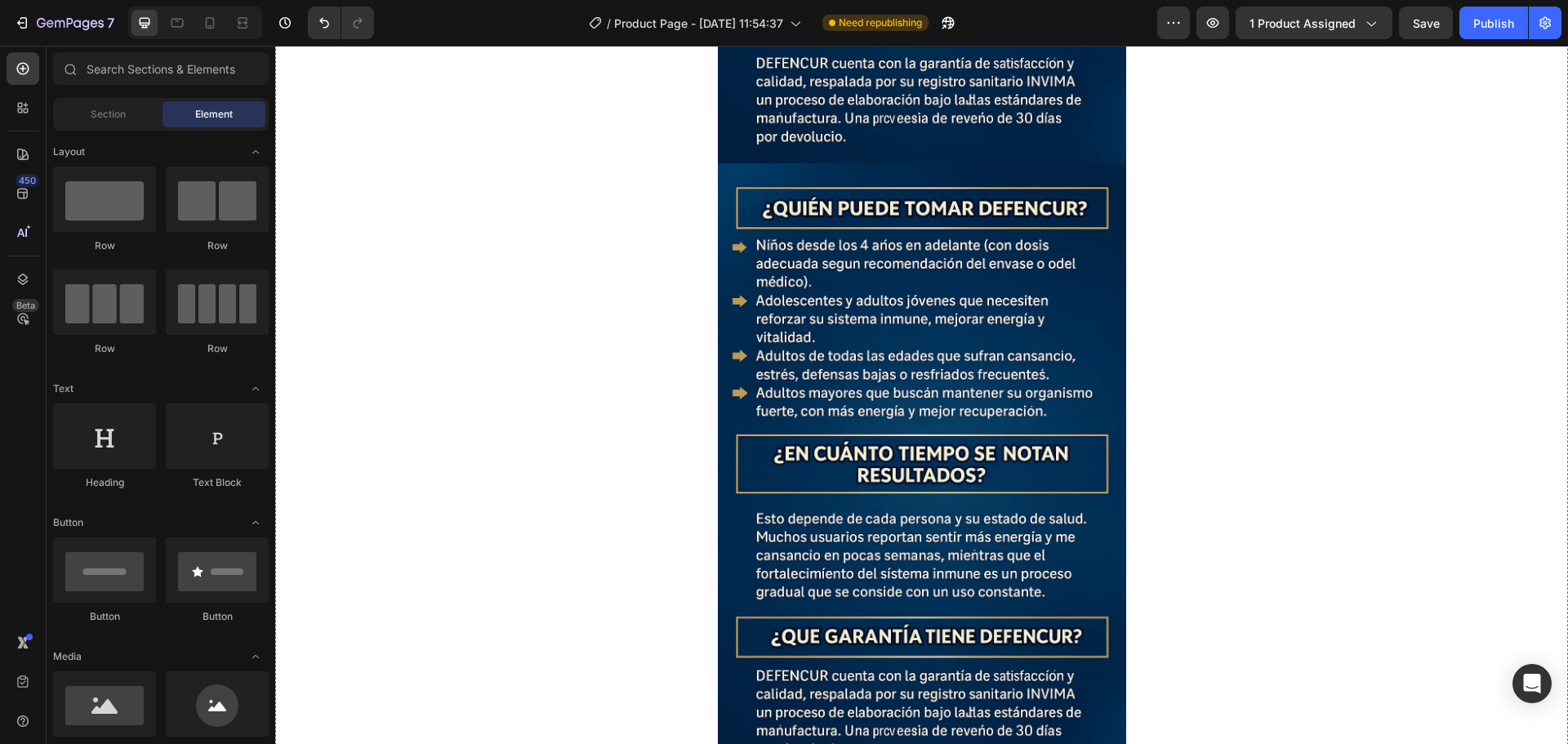
scroll to position [7370, 0]
click at [1021, 399] on img at bounding box center [922, 470] width 408 height 613
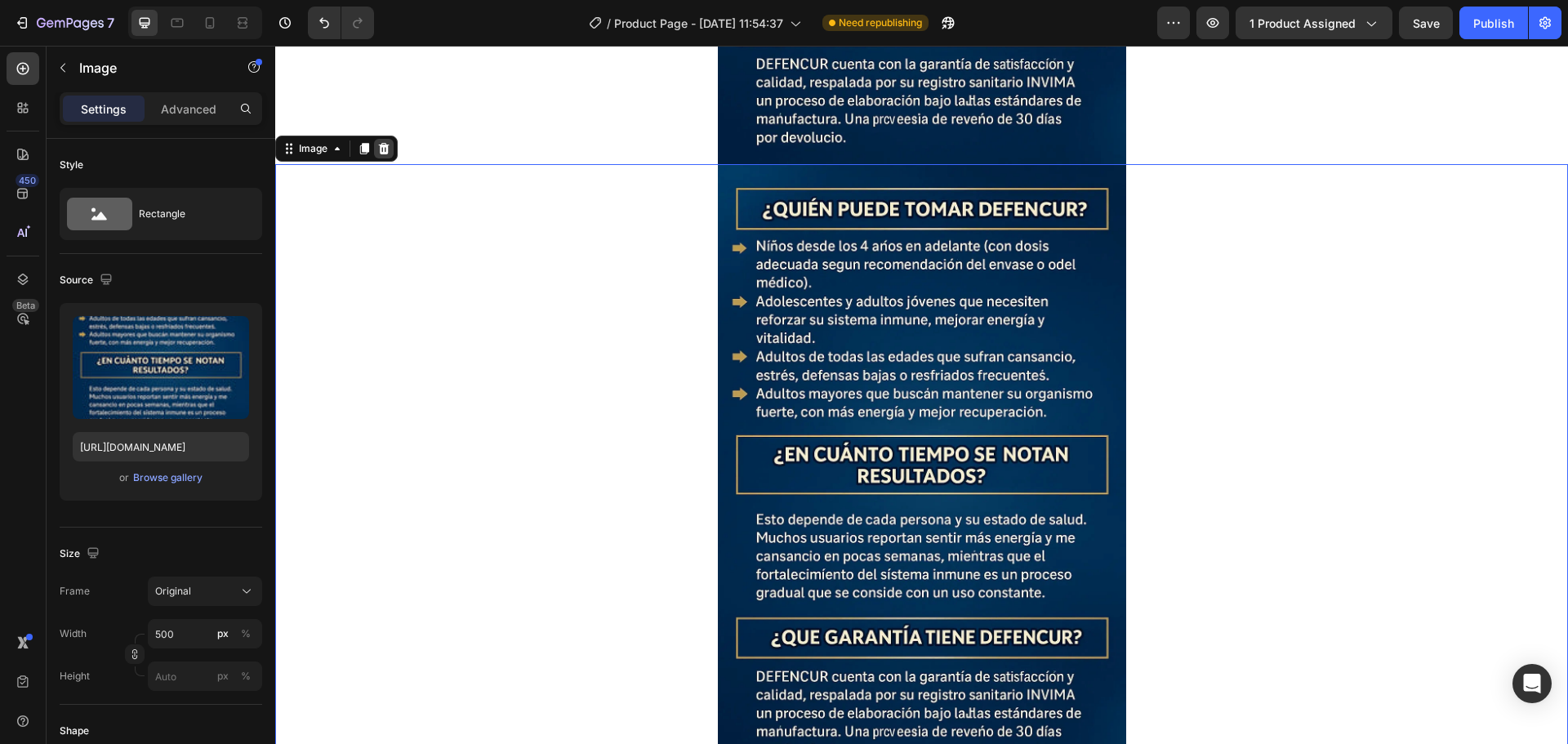
click at [381, 144] on icon at bounding box center [384, 149] width 10 height 11
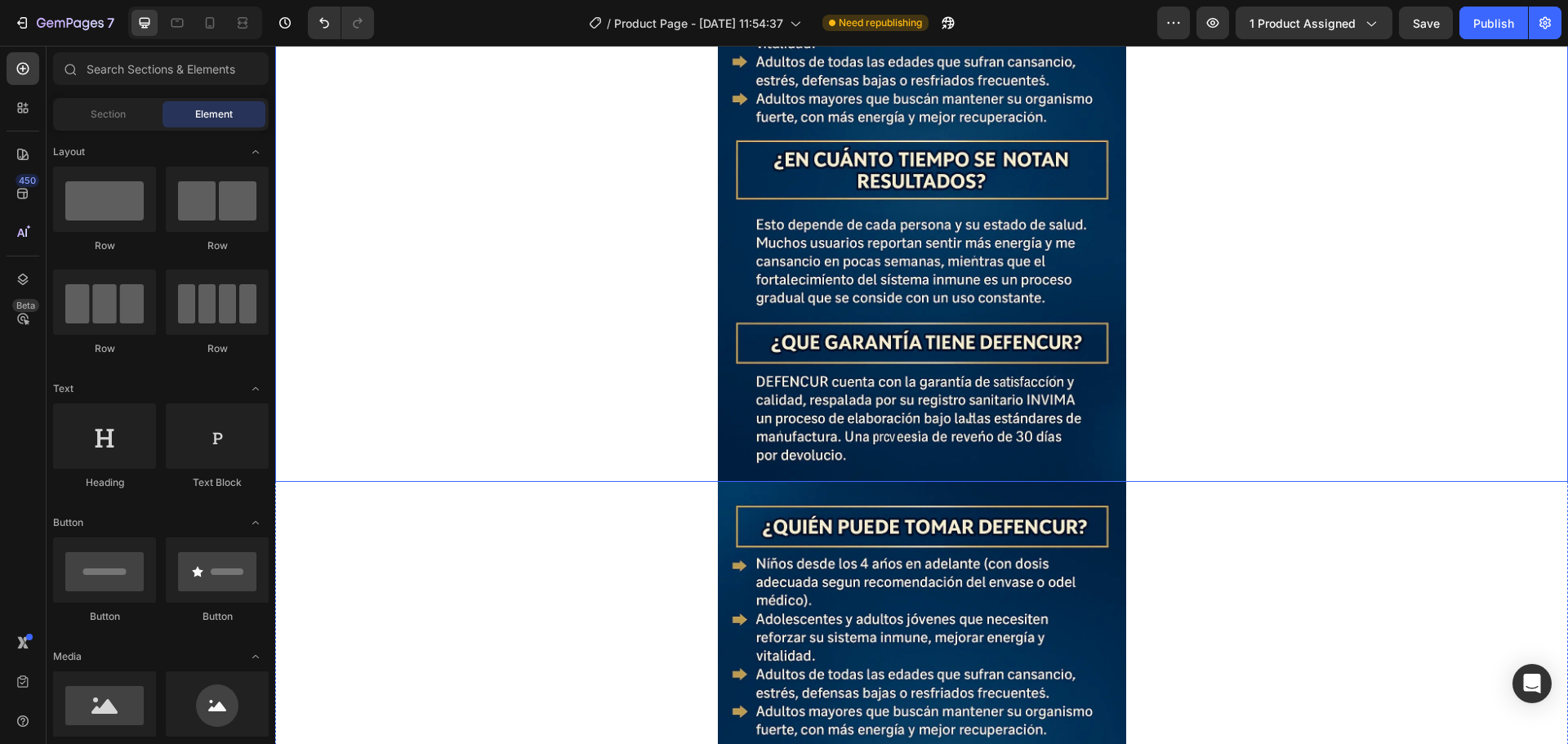
scroll to position [6553, 0]
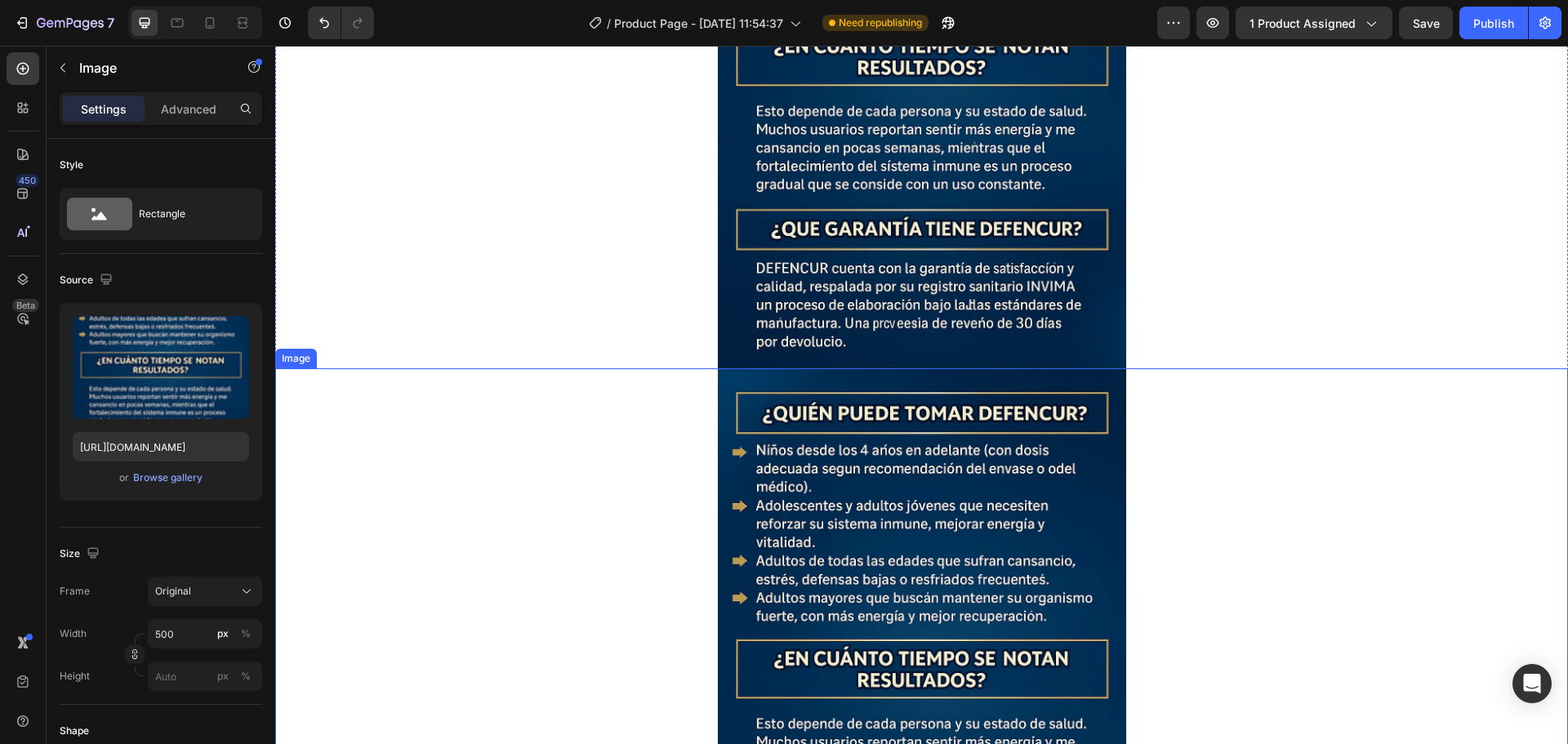
click at [965, 491] on img at bounding box center [922, 674] width 408 height 613
click at [387, 348] on icon at bounding box center [384, 353] width 10 height 11
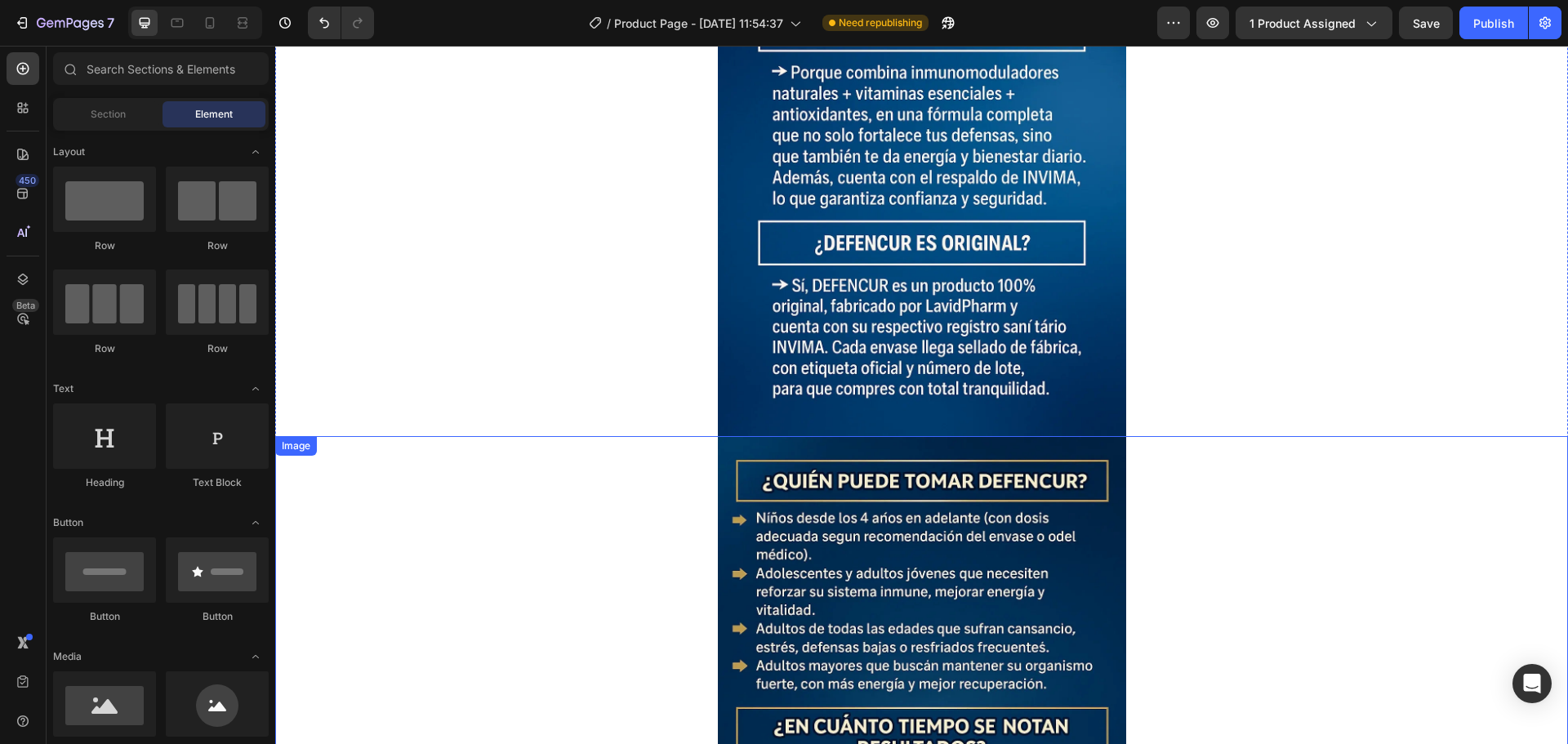
scroll to position [5981, 0]
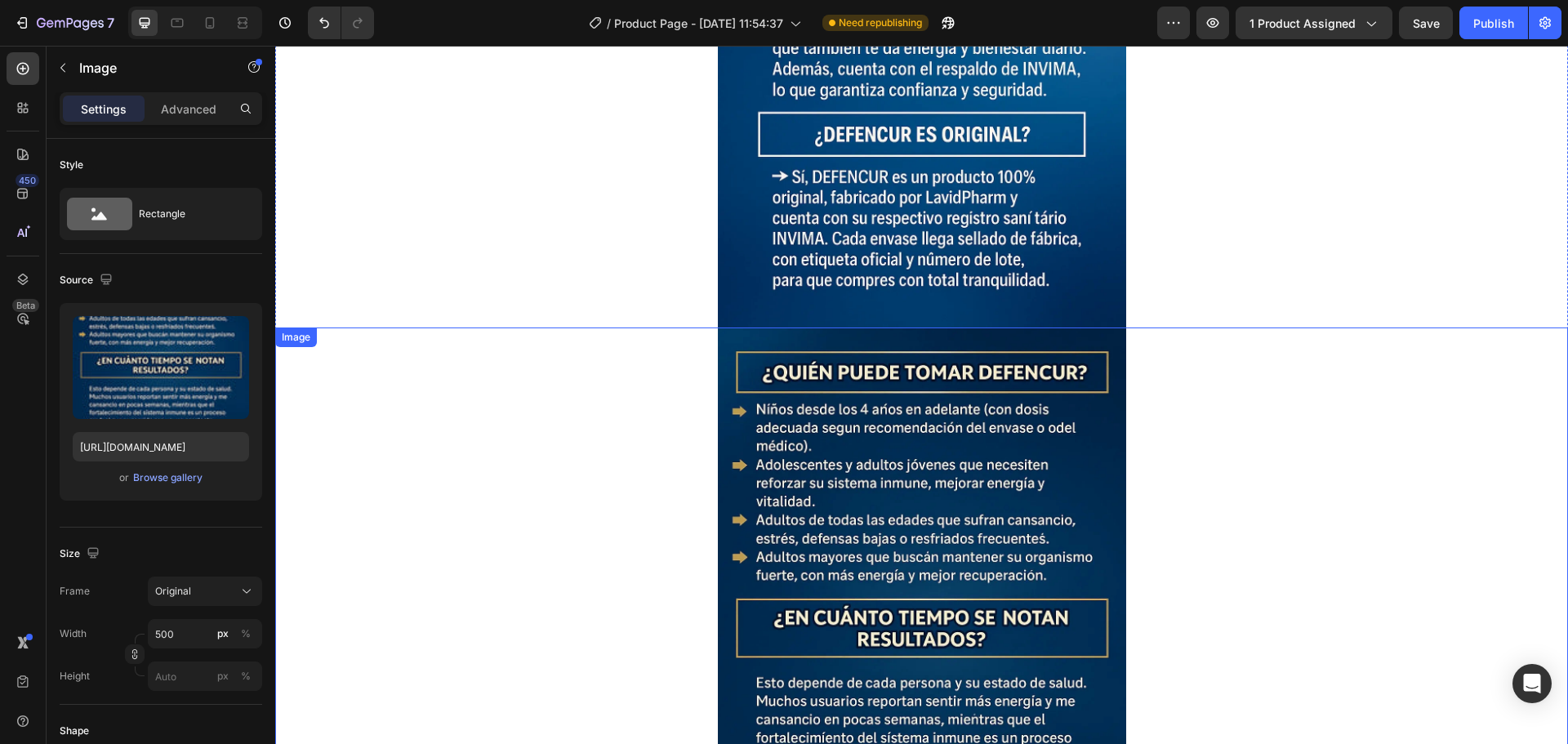
click at [814, 412] on img at bounding box center [922, 633] width 408 height 613
click at [395, 301] on div "Image" at bounding box center [336, 312] width 123 height 26
click at [387, 307] on icon at bounding box center [384, 312] width 10 height 11
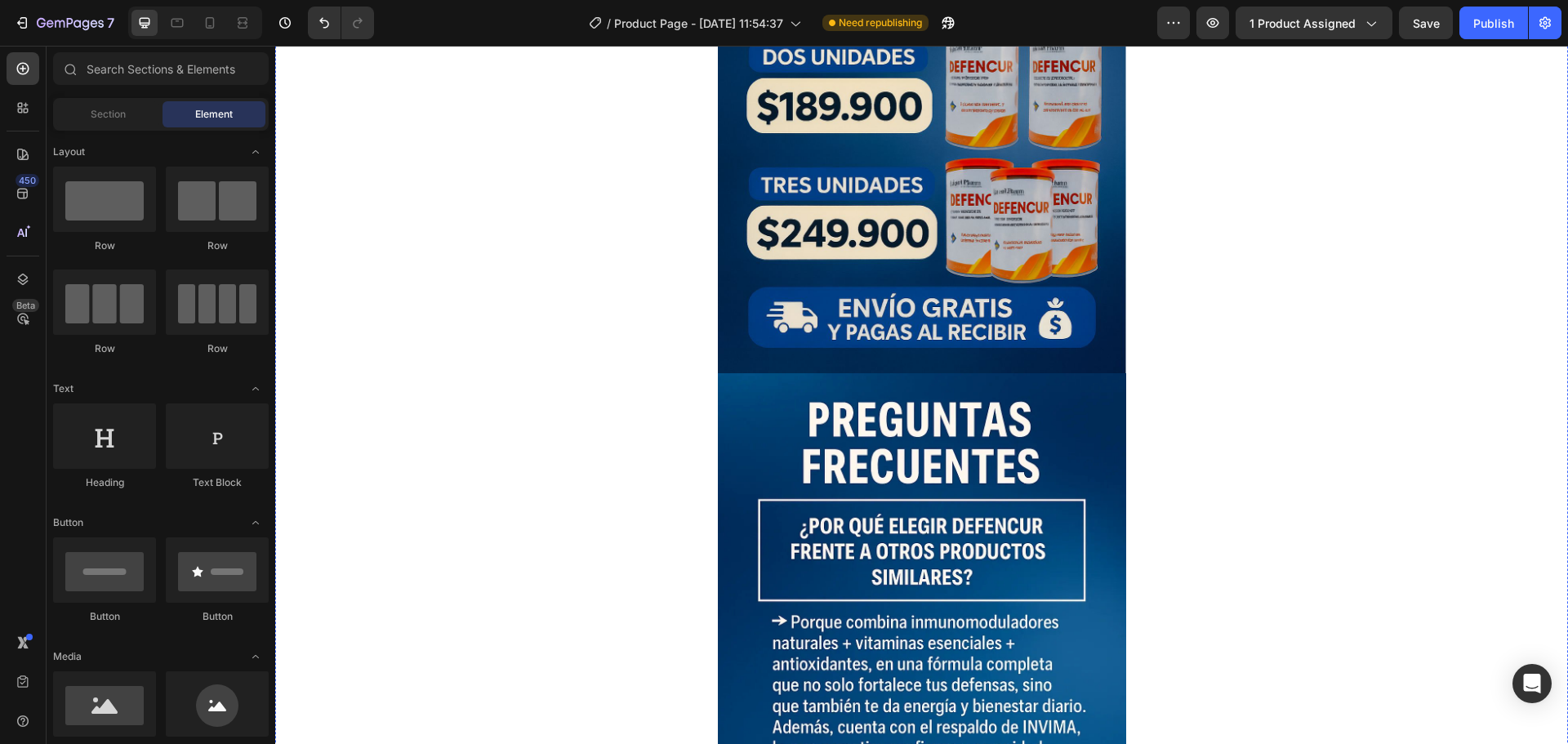
scroll to position [5245, 0]
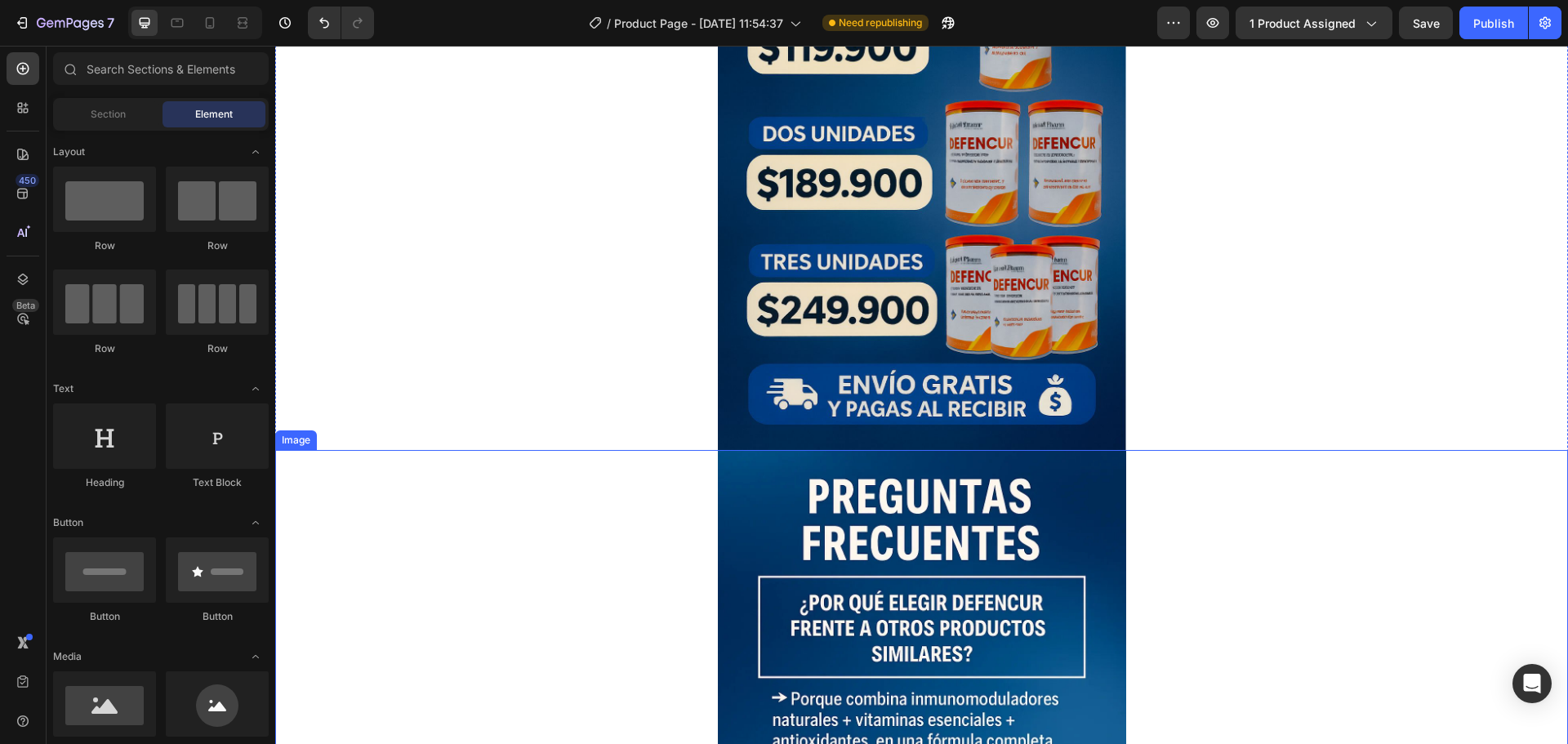
click at [964, 504] on img at bounding box center [922, 756] width 408 height 613
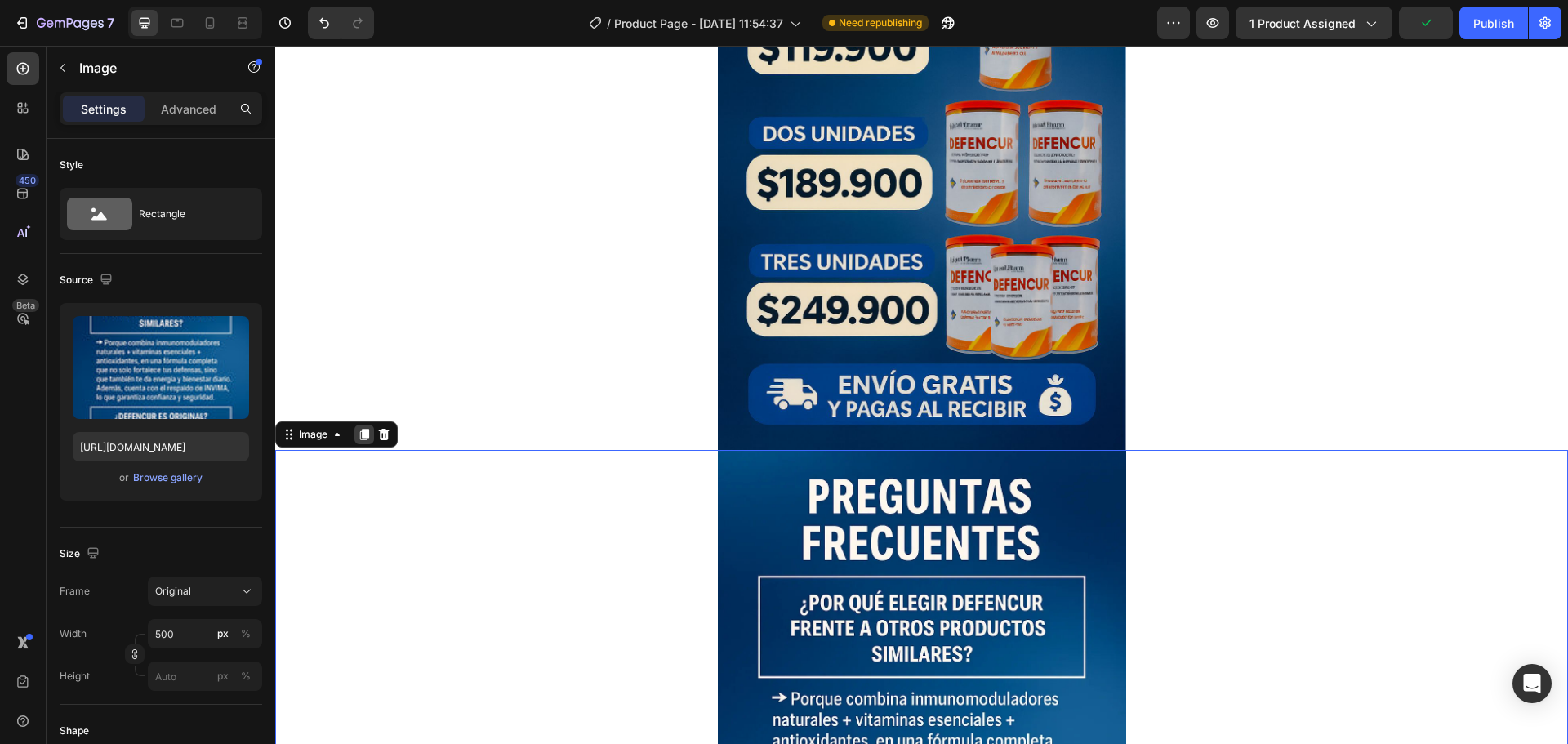
click at [360, 432] on icon at bounding box center [364, 435] width 9 height 11
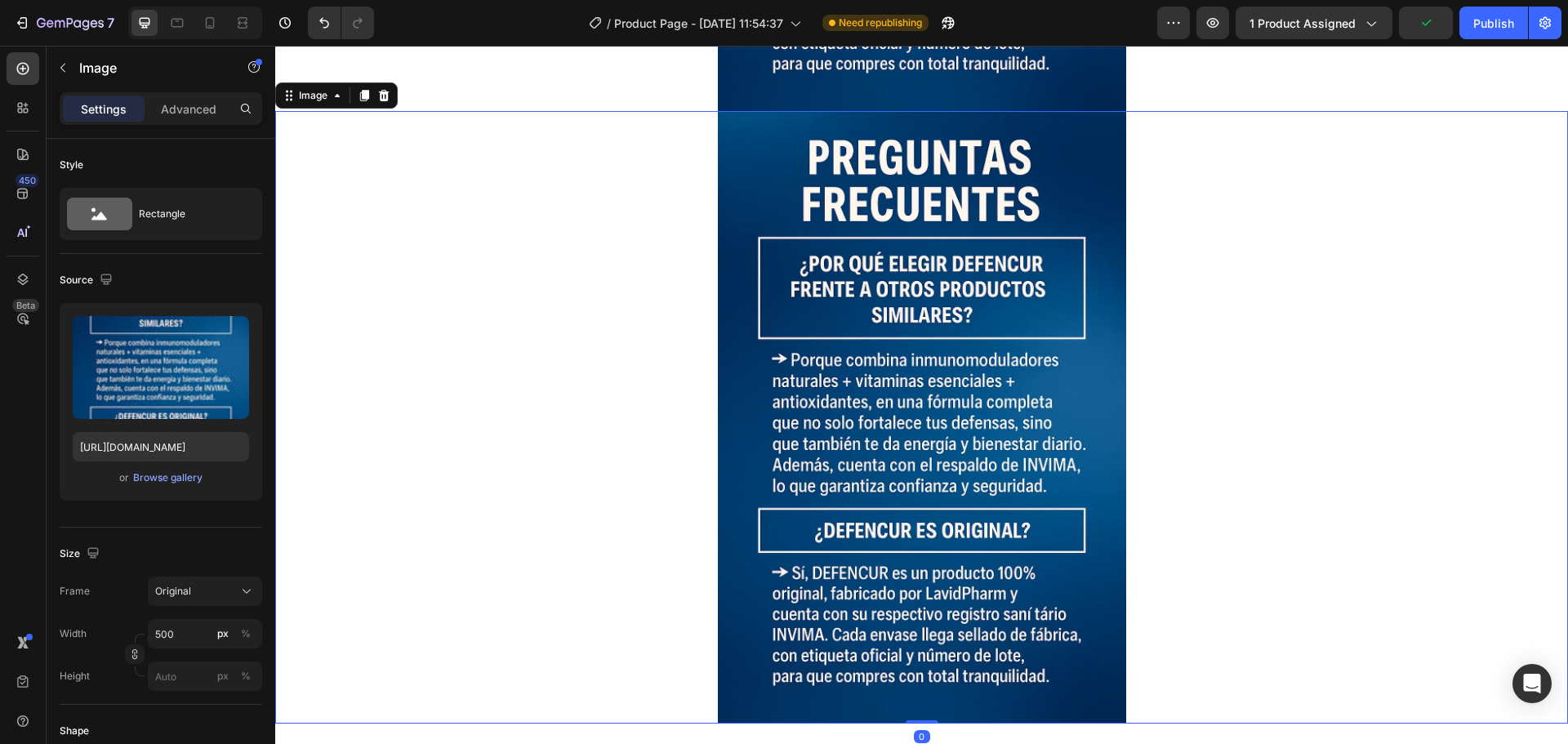
scroll to position [6199, 0]
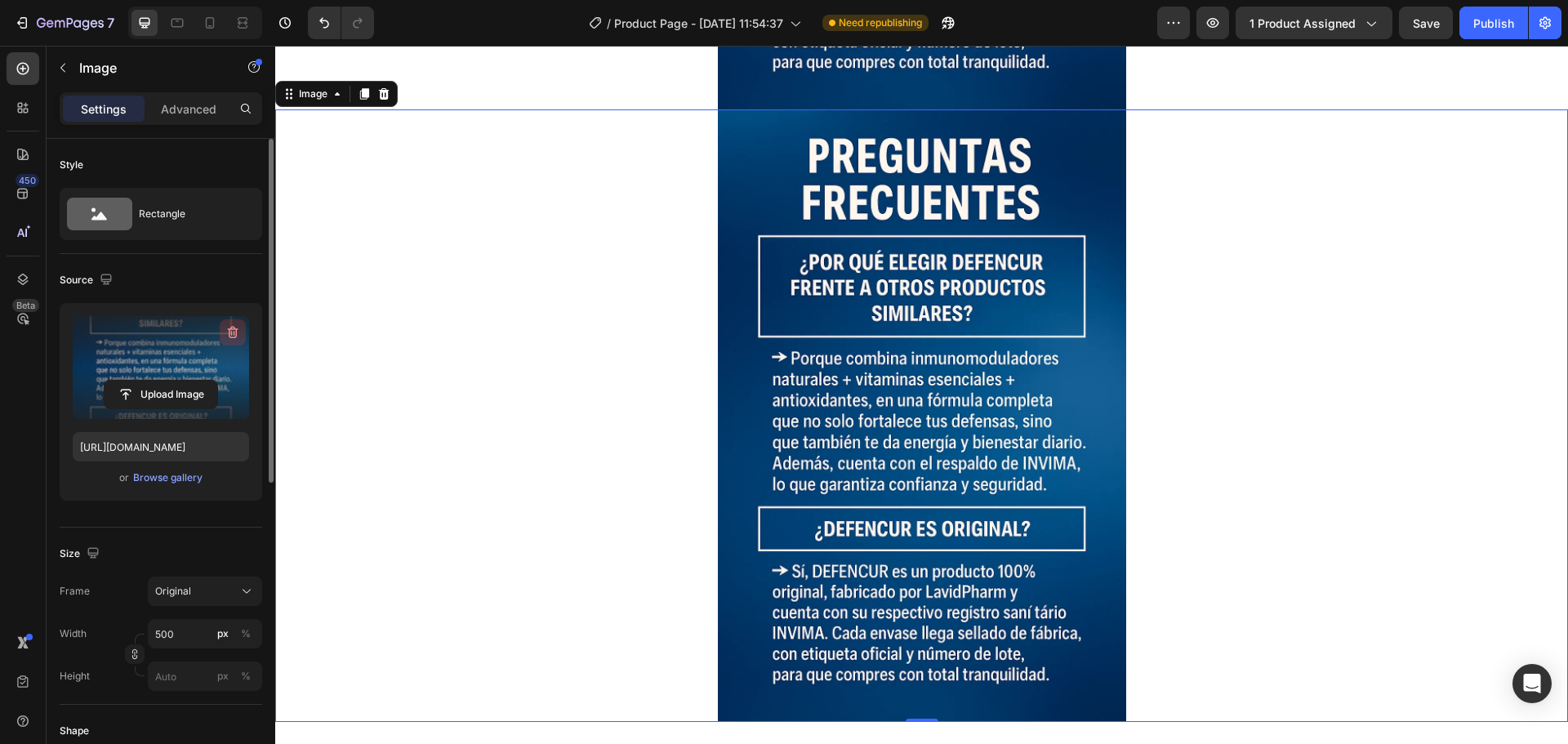
click at [229, 329] on icon "button" at bounding box center [232, 332] width 16 height 16
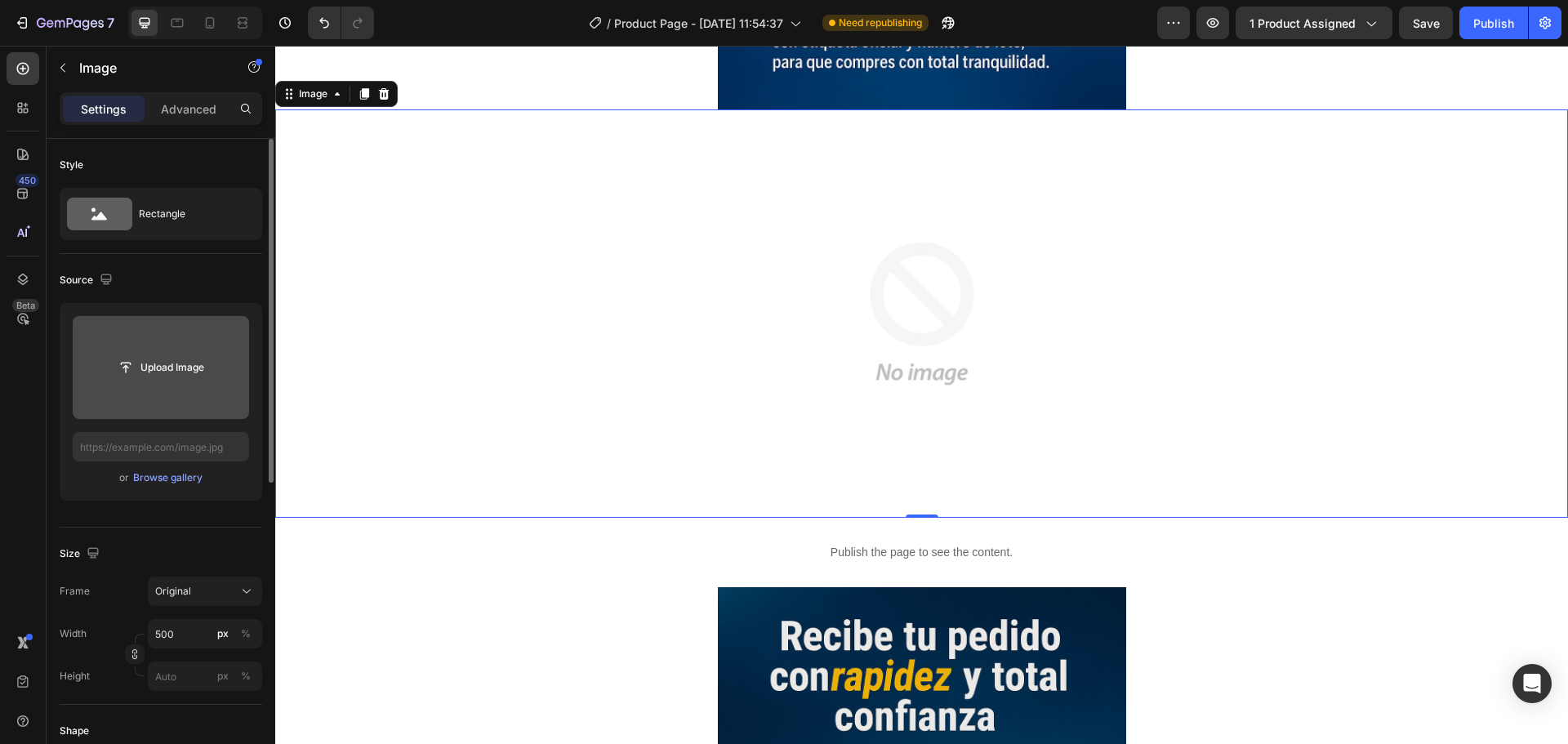
click at [150, 340] on input "file" at bounding box center [160, 368] width 176 height 103
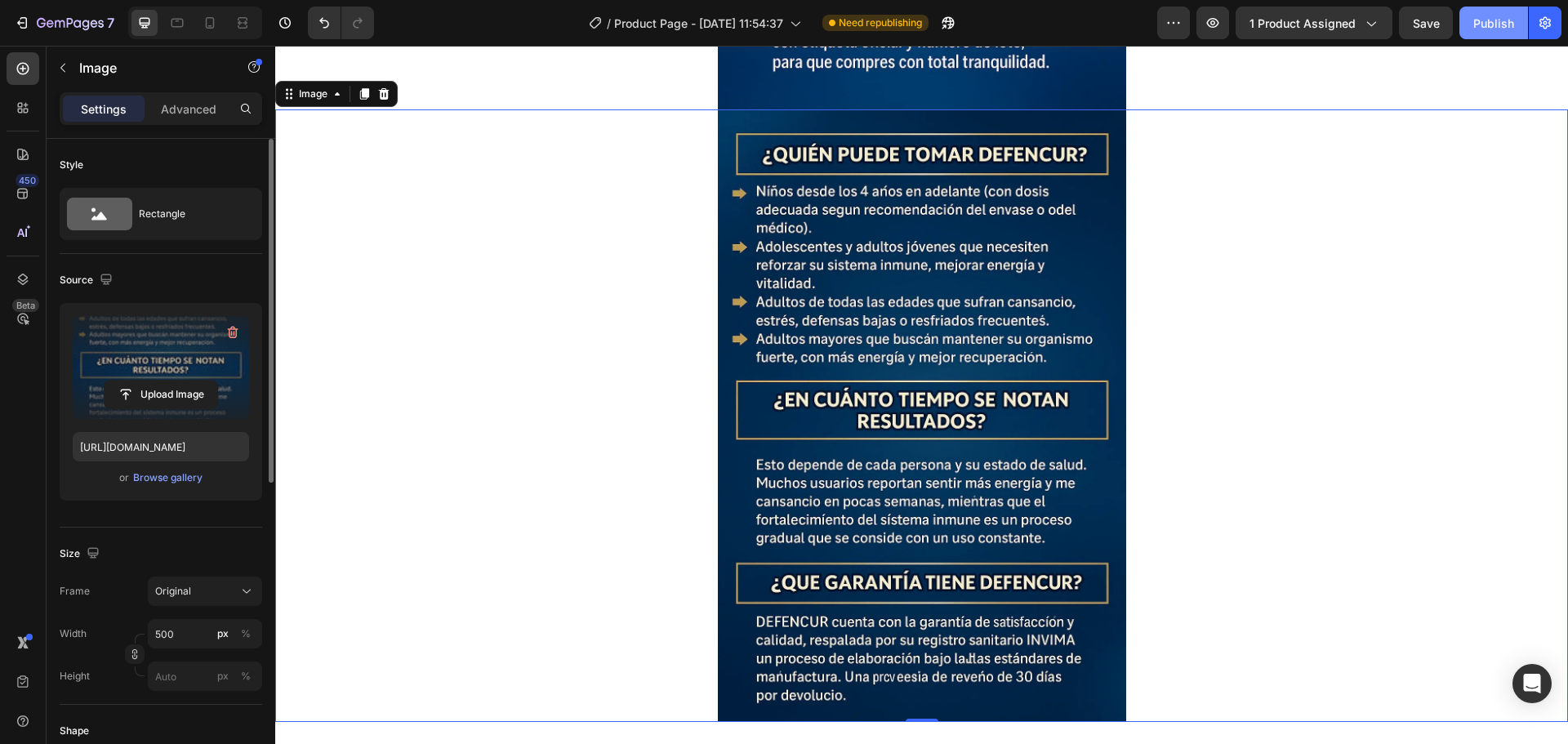
click at [1463, 19] on button "Publish" at bounding box center [1494, 23] width 69 height 32
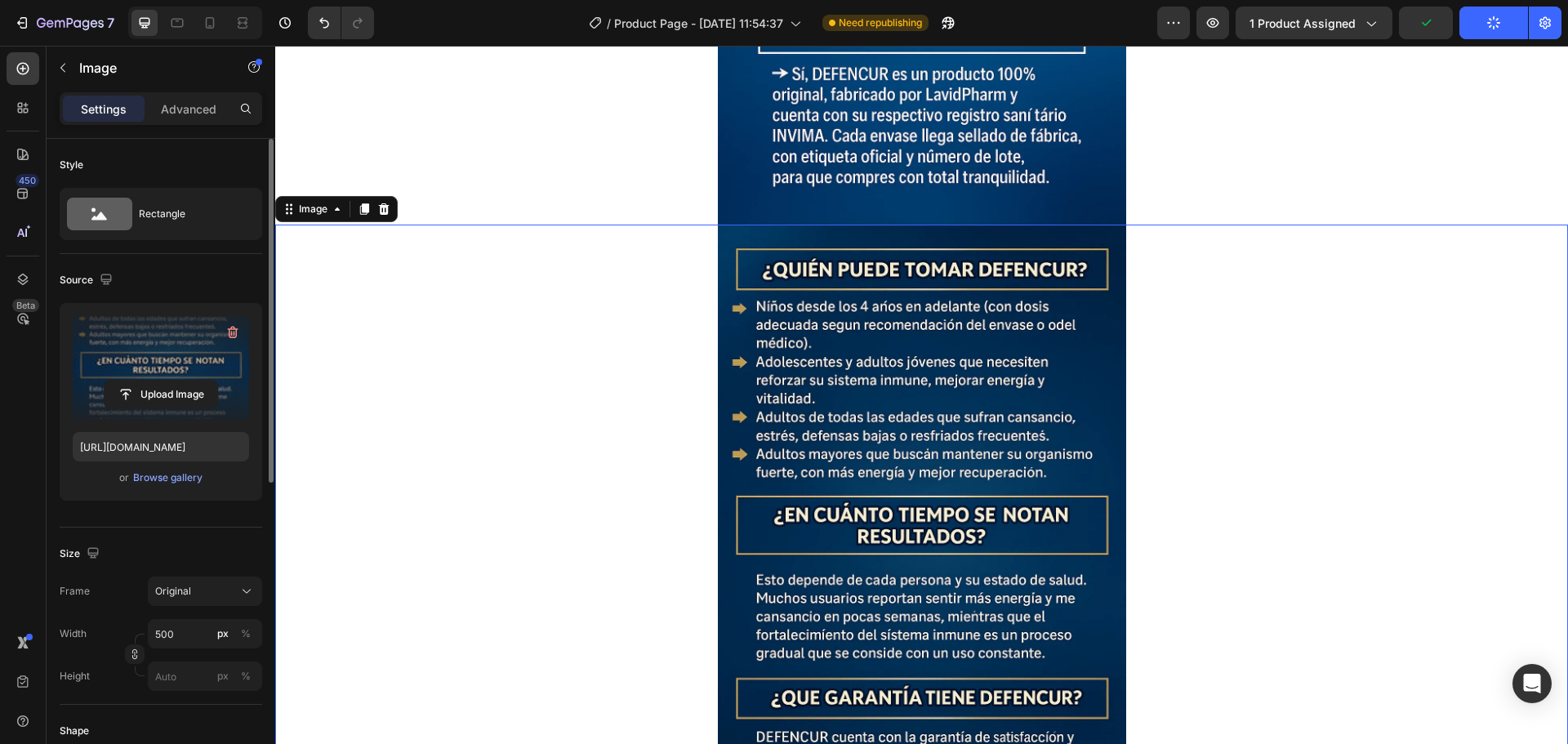
scroll to position [6036, 0]
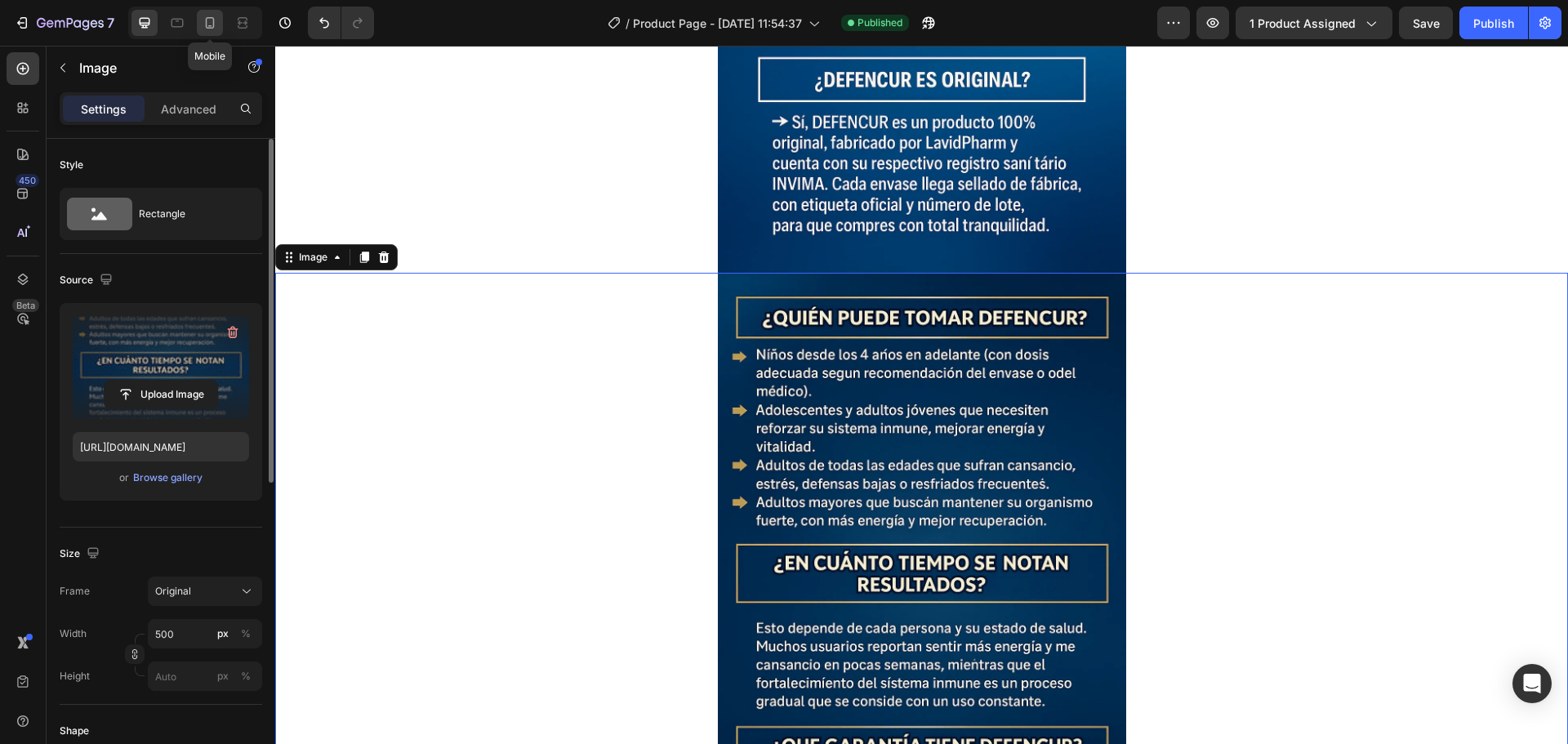
click at [217, 28] on icon at bounding box center [209, 22] width 16 height 16
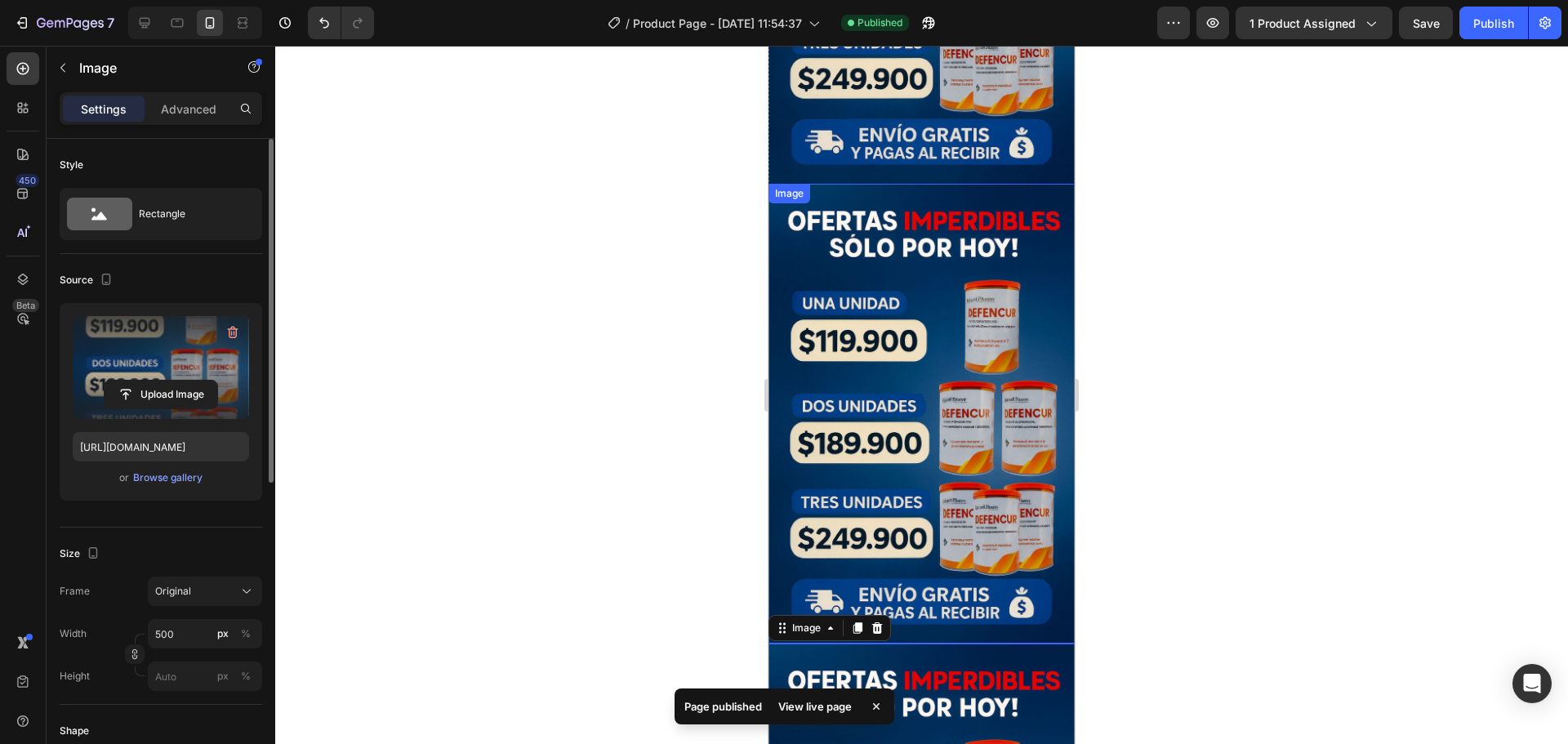
scroll to position [3928, 0]
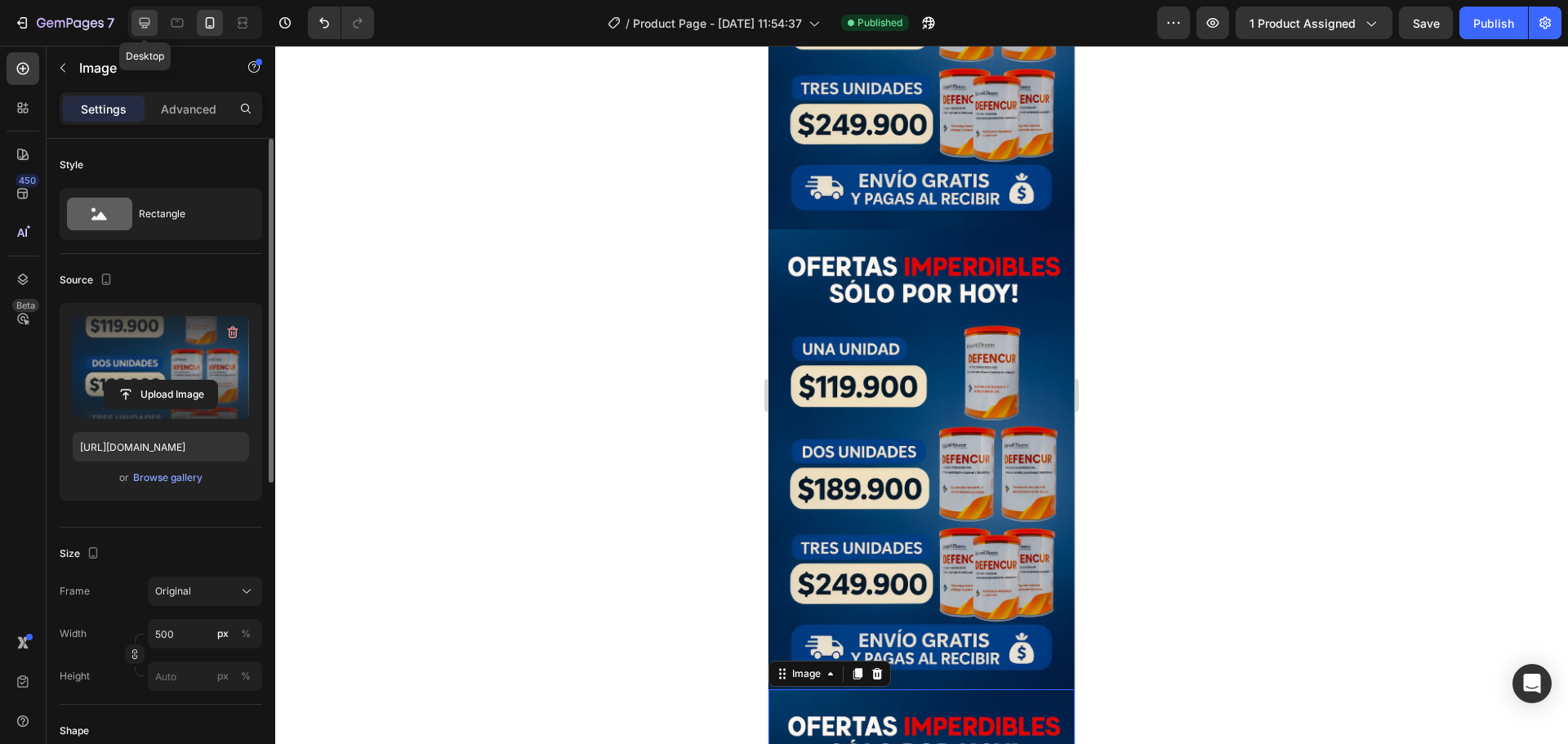
click at [135, 31] on div at bounding box center [144, 22] width 26 height 26
type input "https://cdn.shopify.com/s/files/1/0674/7455/5020/files/gempages_537057418169811…"
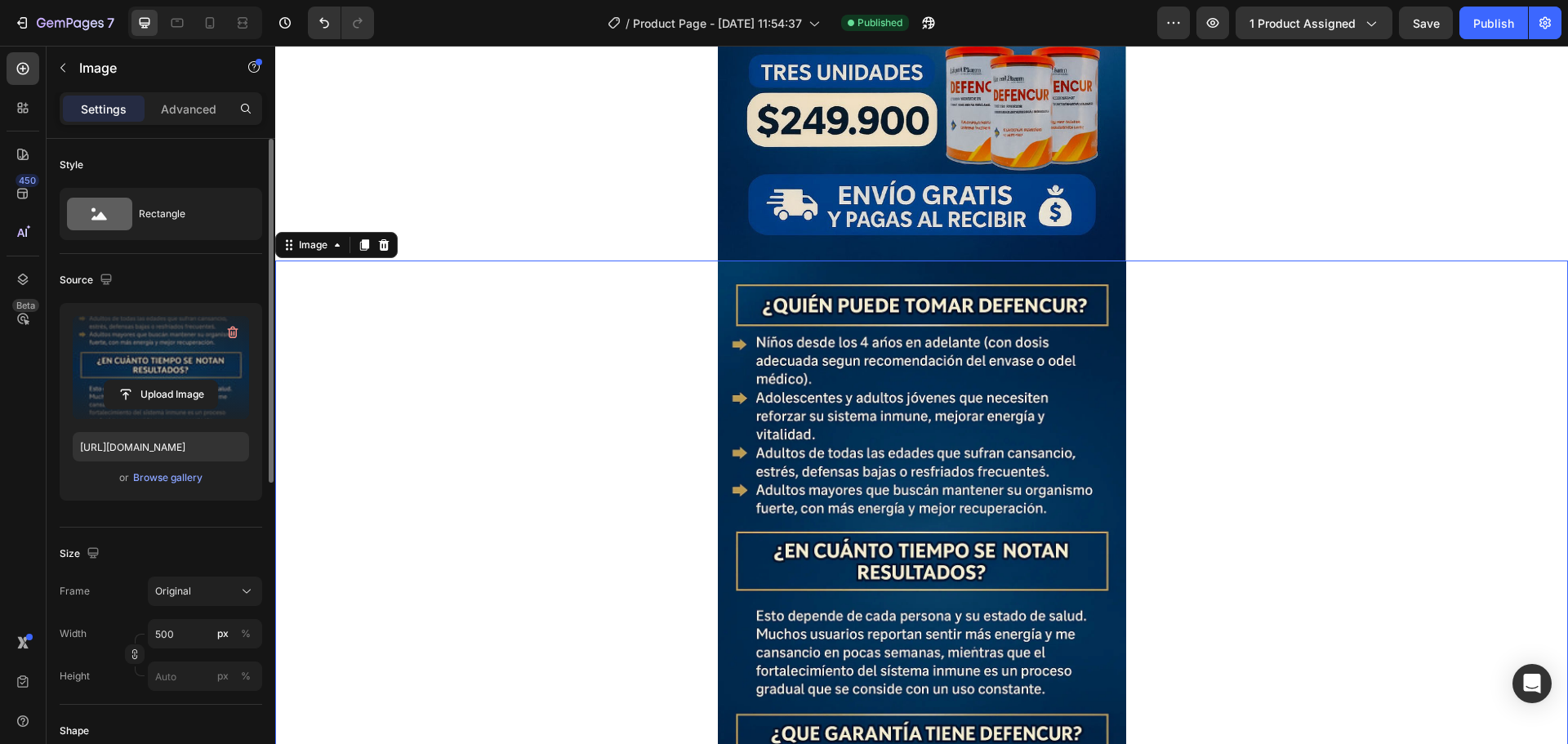
scroll to position [5954, 0]
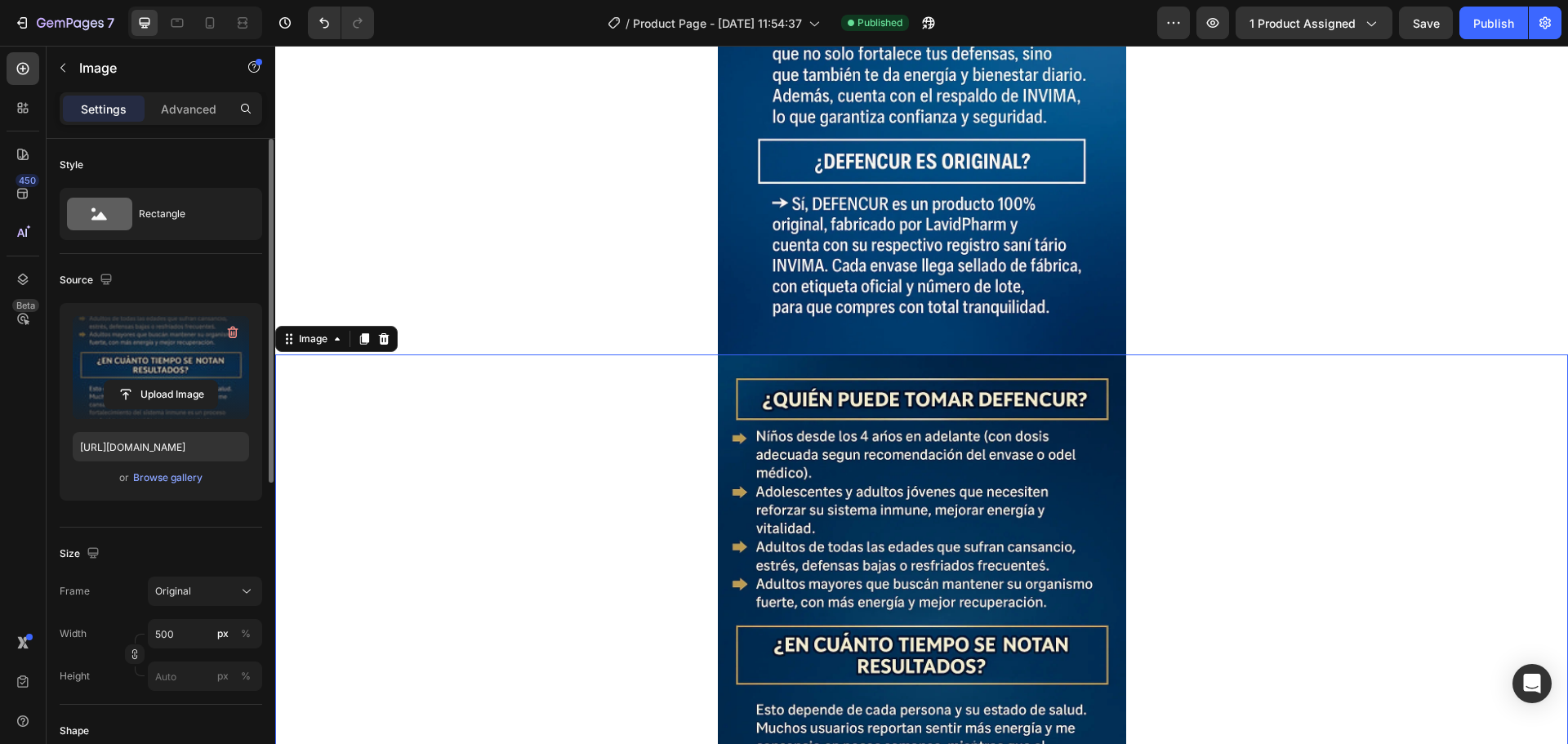
click at [803, 151] on img at bounding box center [922, 48] width 408 height 613
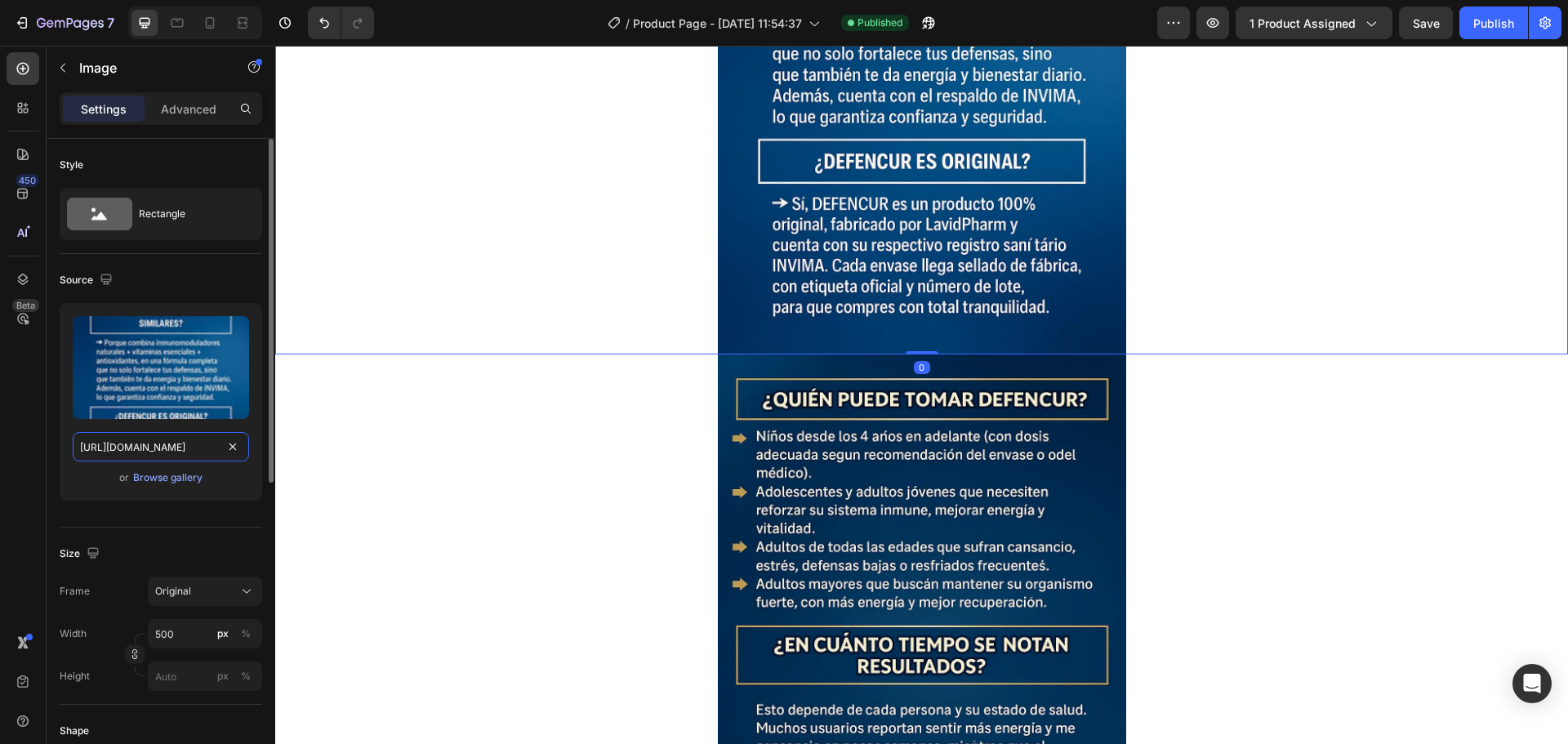
click at [169, 438] on input "https://cdn.shopify.com/s/files/1/0674/7455/5020/files/gempages_537057418169811…" at bounding box center [160, 447] width 176 height 30
click at [209, 27] on icon at bounding box center [209, 22] width 16 height 16
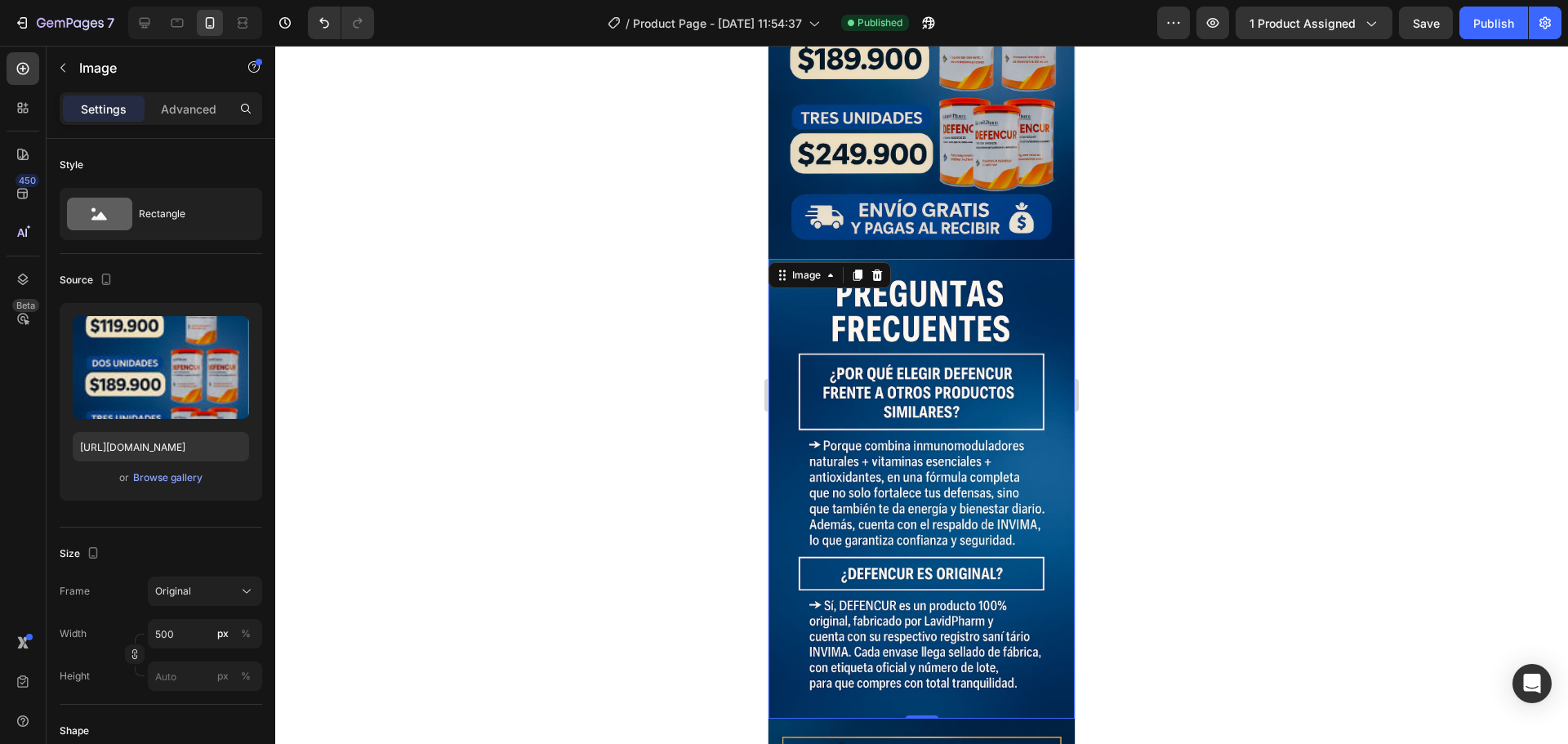
scroll to position [3863, 0]
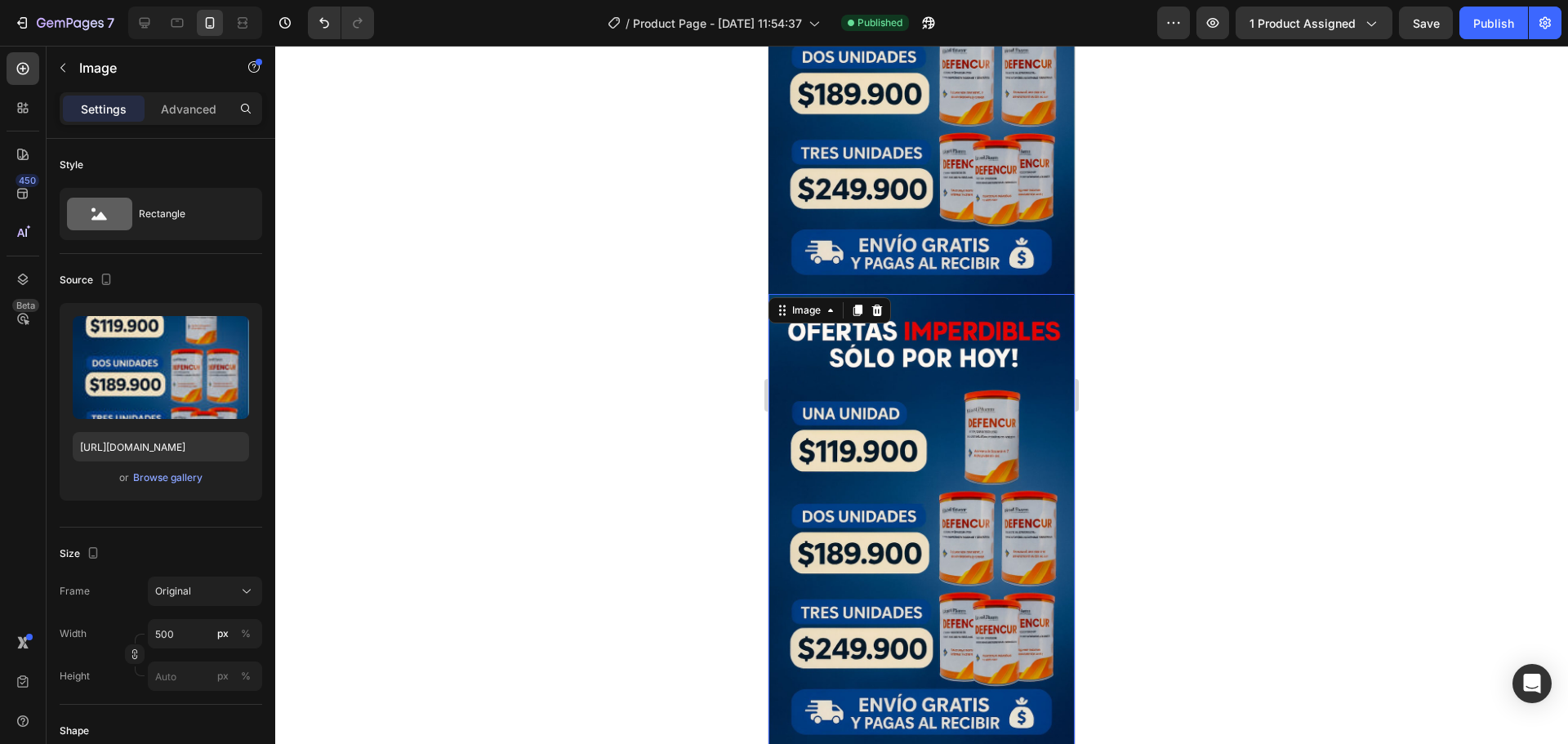
click at [869, 321] on img at bounding box center [922, 524] width 307 height 460
click at [162, 437] on input "https://cdn.shopify.com/s/files/1/0674/7455/5020/files/gempages_537057418169811…" at bounding box center [160, 447] width 176 height 30
paste input "59c13790-1168-4cbb-aaae-47167a40652c.webp"
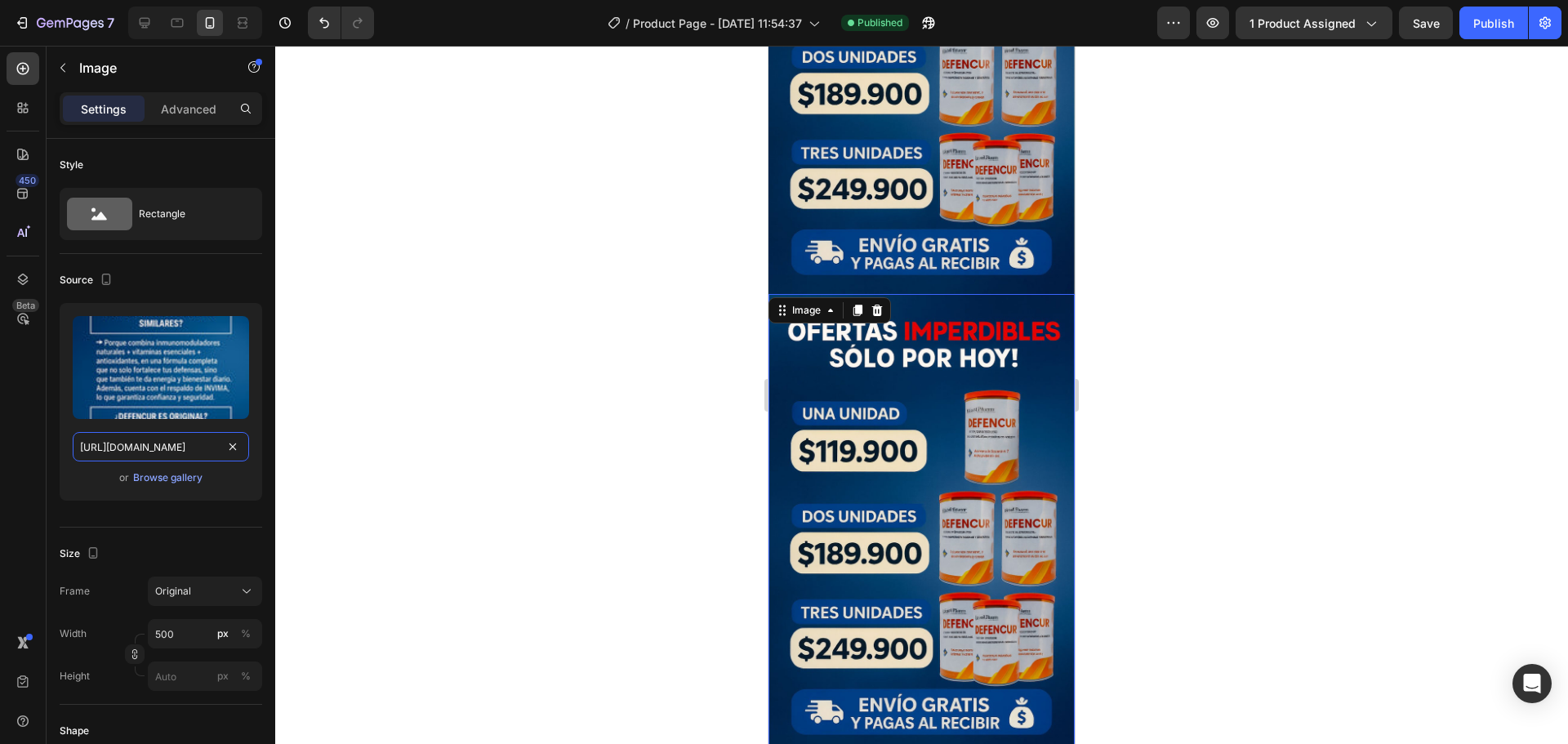
scroll to position [0, 503]
type input "https://cdn.shopify.com/s/files/1/0674/7455/5020/files/gempages_537057418169811…"
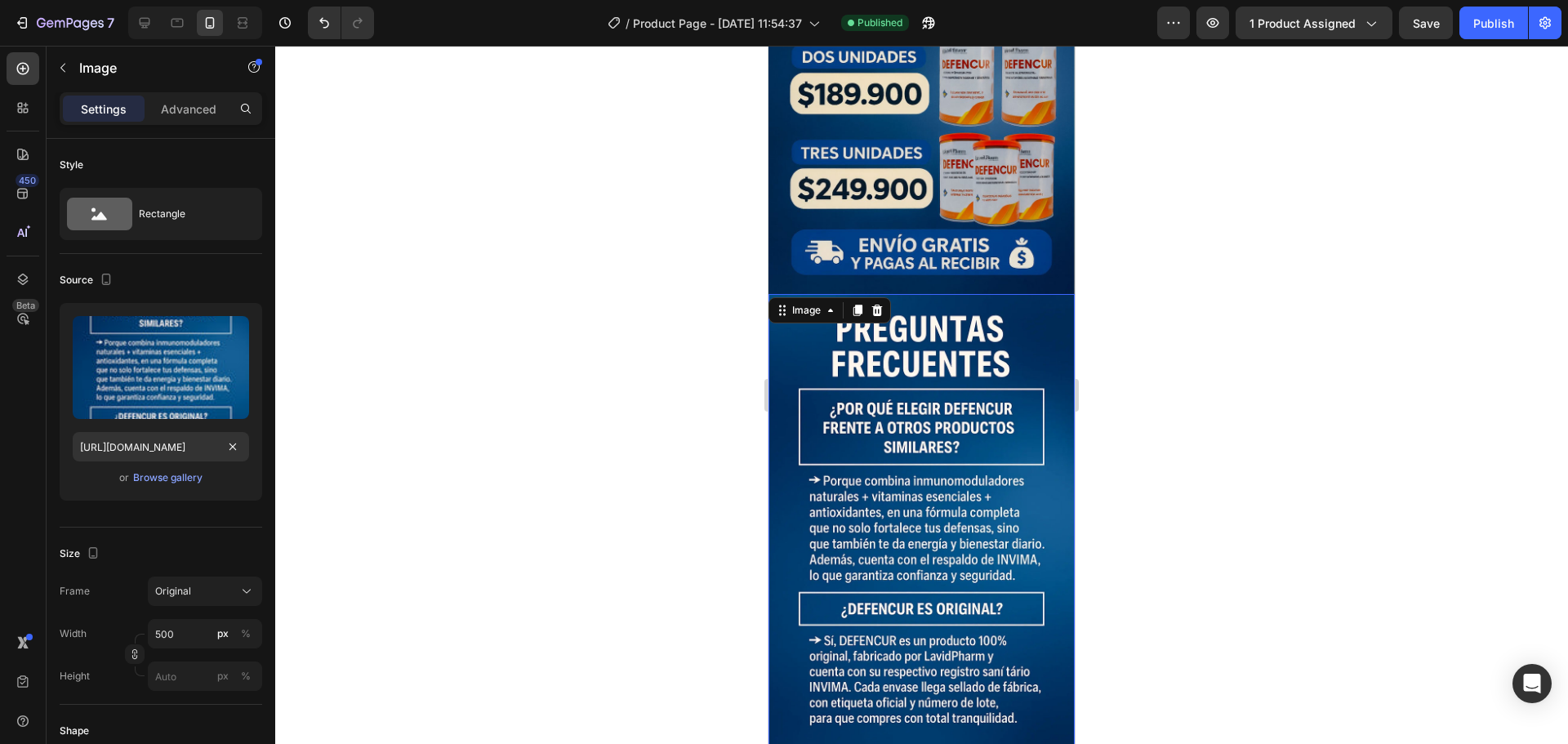
scroll to position [0, 0]
click at [402, 398] on div at bounding box center [922, 394] width 1293 height 698
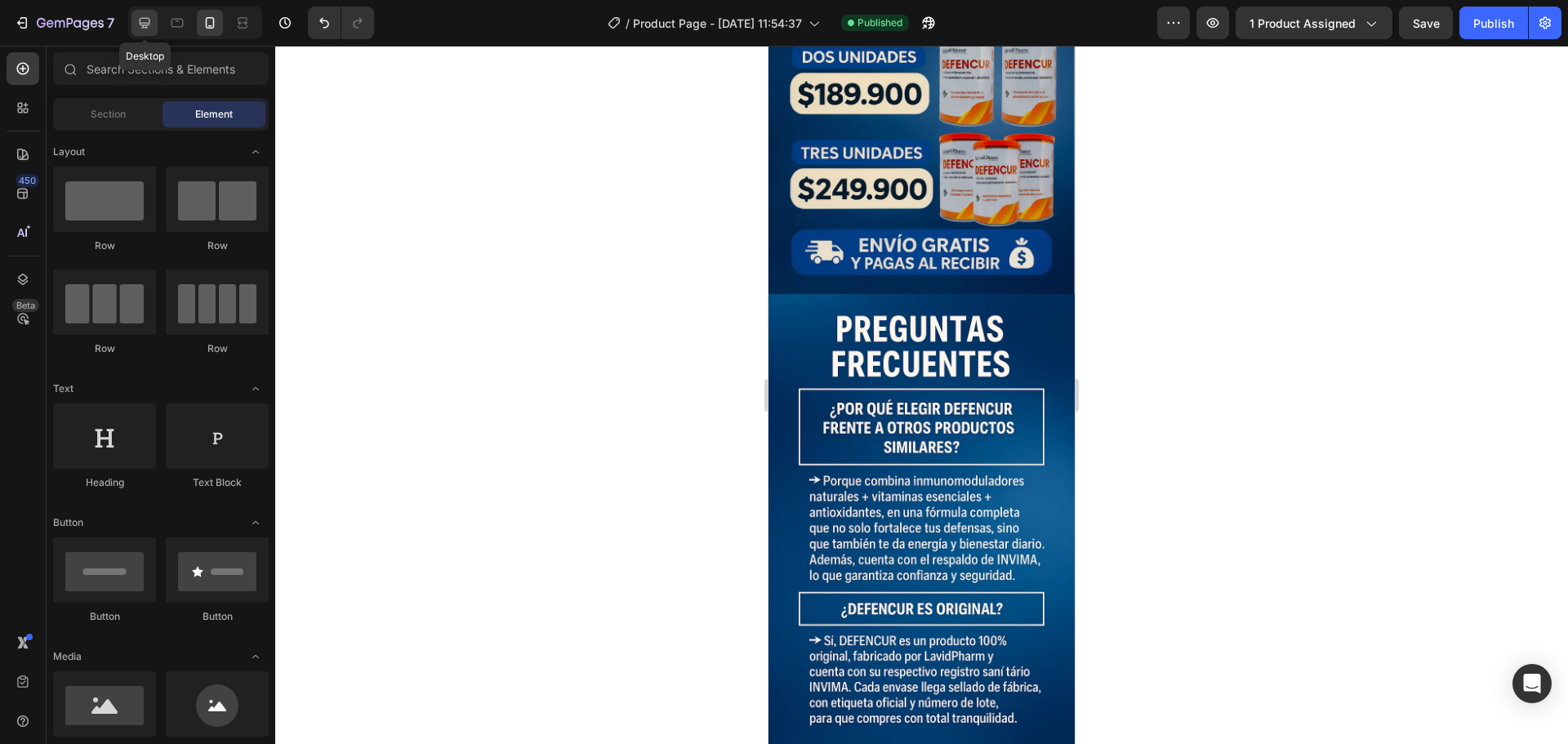
click at [147, 24] on icon at bounding box center [145, 23] width 10 height 10
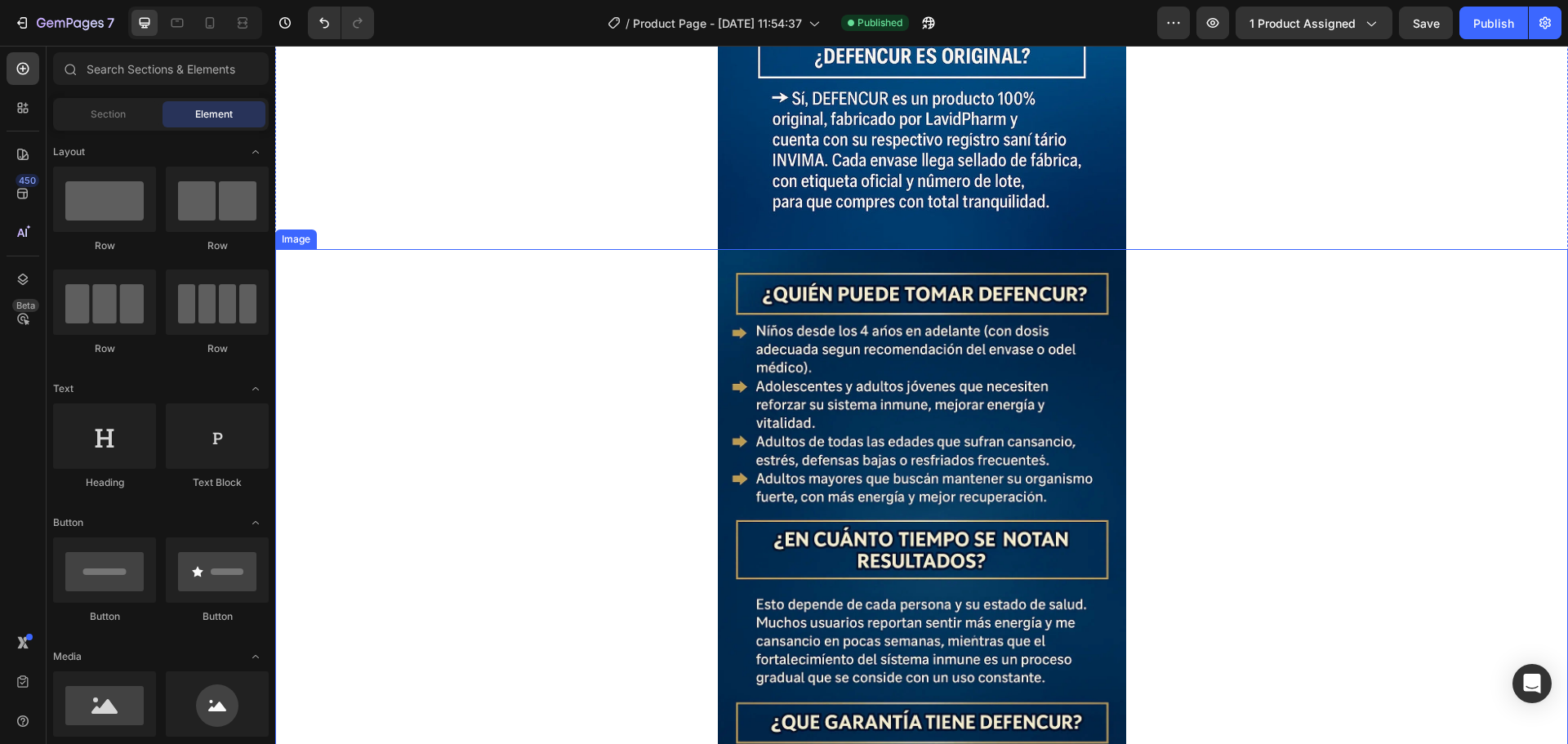
scroll to position [6364, 0]
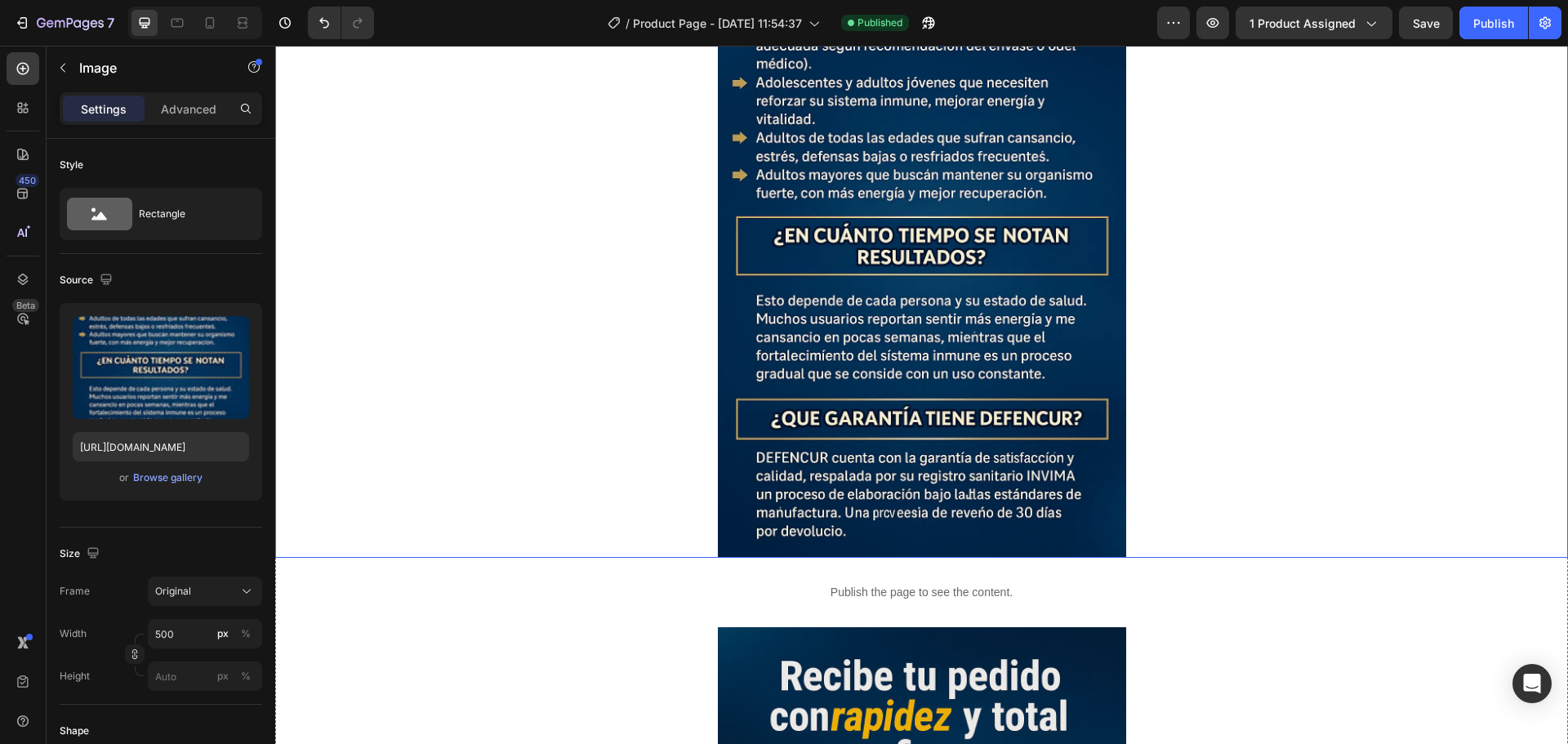
click at [868, 445] on img at bounding box center [922, 251] width 408 height 613
click at [112, 448] on input "https://cdn.shopify.com/s/files/1/0674/7455/5020/files/gempages_537057418169811…" at bounding box center [160, 447] width 176 height 30
click at [221, 23] on div at bounding box center [209, 22] width 26 height 26
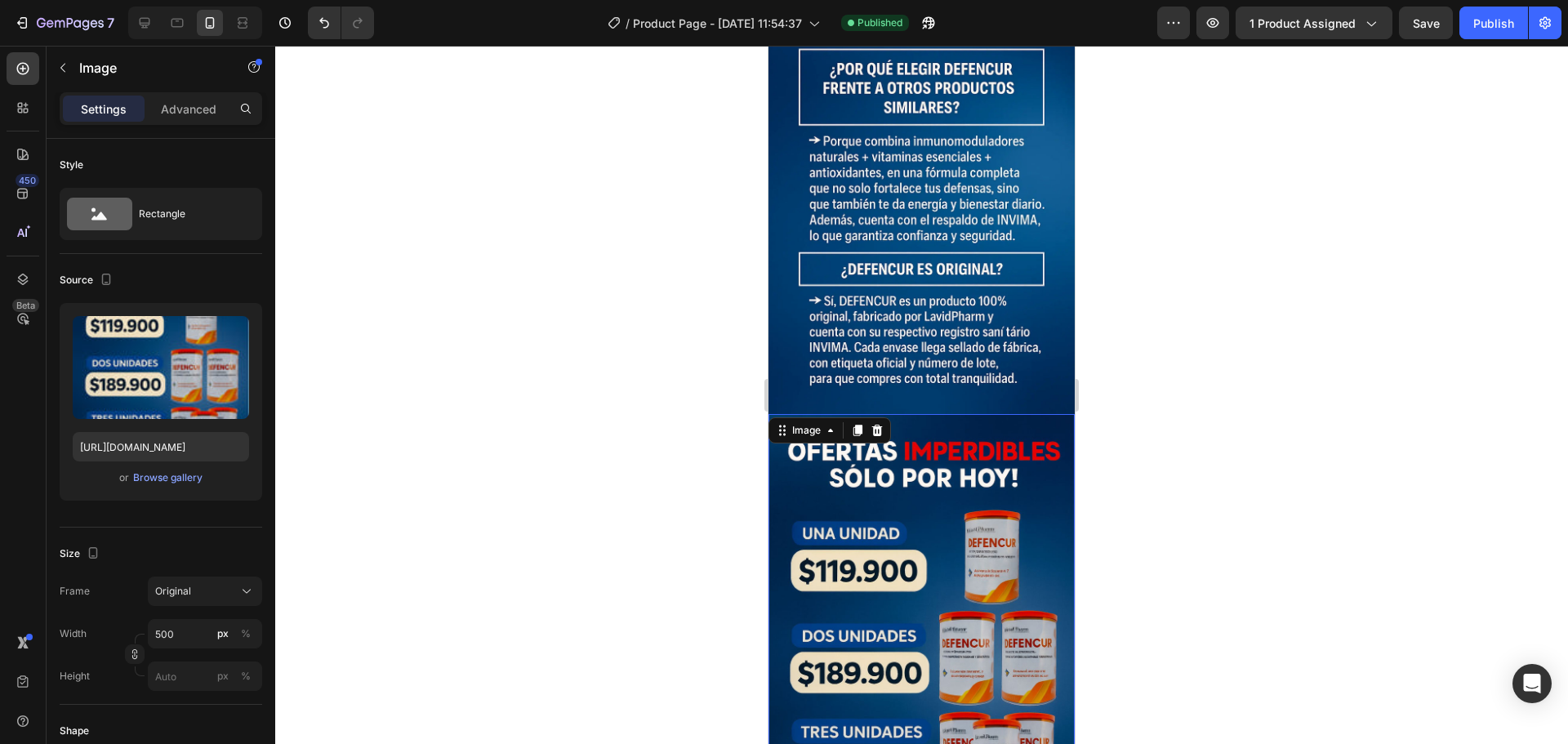
scroll to position [4172, 0]
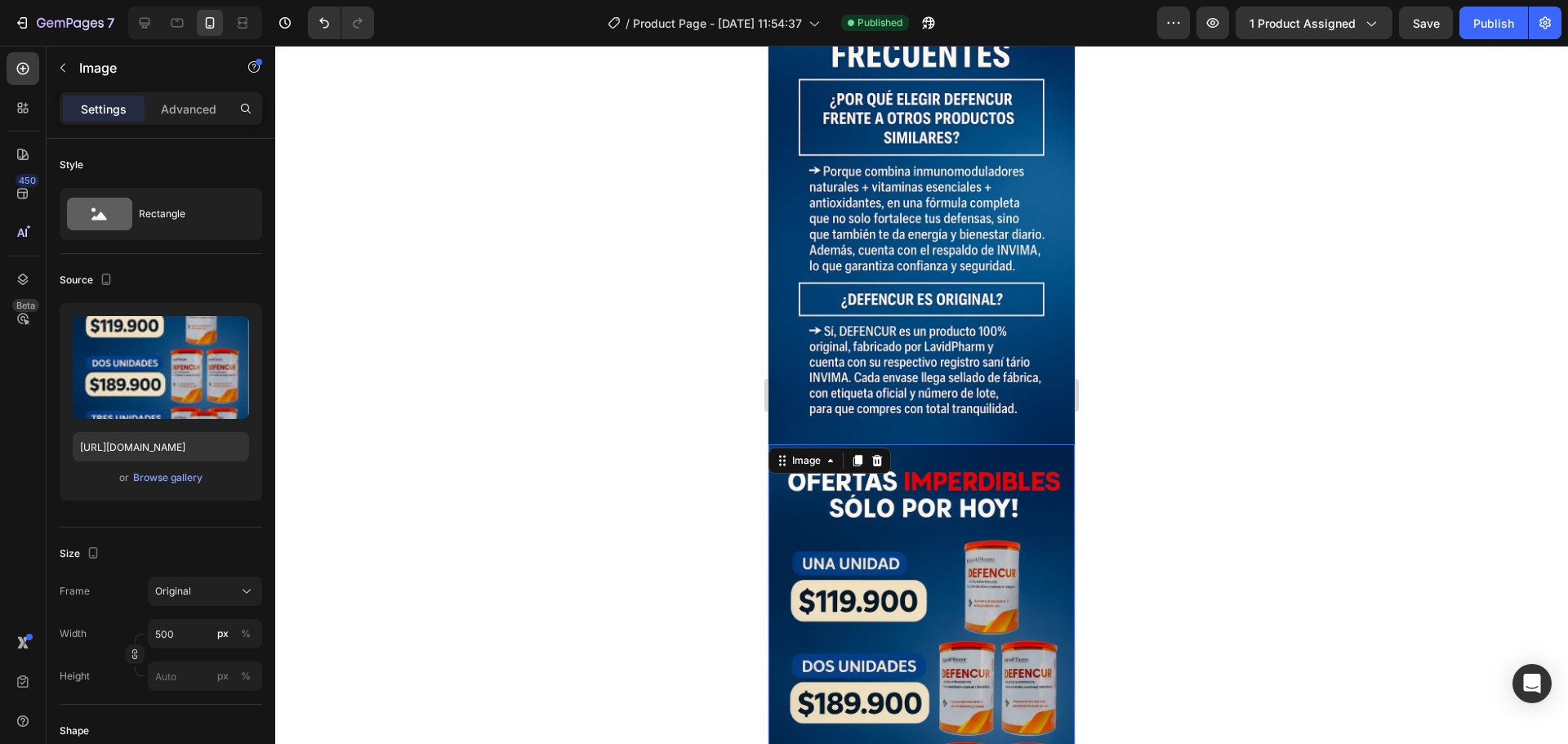
click at [869, 445] on img at bounding box center [922, 674] width 307 height 460
click at [178, 450] on input "https://cdn.shopify.com/s/files/1/0674/7455/5020/files/gempages_537057418169811…" at bounding box center [160, 447] width 176 height 30
paste input "473ca98f-2b54-4971-903f-287fc5563676.webp"
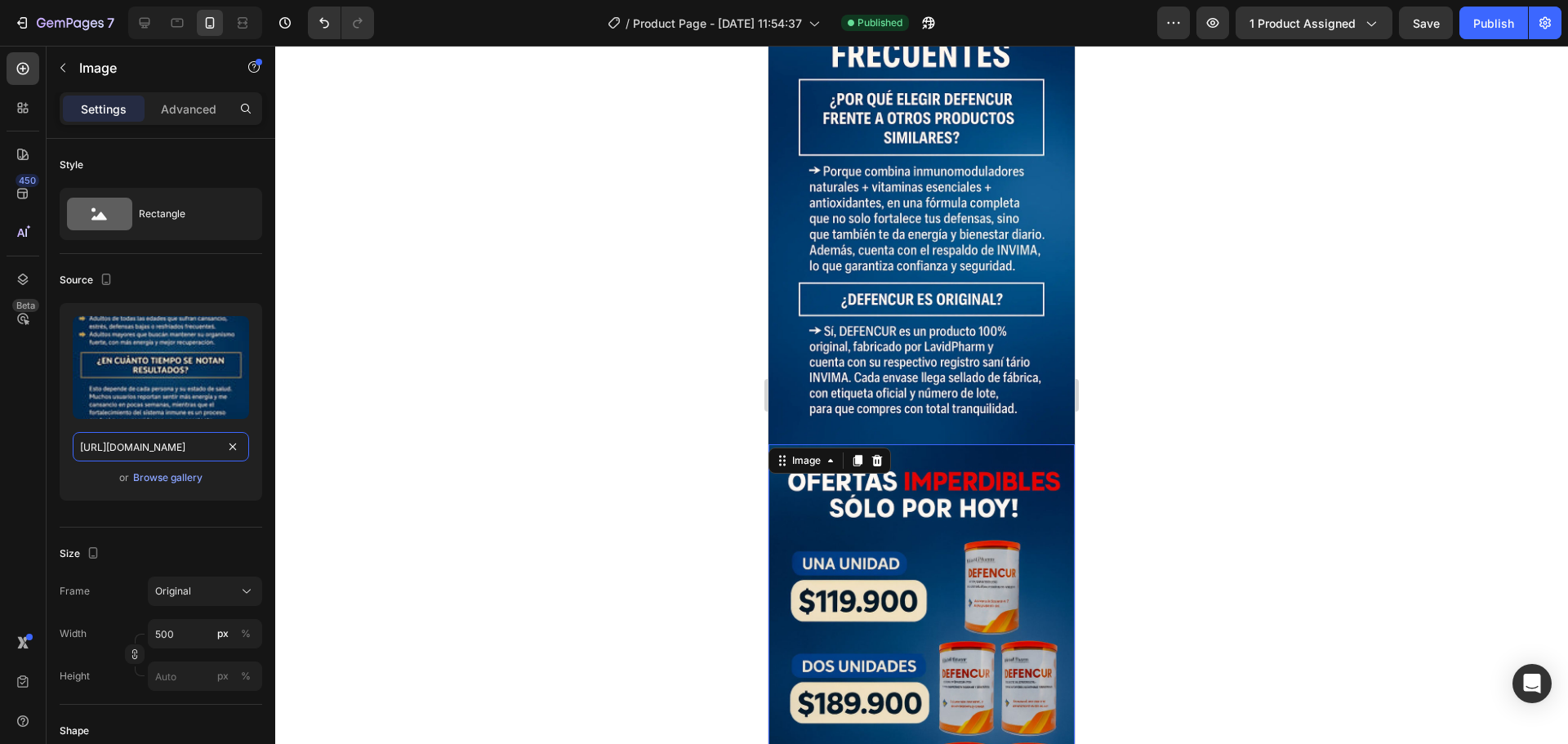
scroll to position [0, 502]
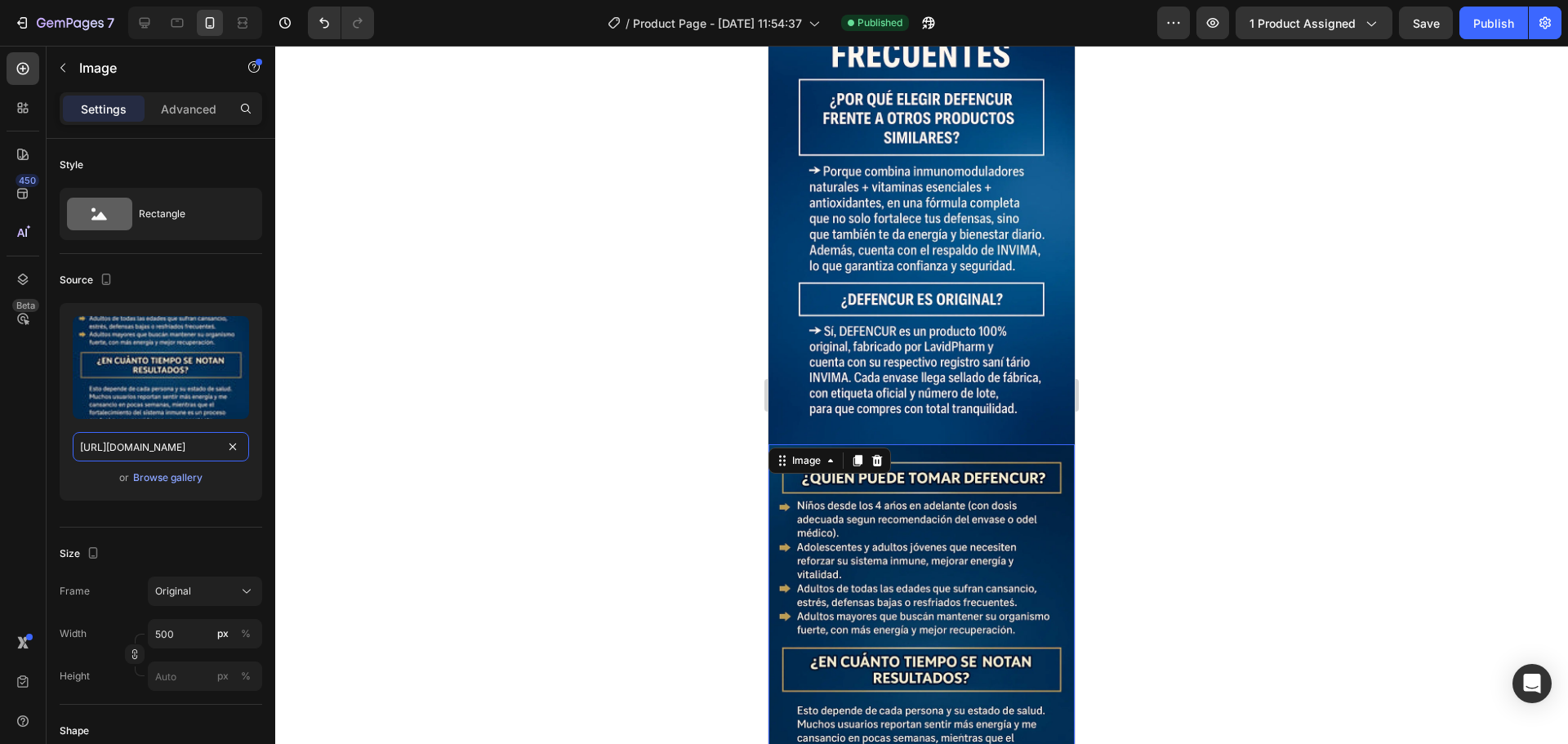
type input "https://cdn.shopify.com/s/files/1/0674/7455/5020/files/gempages_537057418169811…"
click at [427, 401] on div at bounding box center [922, 394] width 1293 height 698
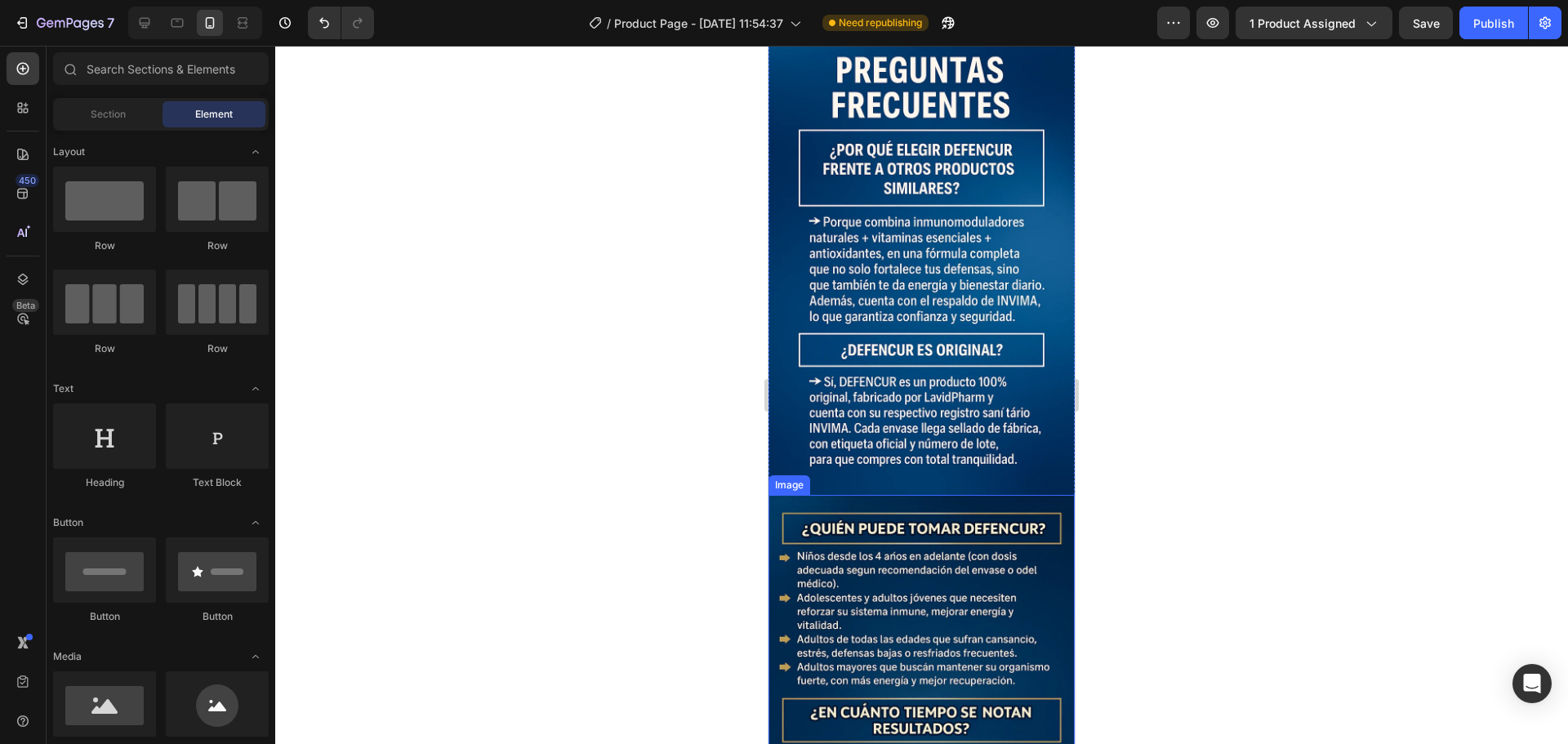
scroll to position [4468, 0]
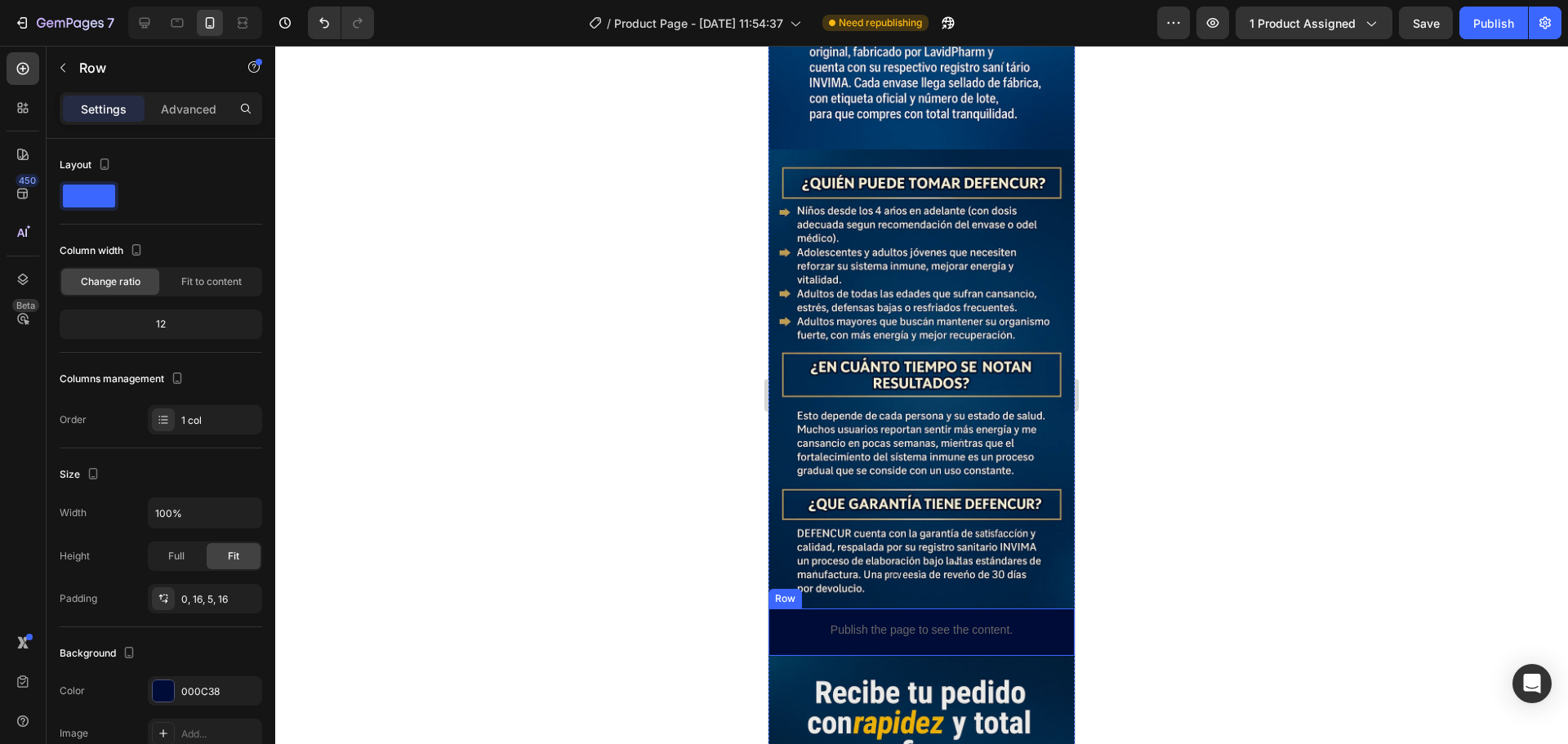
click at [774, 609] on div "Publish the page to see the content. Custom Code Row" at bounding box center [922, 633] width 307 height 48
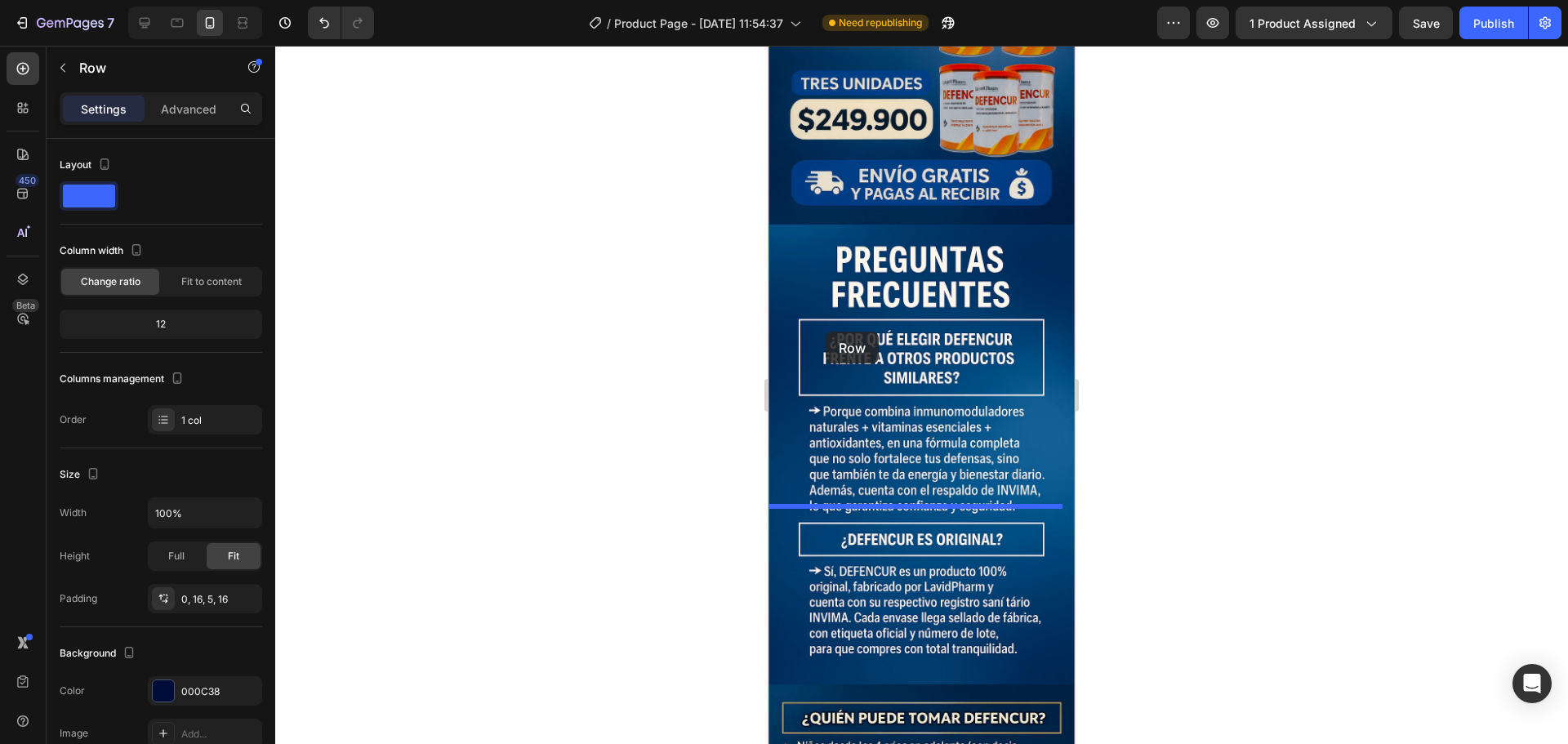
scroll to position [3814, 0]
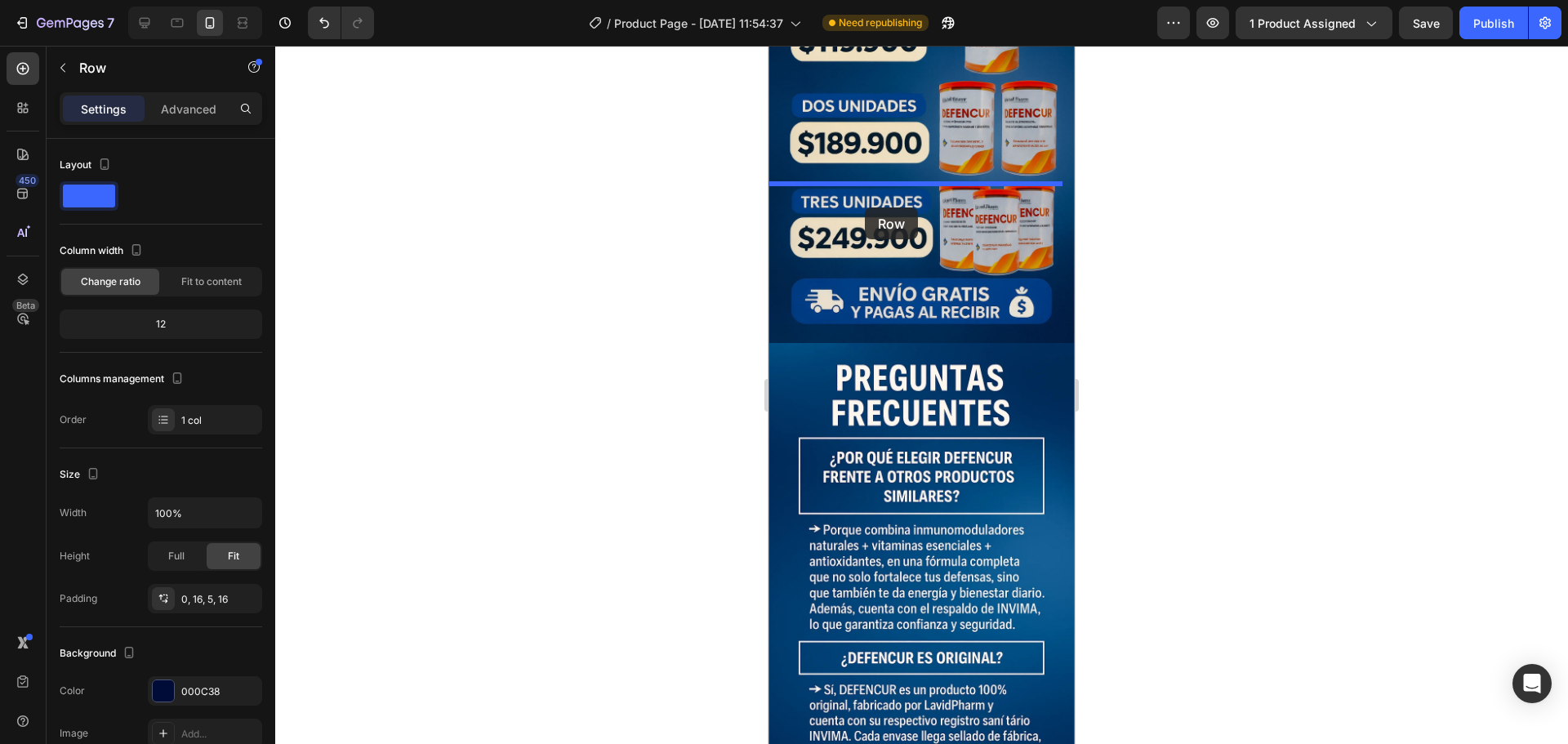
drag, startPoint x: 786, startPoint y: 399, endPoint x: 864, endPoint y: 208, distance: 206.3
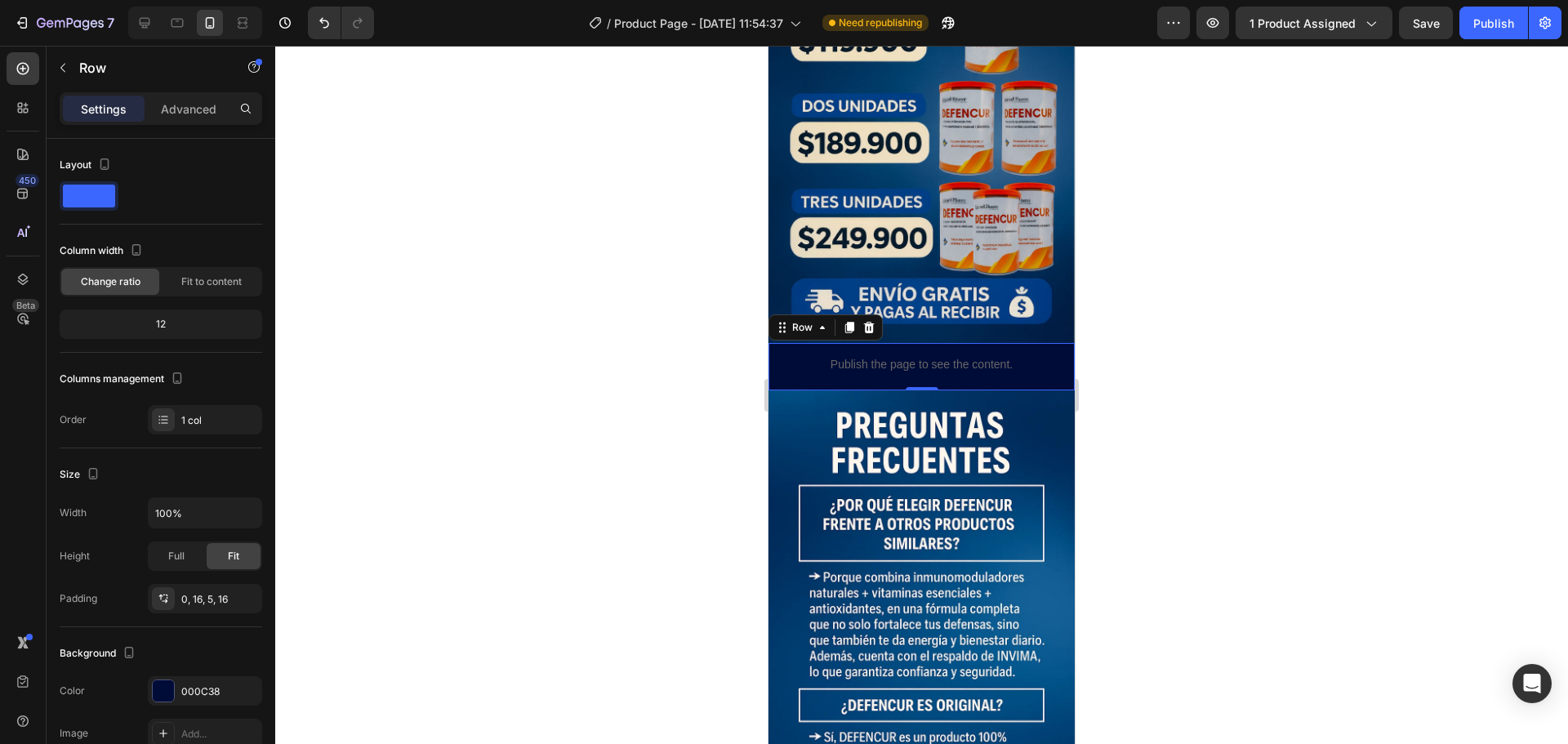
click at [1156, 309] on div at bounding box center [922, 394] width 1293 height 698
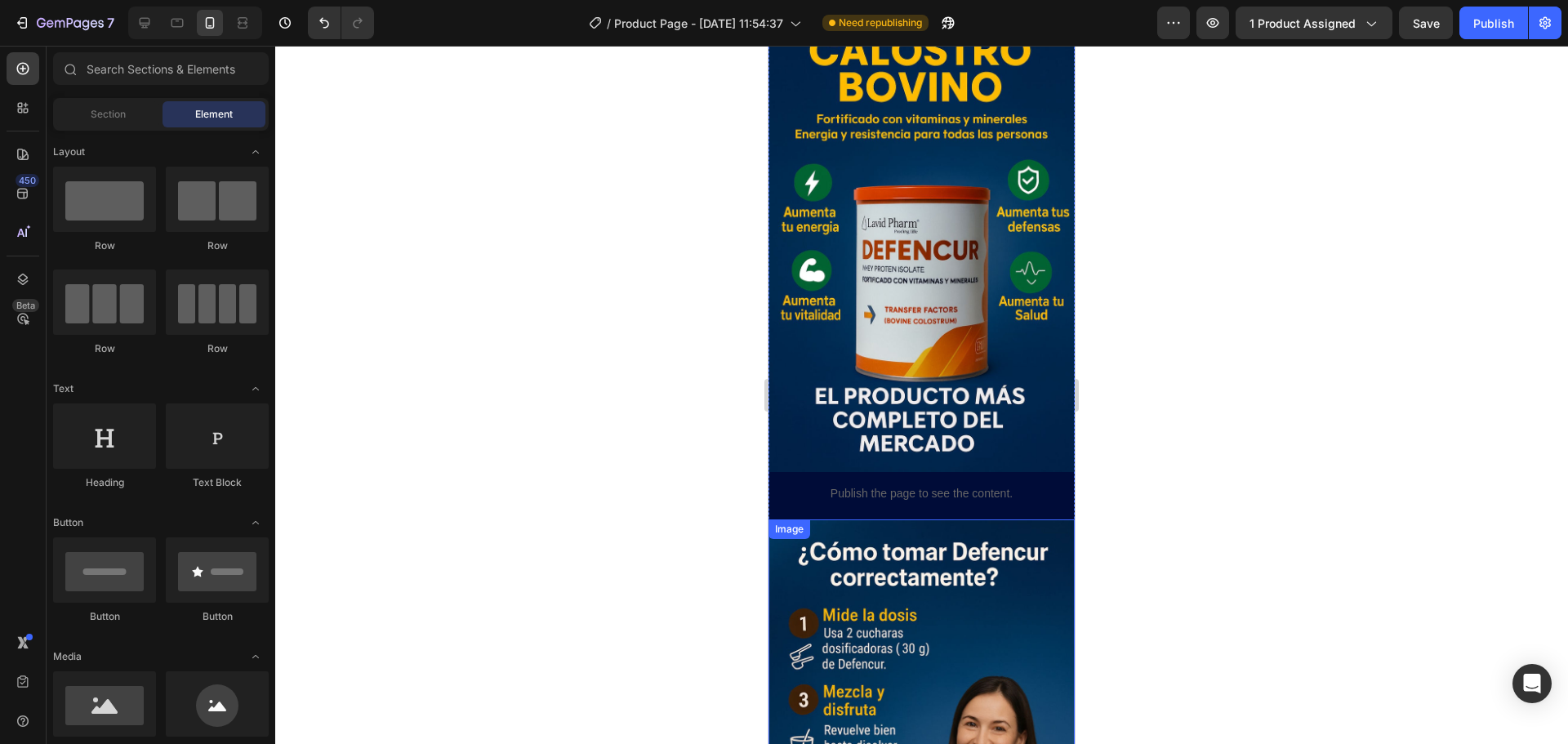
scroll to position [1608, 0]
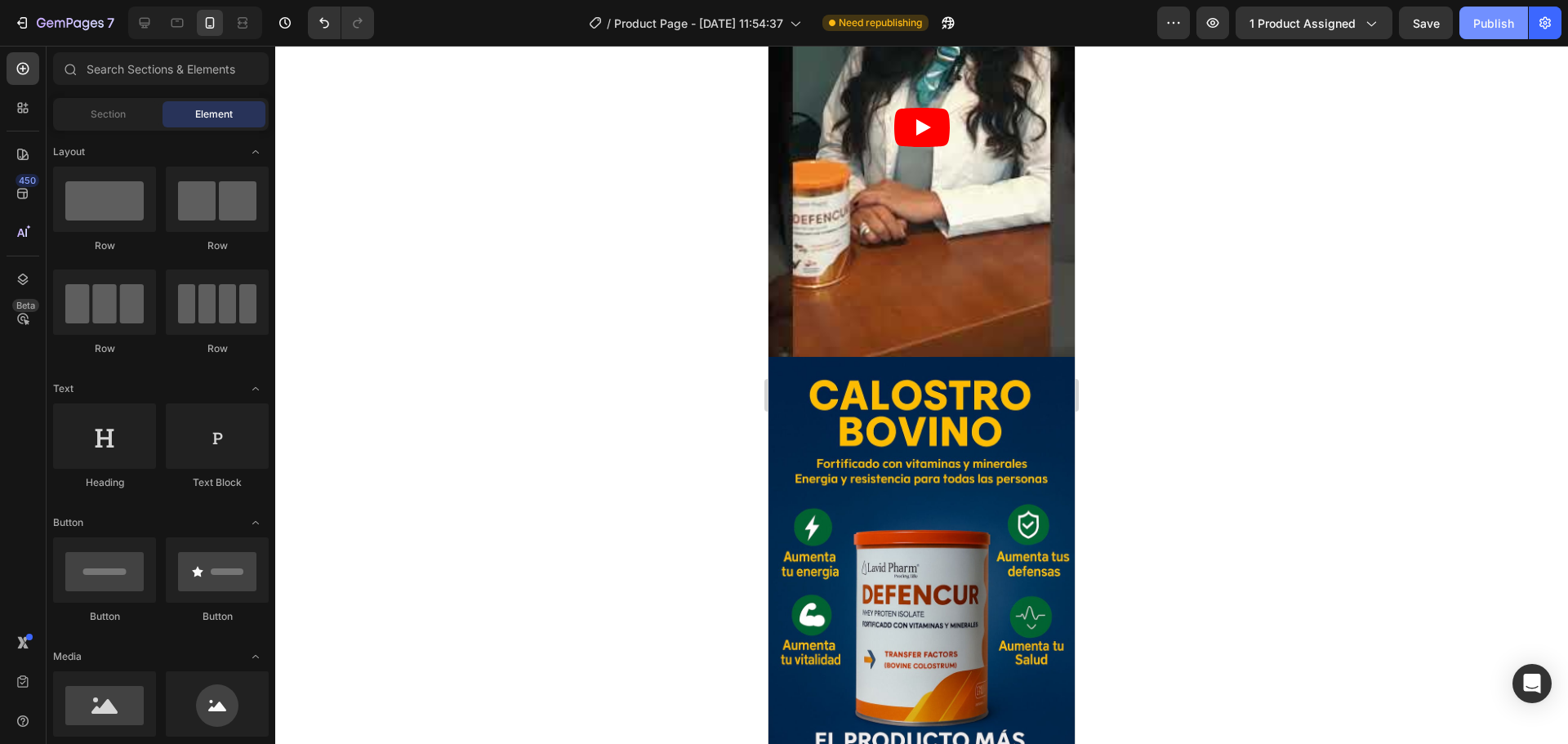
click at [1497, 22] on div "Publish" at bounding box center [1493, 23] width 41 height 17
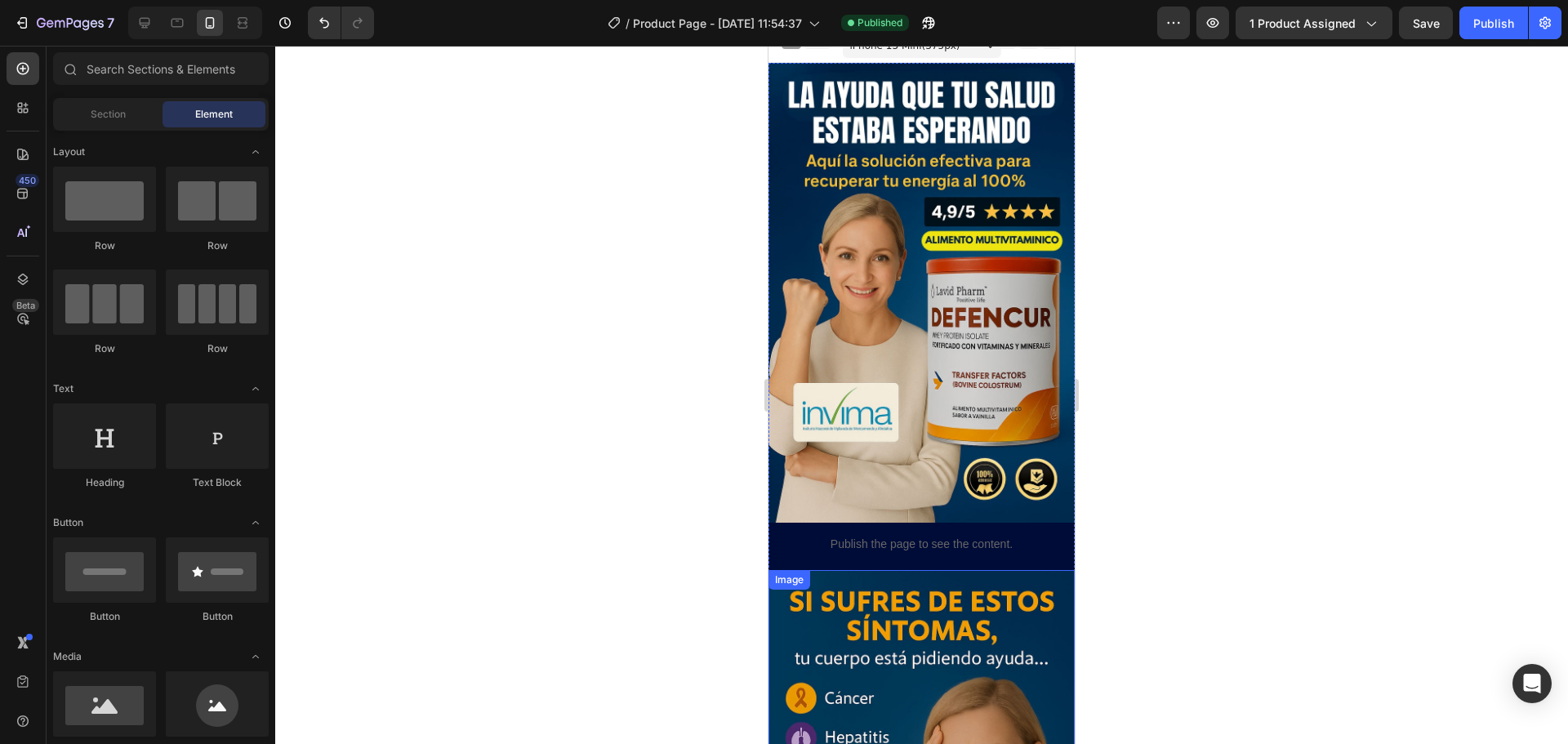
scroll to position [0, 0]
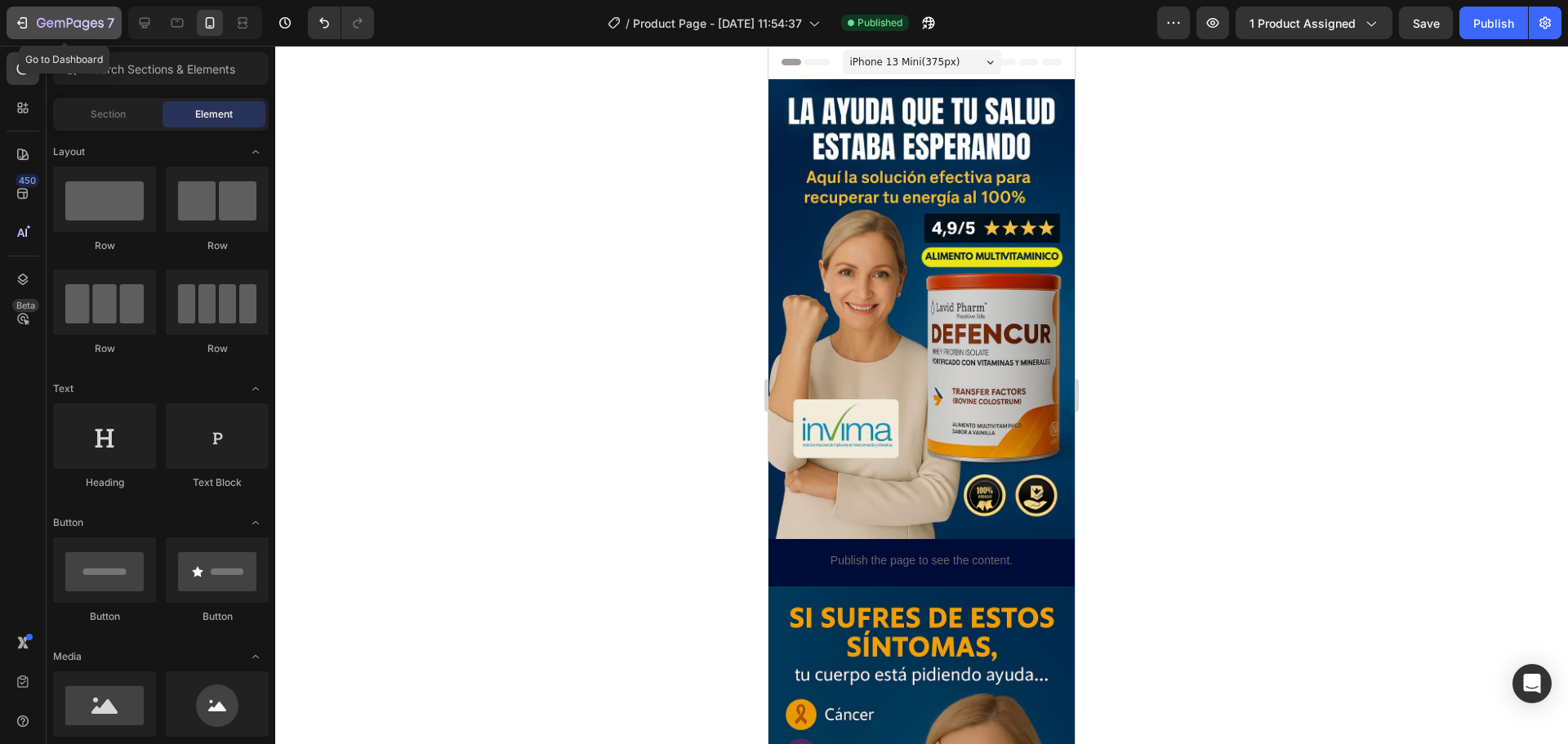
click at [23, 22] on icon "button" at bounding box center [22, 22] width 16 height 16
